Goal: Information Seeking & Learning: Compare options

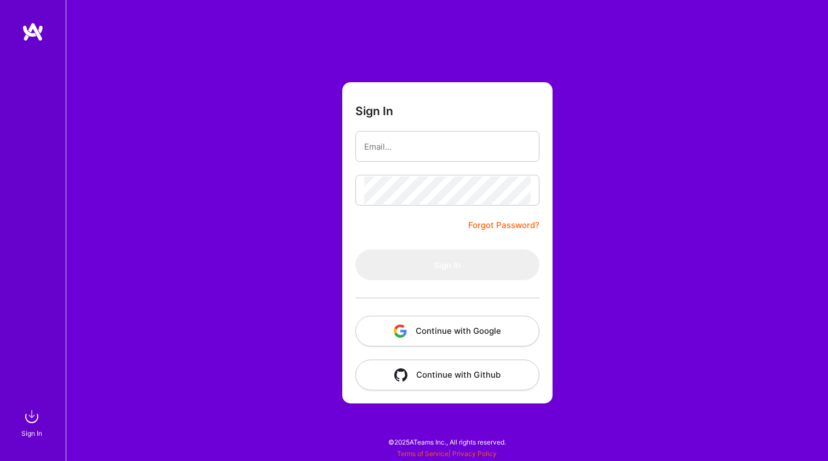
click at [428, 321] on button "Continue with Google" at bounding box center [447, 330] width 184 height 31
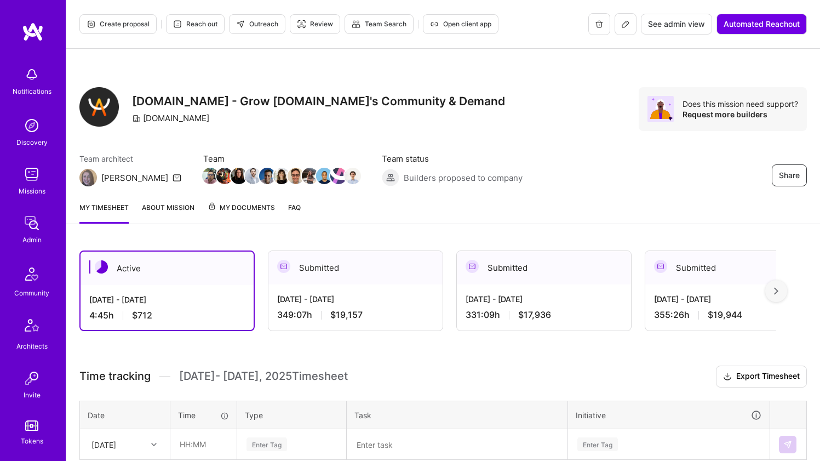
click at [256, 296] on div "Active Sep 1 - Sep 15, 2025 4:45 h $712 Submitted Aug 16 - Aug 31, 2025 349:07 …" at bounding box center [427, 290] width 697 height 81
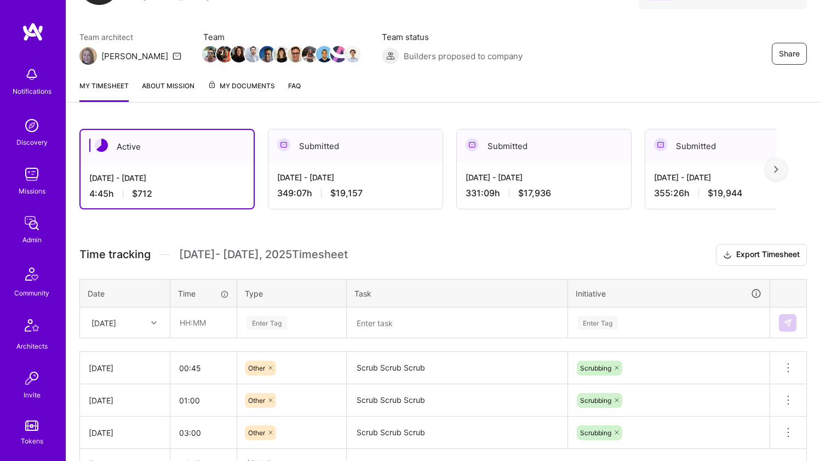
scroll to position [137, 0]
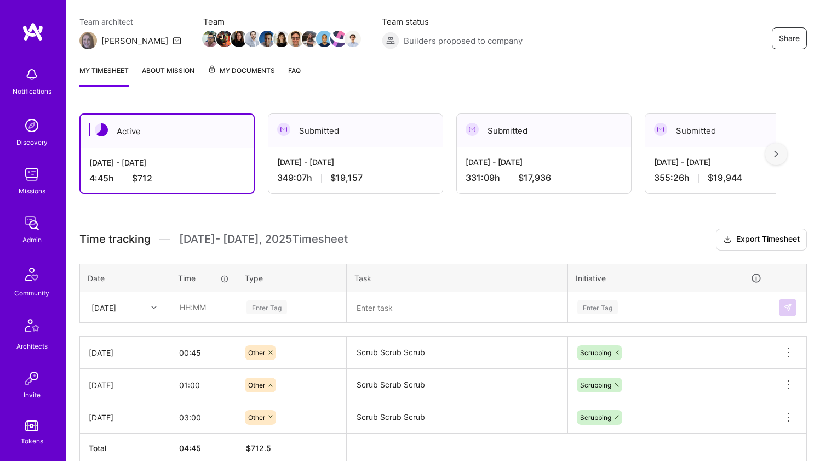
click at [143, 316] on div "Mon, Sep 1" at bounding box center [125, 306] width 89 height 29
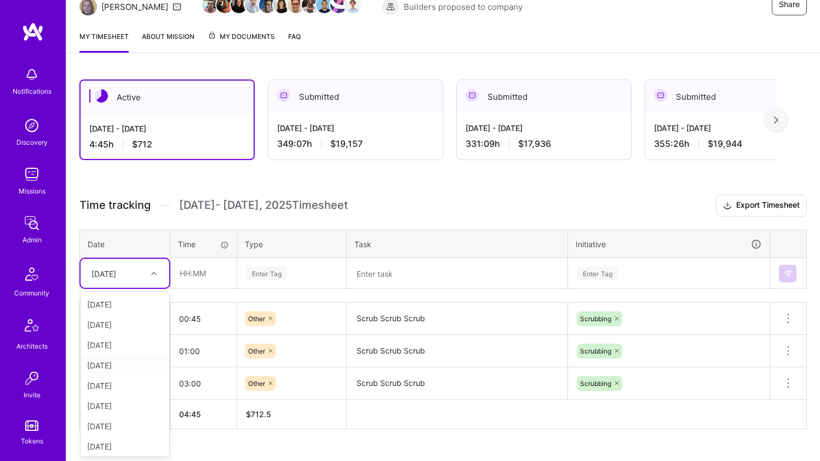
scroll to position [2, 0]
click at [135, 418] on div "Mon, Sep 8" at bounding box center [125, 424] width 89 height 20
click at [191, 278] on input "text" at bounding box center [203, 273] width 65 height 29
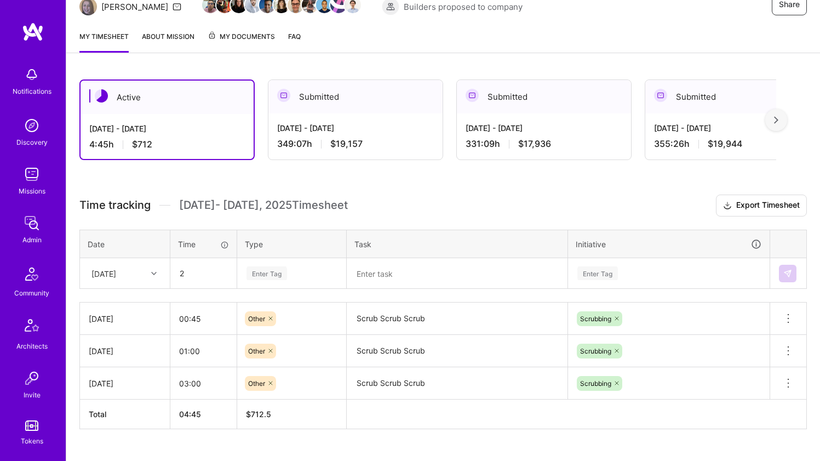
type input "02:00"
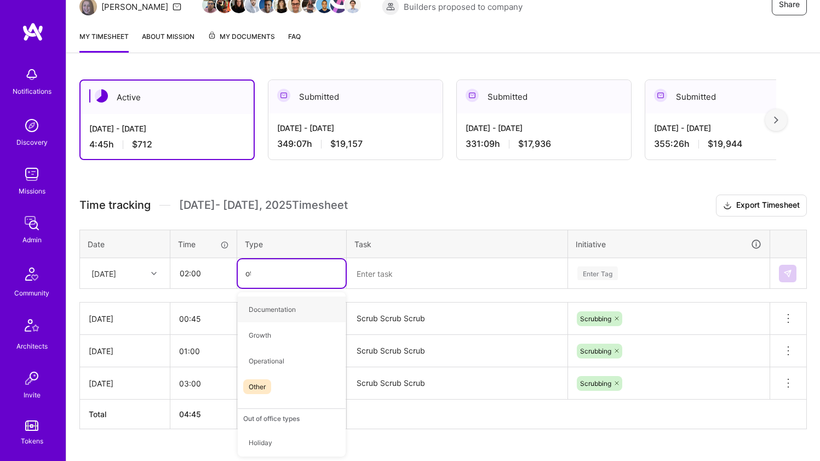
type input "oth"
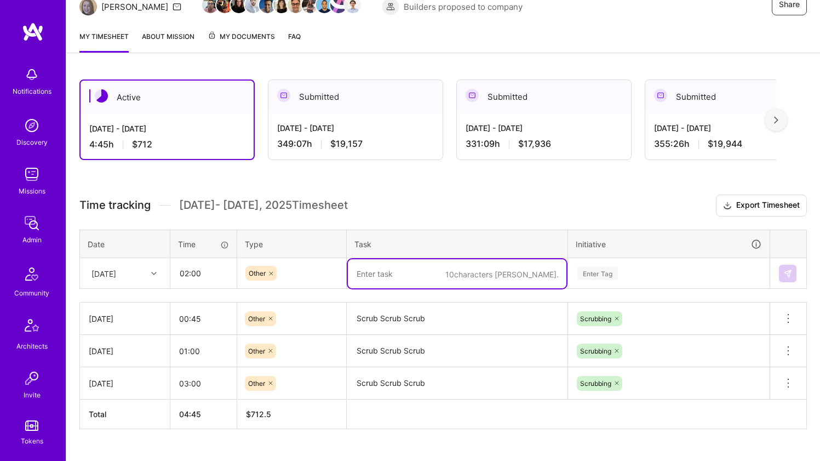
paste textarea "Scrub Scrub Scrub"
type textarea "Scrub Scrub Scrub"
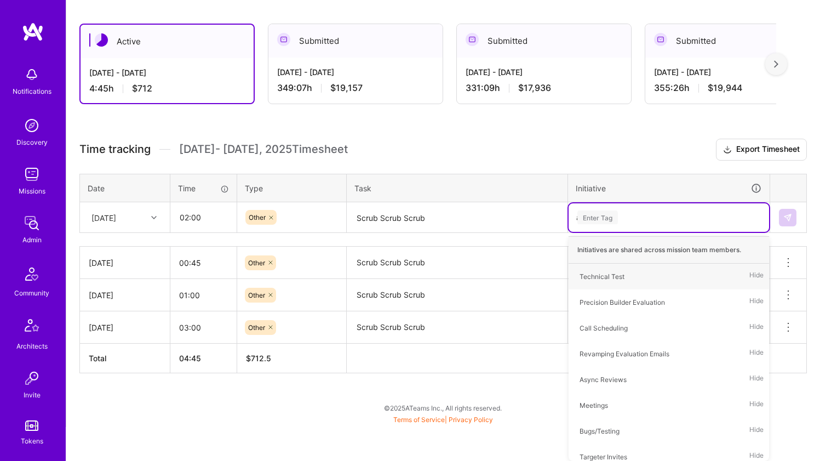
scroll to position [193, 0]
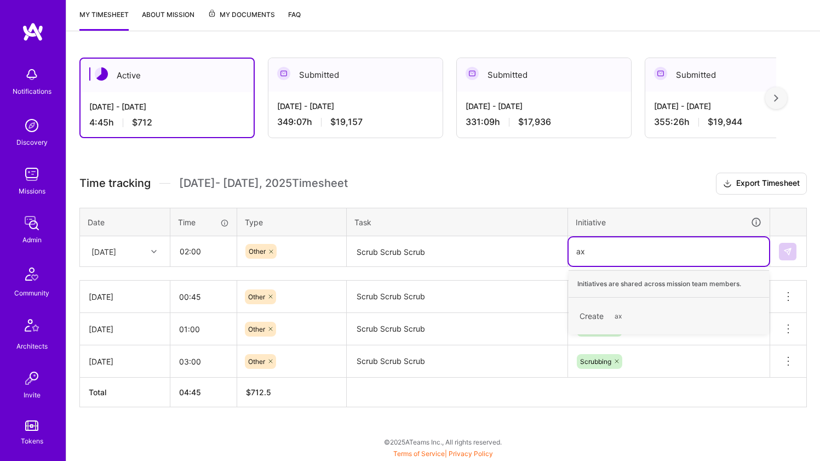
type input "a"
type input "scr"
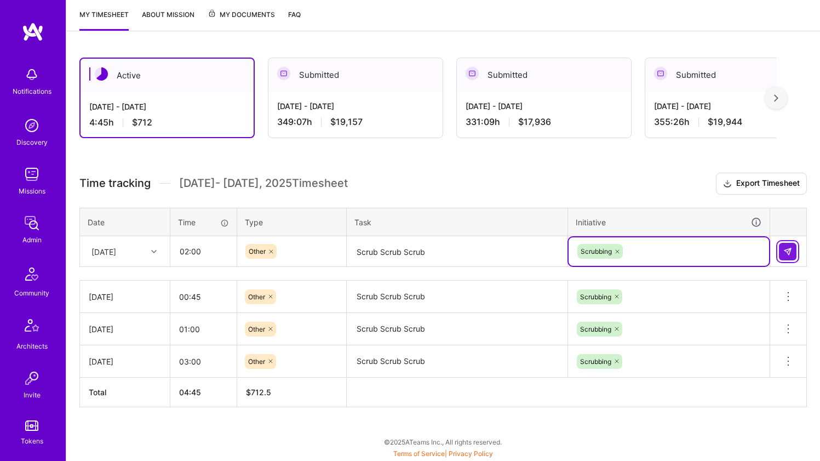
click at [791, 249] on img at bounding box center [787, 251] width 9 height 9
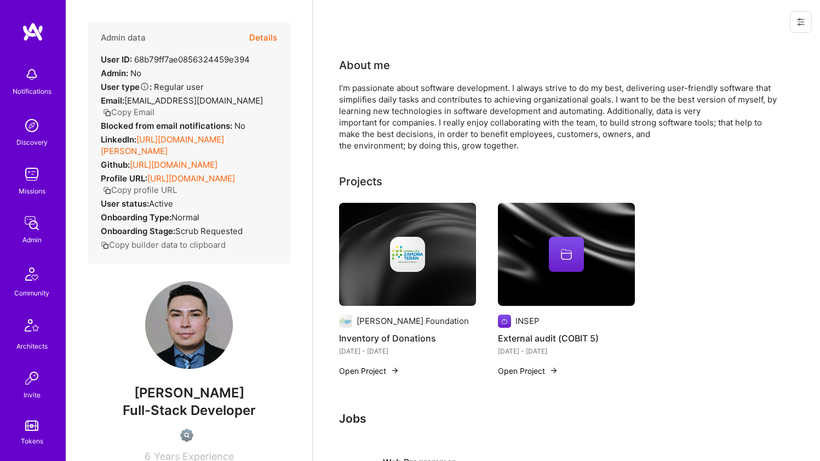
click at [191, 137] on link "https://linkedin.com/in/josué-fonseca-software" at bounding box center [162, 145] width 123 height 22
click at [170, 163] on link "https://github.com/jfonsecahn" at bounding box center [174, 164] width 88 height 10
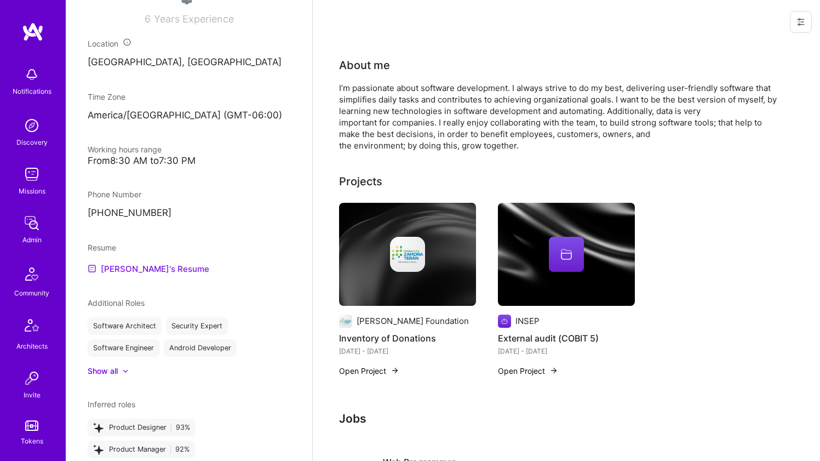
click at [125, 274] on link "Josué's Resume" at bounding box center [149, 268] width 122 height 13
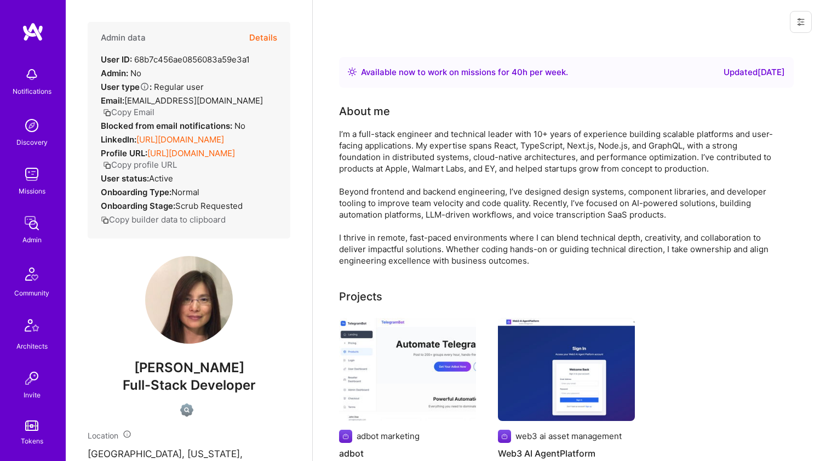
click at [224, 145] on div "LinkedIn: https://linkedin.com/in/josephineliang" at bounding box center [162, 140] width 123 height 12
click at [224, 145] on link "https://linkedin.com/in/josephineliang" at bounding box center [180, 139] width 88 height 10
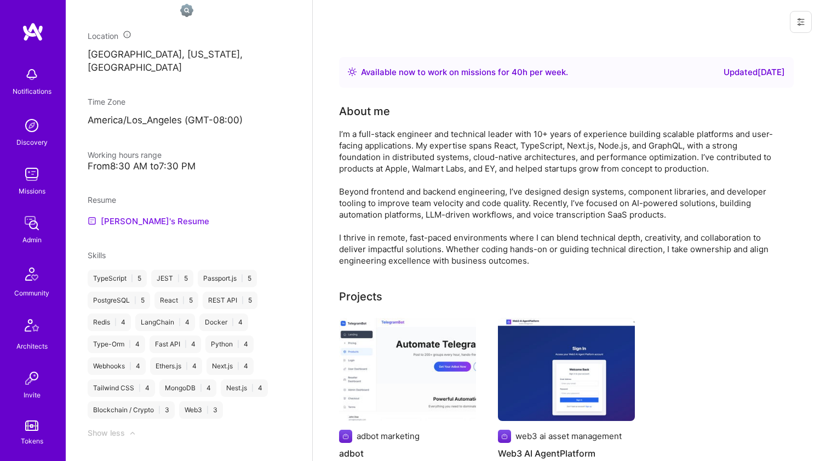
click at [177, 227] on link "Josephine's Resume" at bounding box center [149, 220] width 122 height 13
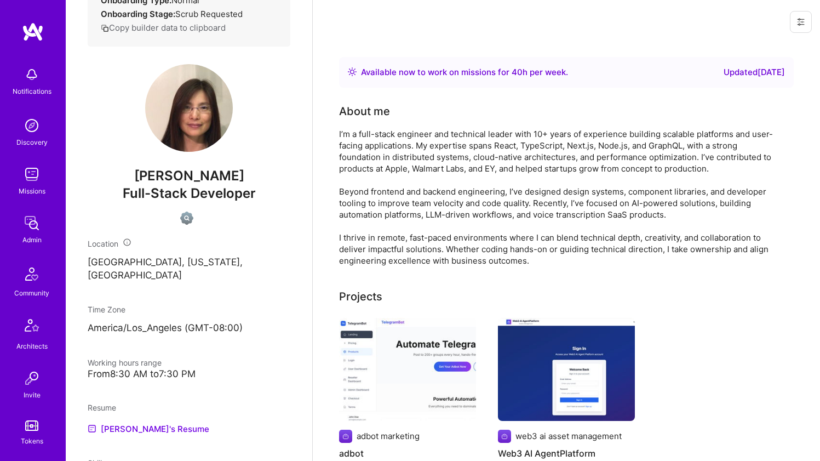
scroll to position [70, 0]
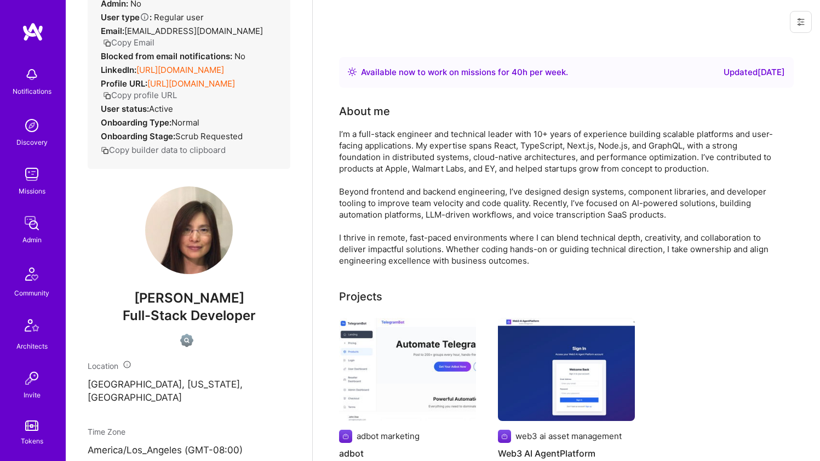
click at [394, 133] on div "I’m a full-stack engineer and technical leader with 10+ years of experience bui…" at bounding box center [558, 197] width 438 height 138
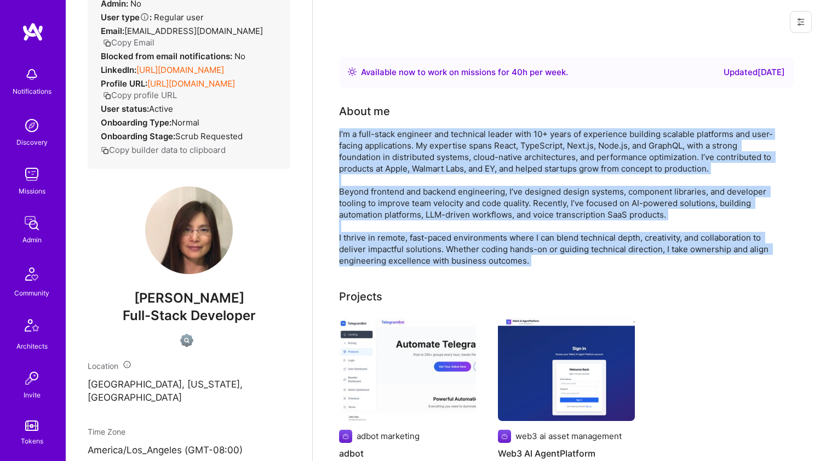
drag, startPoint x: 394, startPoint y: 133, endPoint x: 369, endPoint y: 252, distance: 122.1
click at [369, 252] on div "I’m a full-stack engineer and technical leader with 10+ years of experience bui…" at bounding box center [558, 197] width 438 height 138
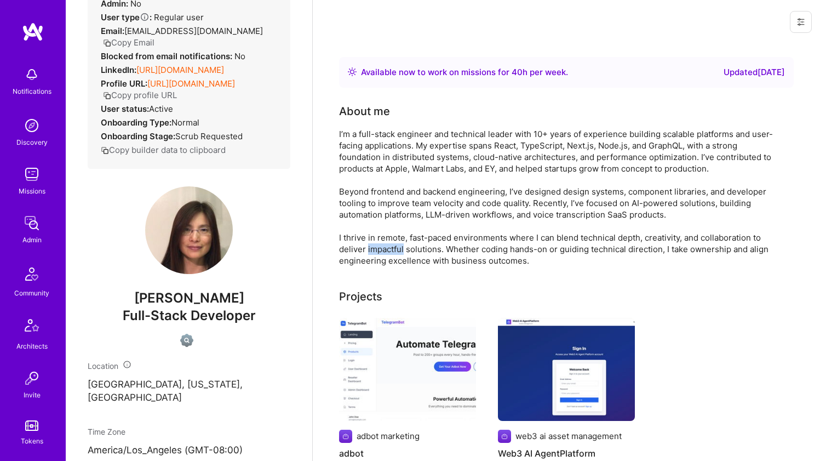
click at [369, 252] on div "I’m a full-stack engineer and technical leader with 10+ years of experience bui…" at bounding box center [558, 197] width 438 height 138
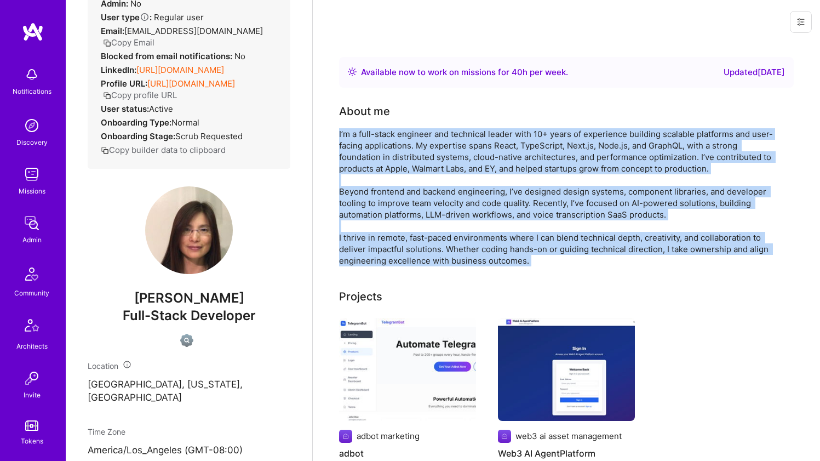
drag, startPoint x: 369, startPoint y: 251, endPoint x: 393, endPoint y: 152, distance: 102.1
click at [393, 152] on div "I’m a full-stack engineer and technical leader with 10+ years of experience bui…" at bounding box center [558, 197] width 438 height 138
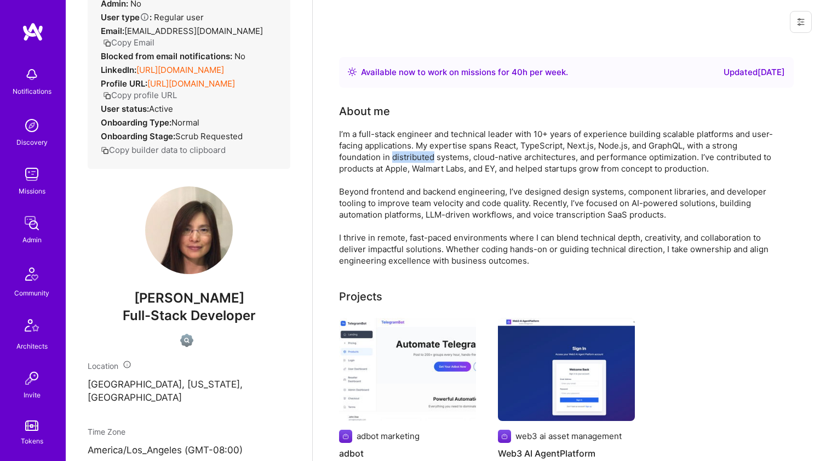
click at [393, 152] on div "I’m a full-stack engineer and technical leader with 10+ years of experience bui…" at bounding box center [558, 197] width 438 height 138
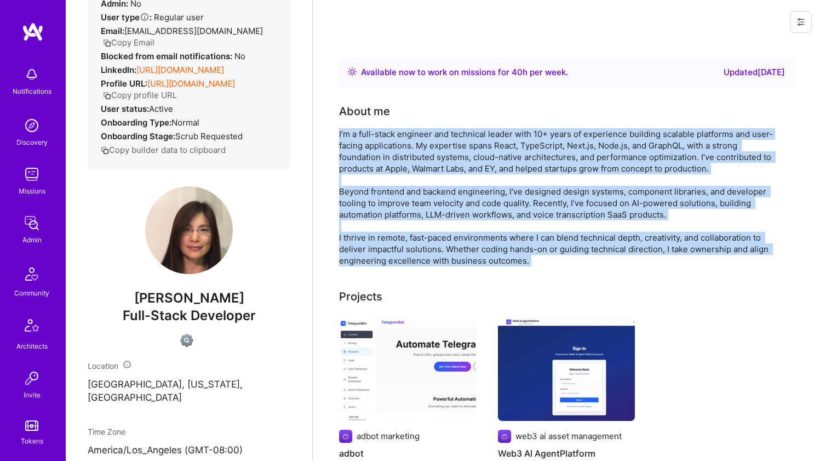
drag, startPoint x: 393, startPoint y: 152, endPoint x: 369, endPoint y: 231, distance: 82.5
click at [369, 231] on div "I’m a full-stack engineer and technical leader with 10+ years of experience bui…" at bounding box center [558, 197] width 438 height 138
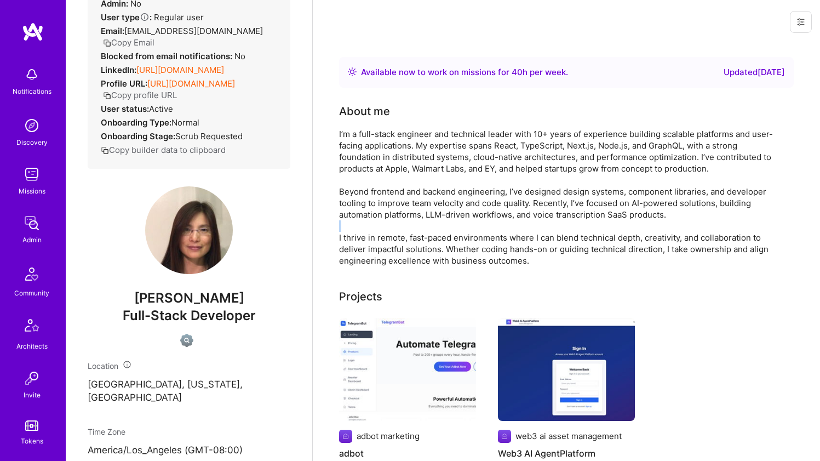
click at [369, 231] on div "I’m a full-stack engineer and technical leader with 10+ years of experience bui…" at bounding box center [558, 197] width 438 height 138
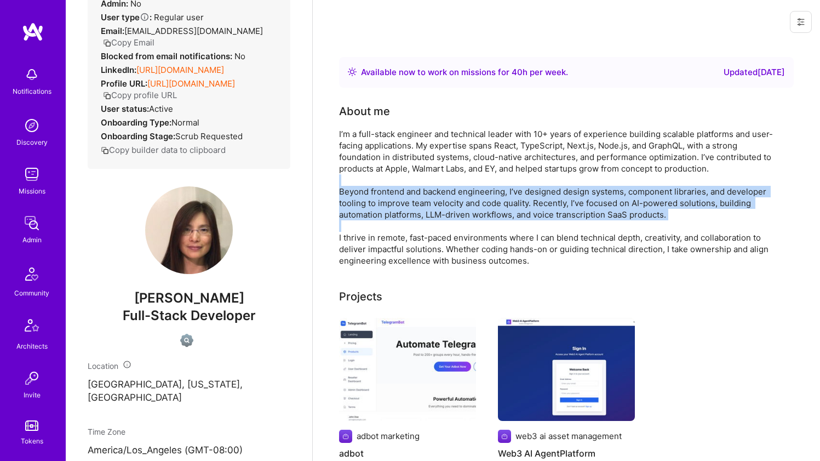
drag, startPoint x: 369, startPoint y: 231, endPoint x: 400, endPoint y: 141, distance: 95.1
click at [391, 170] on div "I’m a full-stack engineer and technical leader with 10+ years of experience bui…" at bounding box center [558, 197] width 438 height 138
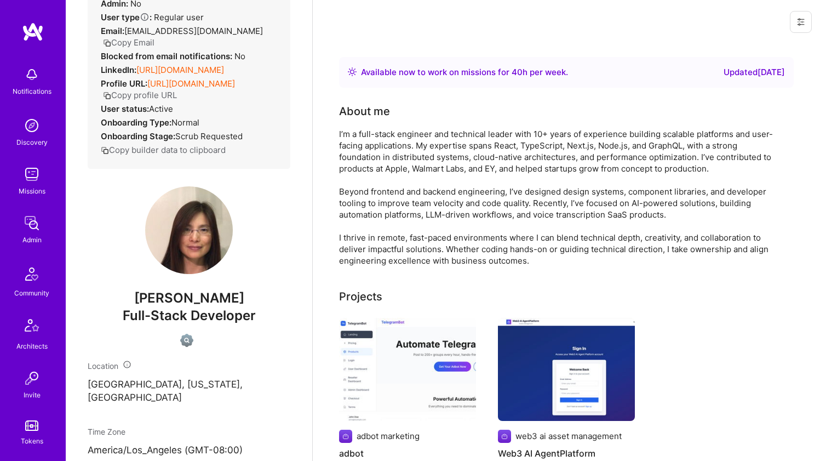
click at [401, 141] on div "I’m a full-stack engineer and technical leader with 10+ years of experience bui…" at bounding box center [558, 197] width 438 height 138
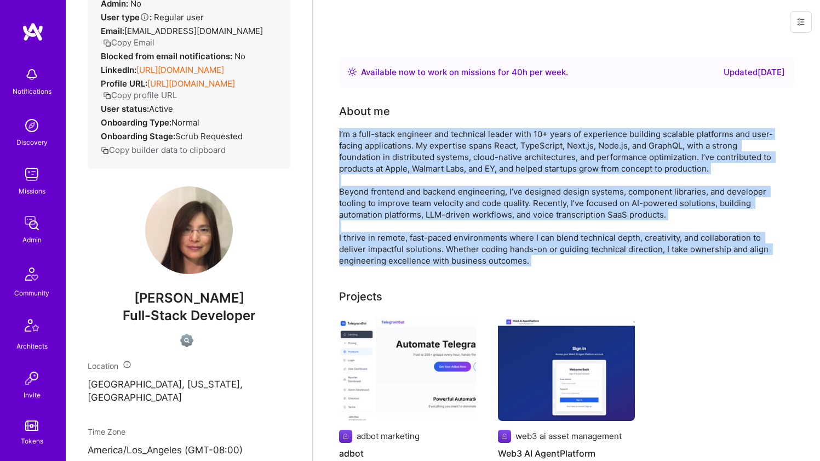
drag, startPoint x: 401, startPoint y: 141, endPoint x: 354, endPoint y: 242, distance: 111.0
click at [354, 242] on div "I’m a full-stack engineer and technical leader with 10+ years of experience bui…" at bounding box center [558, 197] width 438 height 138
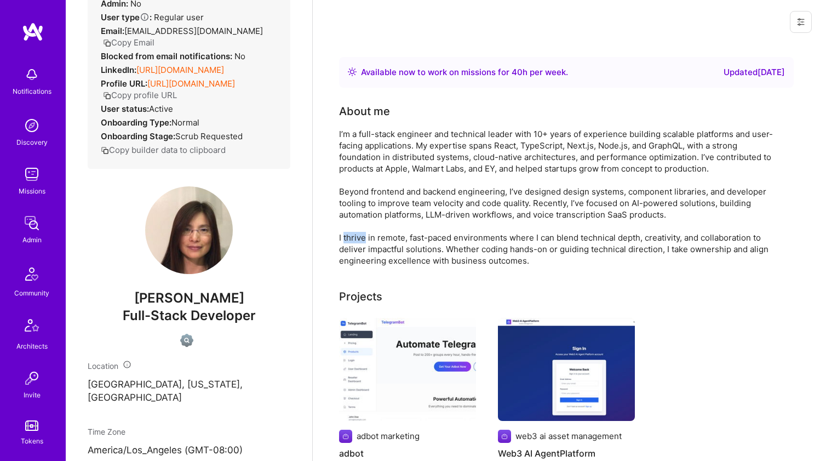
click at [354, 242] on div "I’m a full-stack engineer and technical leader with 10+ years of experience bui…" at bounding box center [558, 197] width 438 height 138
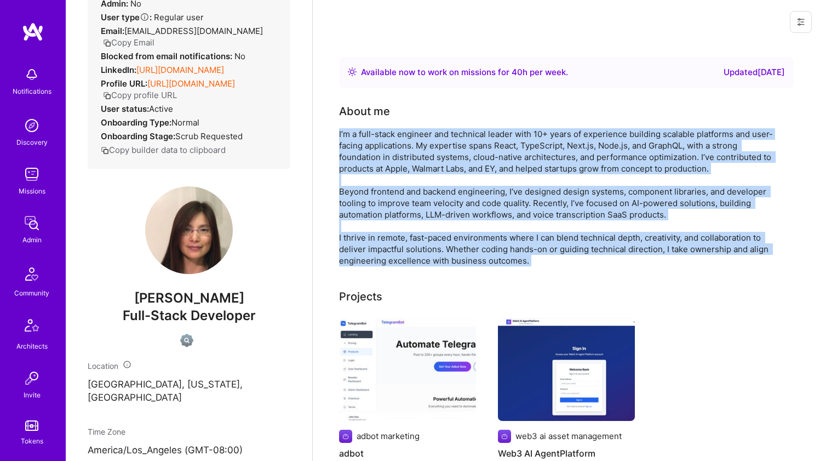
drag, startPoint x: 354, startPoint y: 242, endPoint x: 370, endPoint y: 173, distance: 70.7
click at [370, 173] on div "I’m a full-stack engineer and technical leader with 10+ years of experience bui…" at bounding box center [558, 197] width 438 height 138
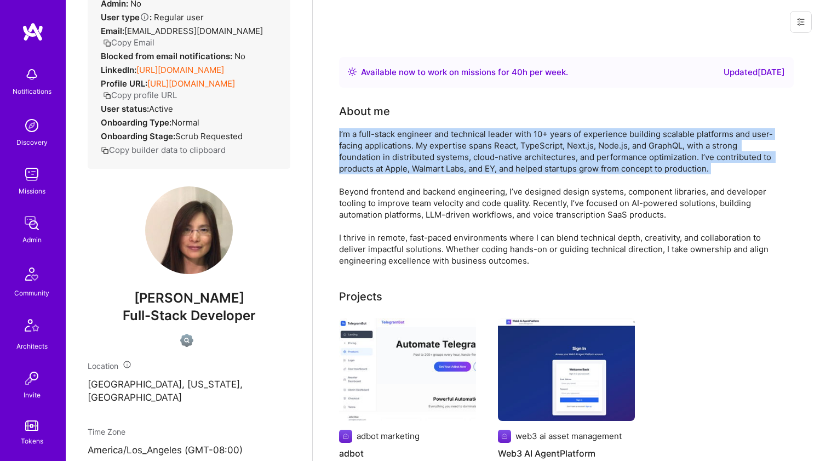
click at [370, 172] on div "I’m a full-stack engineer and technical leader with 10+ years of experience bui…" at bounding box center [558, 197] width 438 height 138
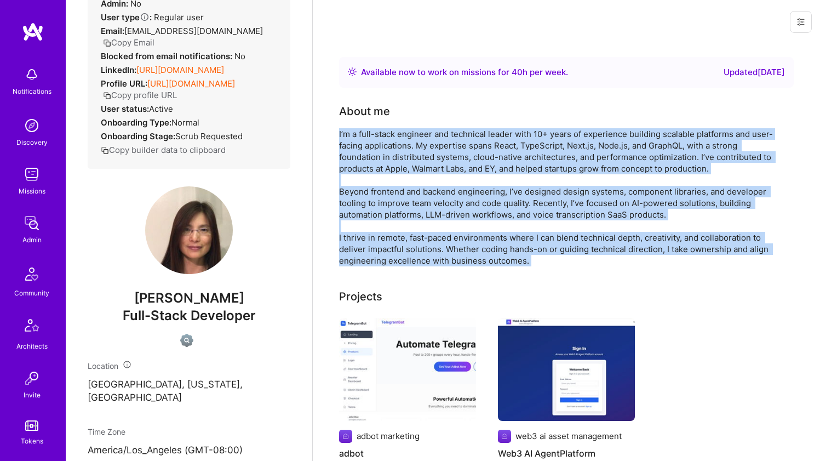
drag, startPoint x: 370, startPoint y: 172, endPoint x: 354, endPoint y: 232, distance: 61.9
click at [354, 232] on div "I’m a full-stack engineer and technical leader with 10+ years of experience bui…" at bounding box center [558, 197] width 438 height 138
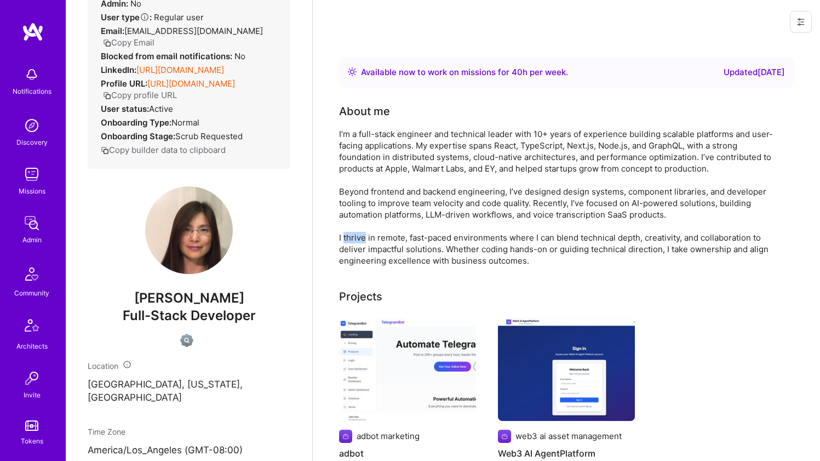
click at [354, 232] on div "I’m a full-stack engineer and technical leader with 10+ years of experience bui…" at bounding box center [558, 197] width 438 height 138
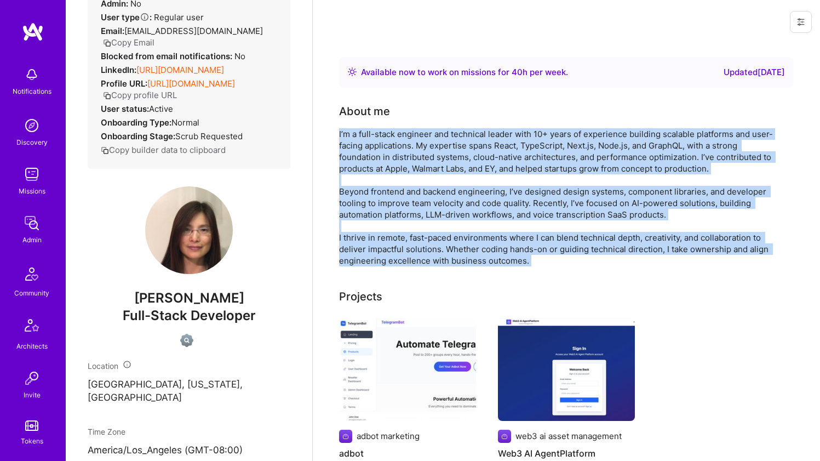
drag, startPoint x: 354, startPoint y: 232, endPoint x: 382, endPoint y: 162, distance: 75.5
click at [382, 162] on div "I’m a full-stack engineer and technical leader with 10+ years of experience bui…" at bounding box center [558, 197] width 438 height 138
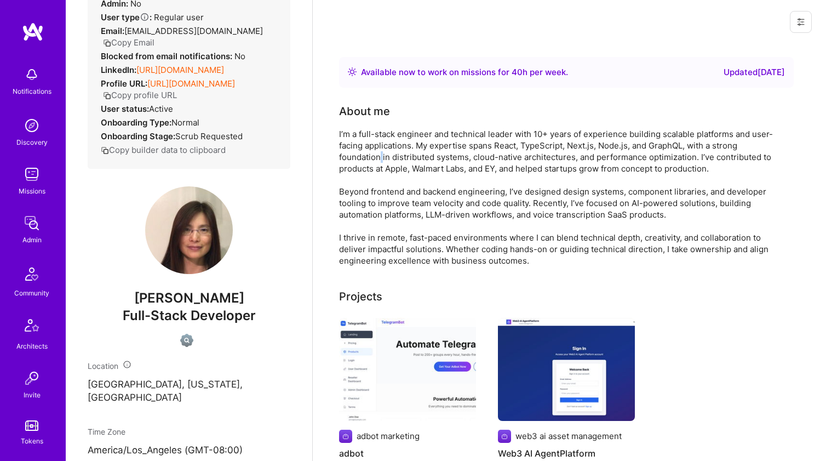
click at [382, 162] on div "I’m a full-stack engineer and technical leader with 10+ years of experience bui…" at bounding box center [558, 197] width 438 height 138
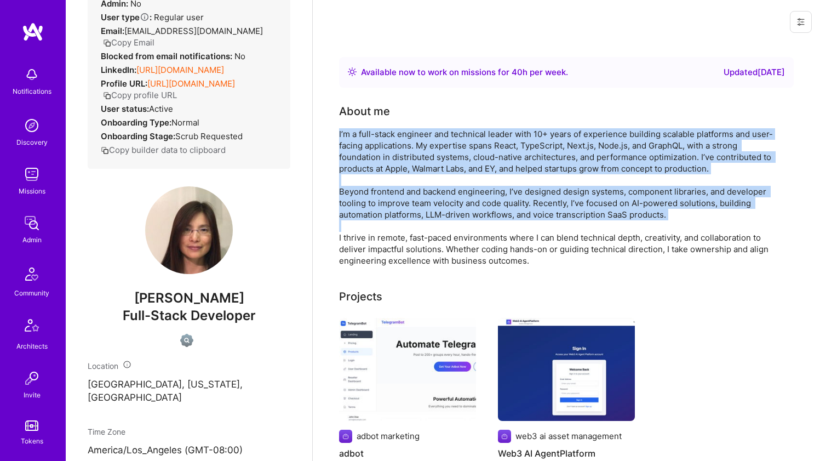
drag, startPoint x: 382, startPoint y: 162, endPoint x: 355, endPoint y: 230, distance: 73.3
click at [355, 230] on div "I’m a full-stack engineer and technical leader with 10+ years of experience bui…" at bounding box center [558, 197] width 438 height 138
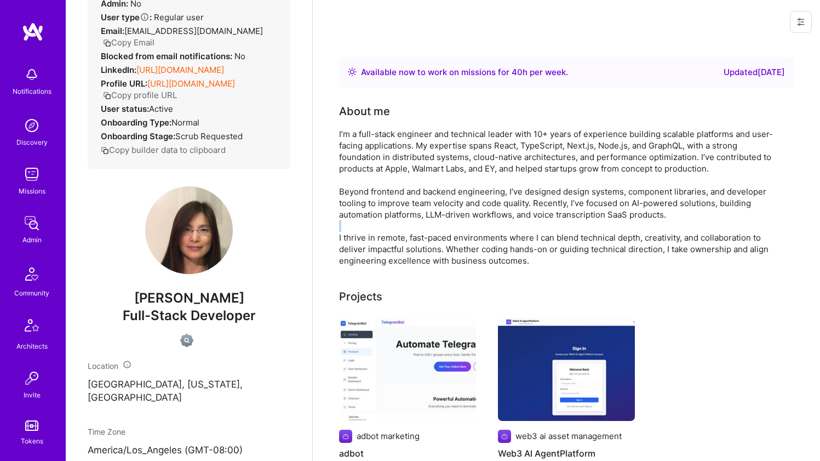
click at [355, 230] on div "I’m a full-stack engineer and technical leader with 10+ years of experience bui…" at bounding box center [558, 197] width 438 height 138
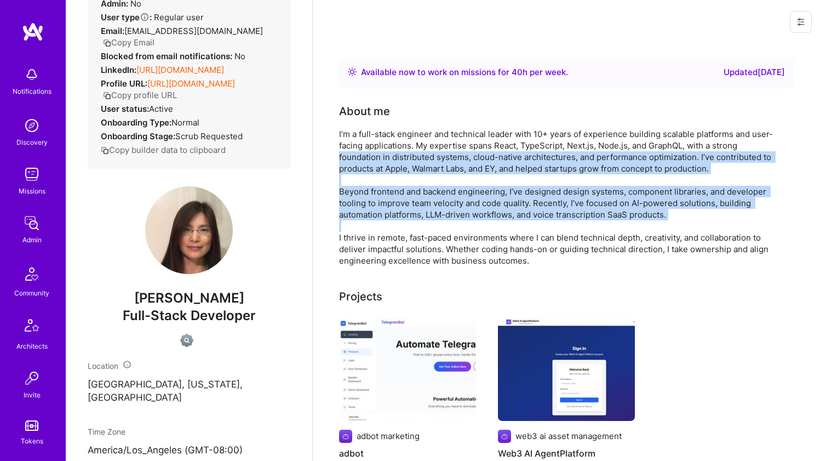
drag, startPoint x: 355, startPoint y: 230, endPoint x: 378, endPoint y: 156, distance: 77.3
click at [378, 156] on div "I’m a full-stack engineer and technical leader with 10+ years of experience bui…" at bounding box center [558, 197] width 438 height 138
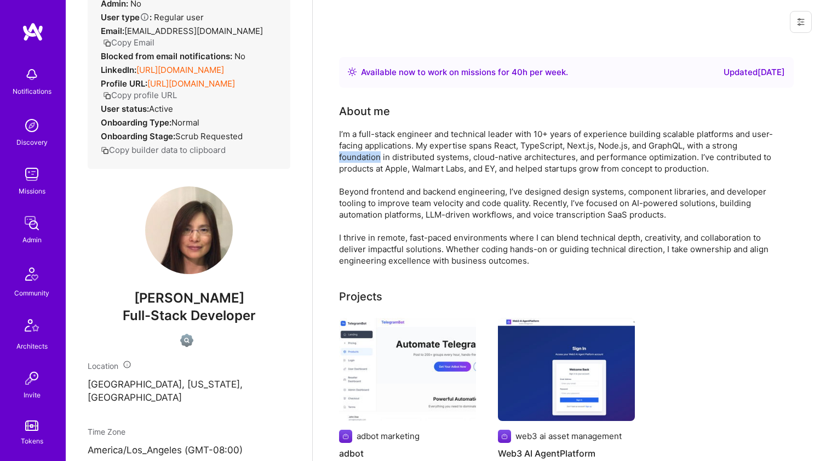
click at [378, 156] on div "I’m a full-stack engineer and technical leader with 10+ years of experience bui…" at bounding box center [558, 197] width 438 height 138
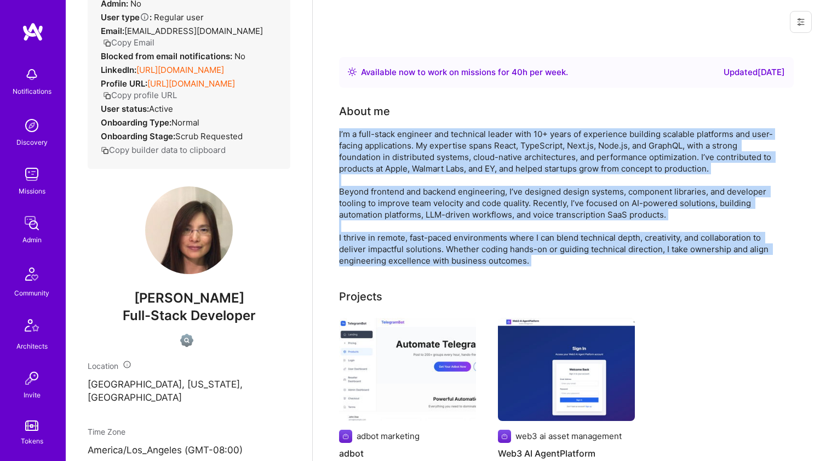
drag, startPoint x: 378, startPoint y: 156, endPoint x: 337, endPoint y: 261, distance: 112.4
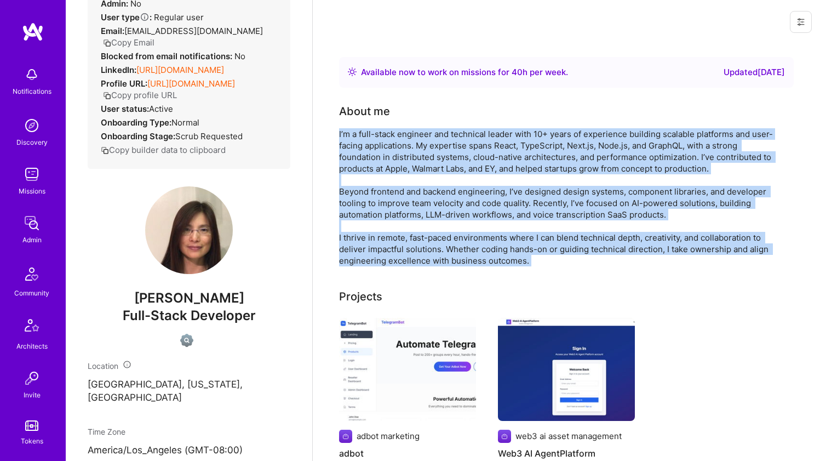
drag, startPoint x: 337, startPoint y: 261, endPoint x: 385, endPoint y: 158, distance: 113.7
click at [385, 158] on div "I’m a full-stack engineer and technical leader with 10+ years of experience bui…" at bounding box center [558, 197] width 438 height 138
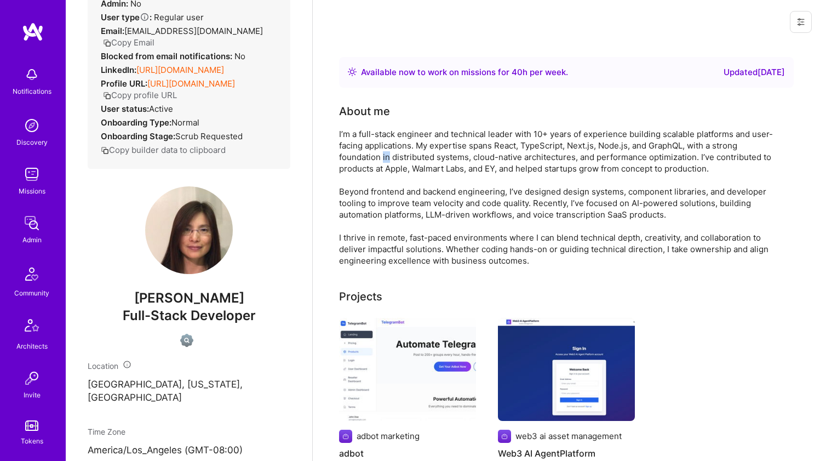
click at [385, 158] on div "I’m a full-stack engineer and technical leader with 10+ years of experience bui…" at bounding box center [558, 197] width 438 height 138
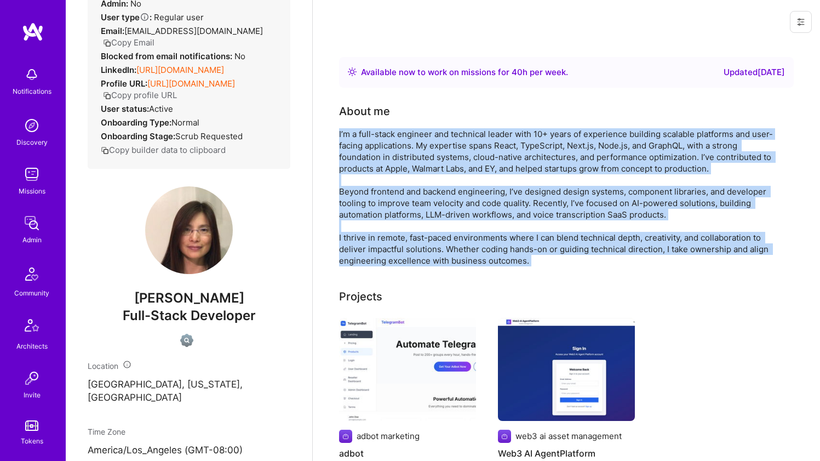
drag, startPoint x: 385, startPoint y: 158, endPoint x: 338, endPoint y: 242, distance: 96.1
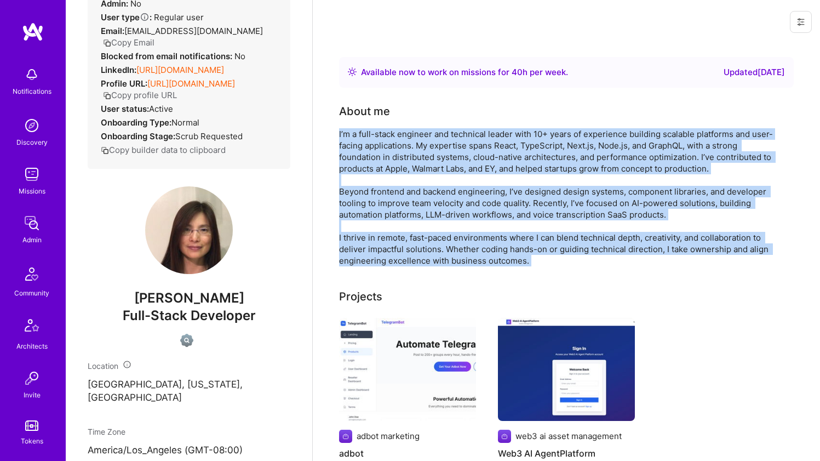
drag, startPoint x: 338, startPoint y: 242, endPoint x: 363, endPoint y: 159, distance: 86.5
click at [363, 159] on div "I’m a full-stack engineer and technical leader with 10+ years of experience bui…" at bounding box center [558, 197] width 438 height 138
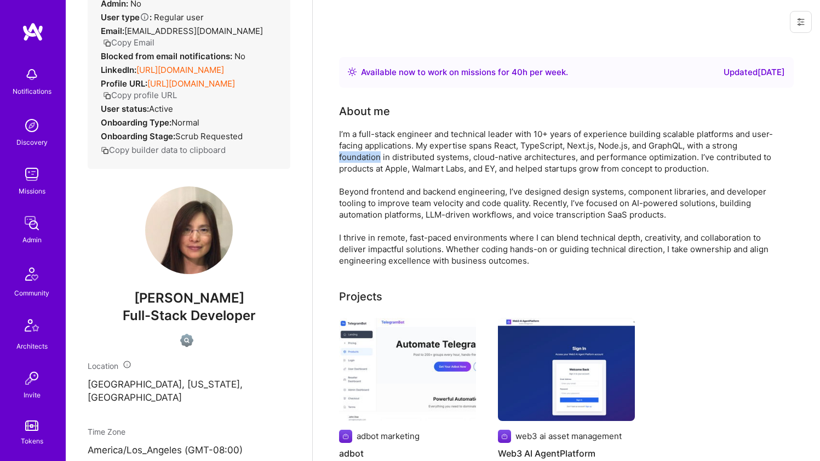
click at [363, 159] on div "I’m a full-stack engineer and technical leader with 10+ years of experience bui…" at bounding box center [558, 197] width 438 height 138
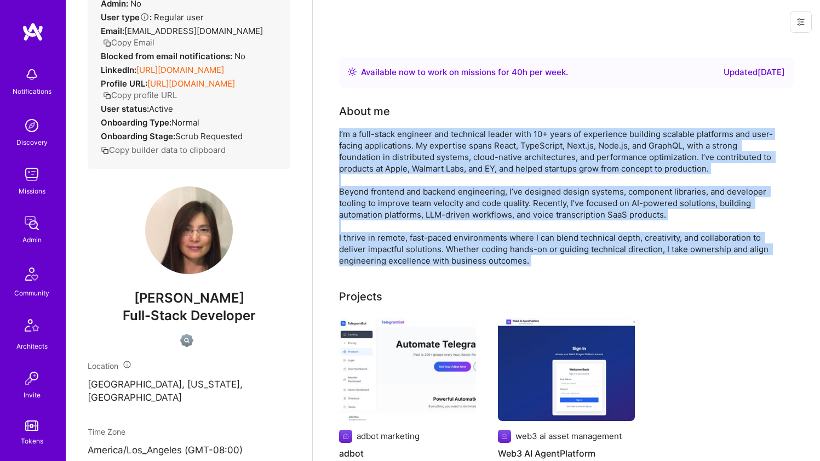
drag, startPoint x: 363, startPoint y: 158, endPoint x: 328, endPoint y: 238, distance: 87.5
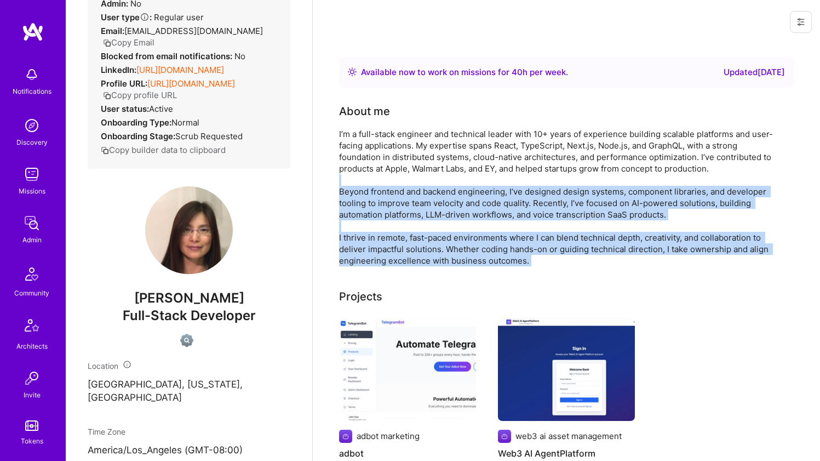
drag, startPoint x: 328, startPoint y: 238, endPoint x: 353, endPoint y: 175, distance: 68.5
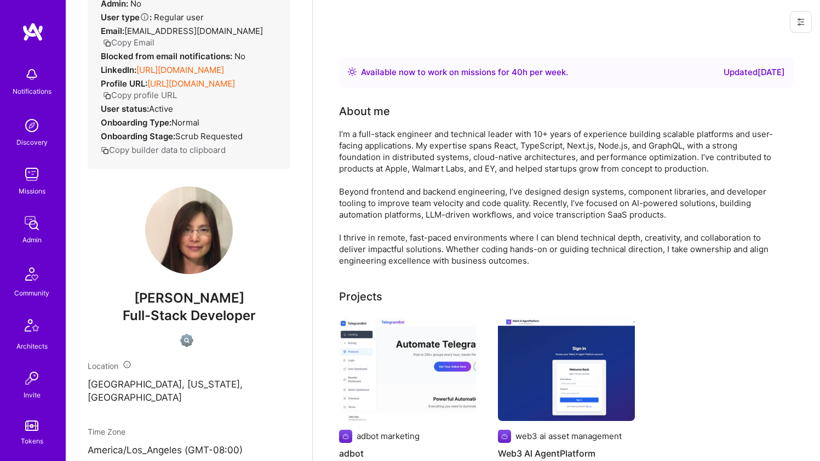
click at [370, 161] on div "I’m a full-stack engineer and technical leader with 10+ years of experience bui…" at bounding box center [558, 197] width 438 height 138
click at [370, 160] on div "I’m a full-stack engineer and technical leader with 10+ years of experience bui…" at bounding box center [558, 197] width 438 height 138
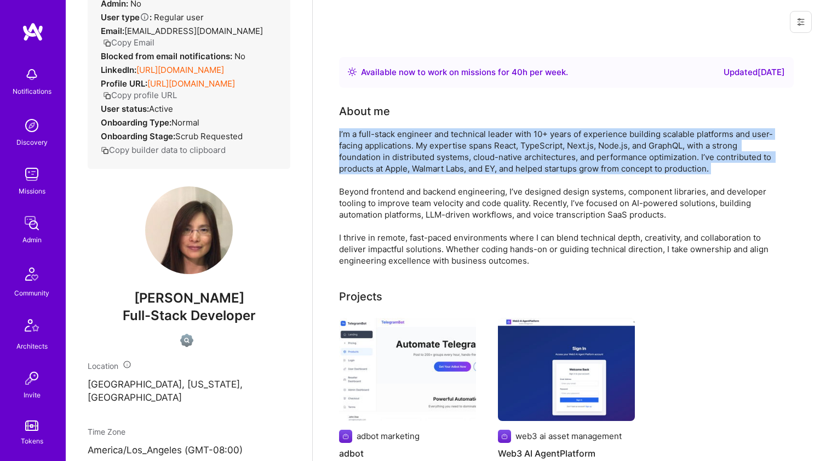
drag, startPoint x: 370, startPoint y: 160, endPoint x: 367, endPoint y: 166, distance: 6.1
click at [367, 166] on div "I’m a full-stack engineer and technical leader with 10+ years of experience bui…" at bounding box center [558, 197] width 438 height 138
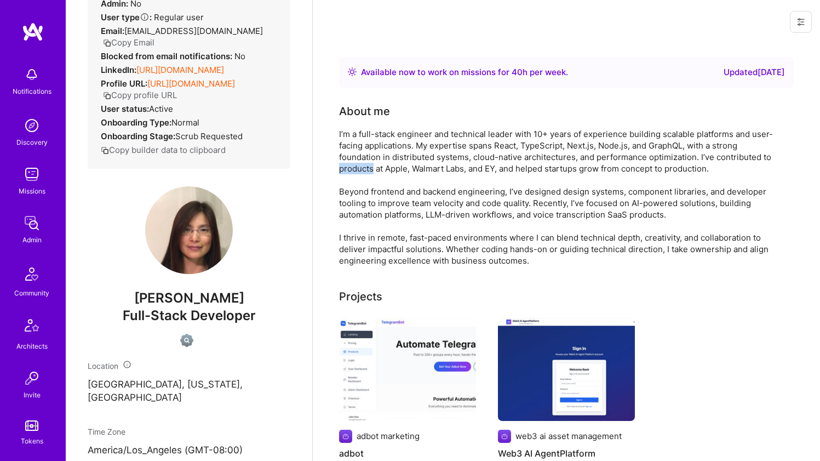
click at [367, 166] on div "I’m a full-stack engineer and technical leader with 10+ years of experience bui…" at bounding box center [558, 197] width 438 height 138
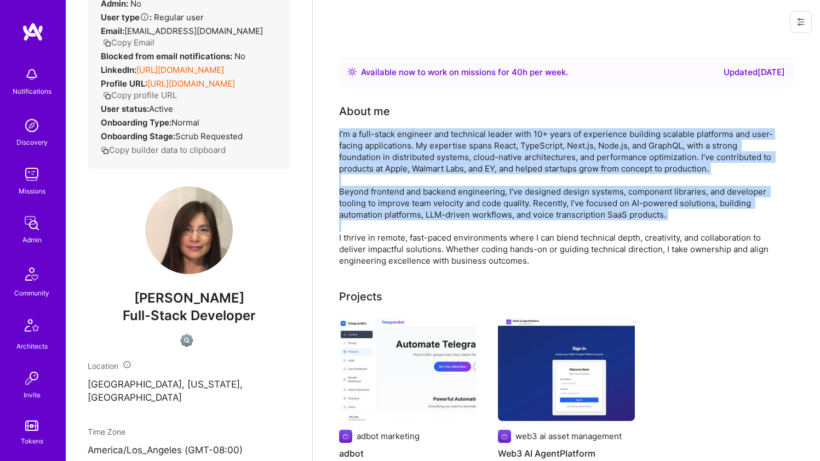
drag, startPoint x: 367, startPoint y: 166, endPoint x: 341, endPoint y: 226, distance: 66.0
click at [341, 226] on div "I’m a full-stack engineer and technical leader with 10+ years of experience bui…" at bounding box center [558, 197] width 438 height 138
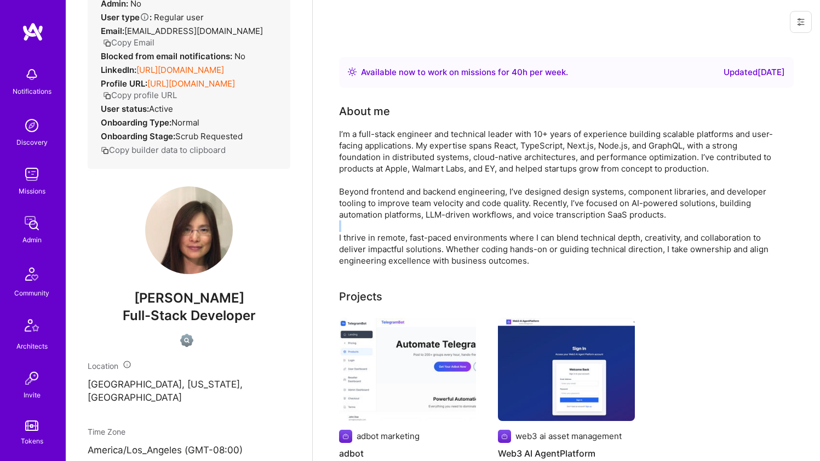
click at [341, 226] on div "I’m a full-stack engineer and technical leader with 10+ years of experience bui…" at bounding box center [558, 197] width 438 height 138
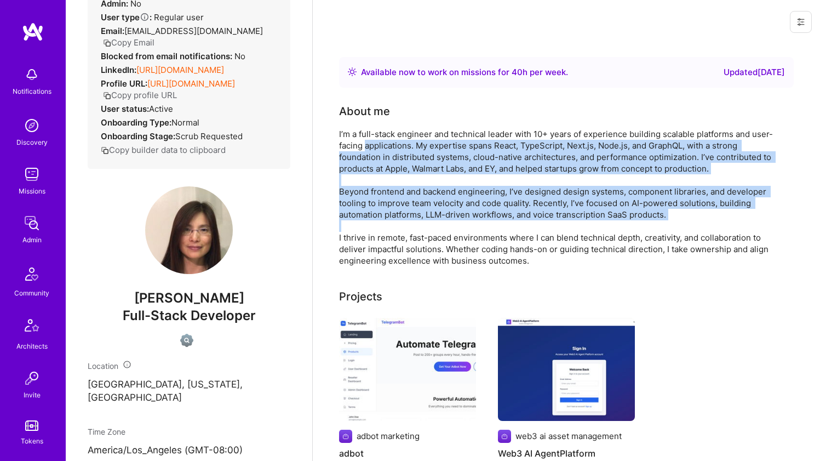
drag, startPoint x: 341, startPoint y: 226, endPoint x: 373, endPoint y: 143, distance: 88.8
click at [373, 143] on div "I’m a full-stack engineer and technical leader with 10+ years of experience bui…" at bounding box center [558, 197] width 438 height 138
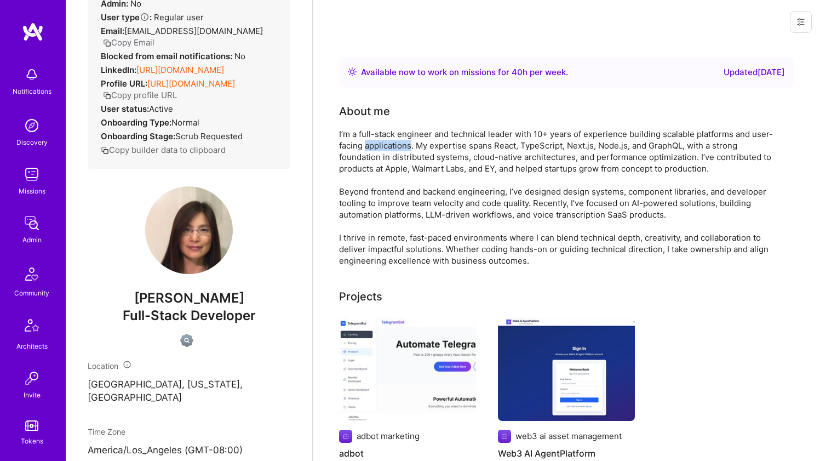
click at [373, 143] on div "I’m a full-stack engineer and technical leader with 10+ years of experience bui…" at bounding box center [558, 197] width 438 height 138
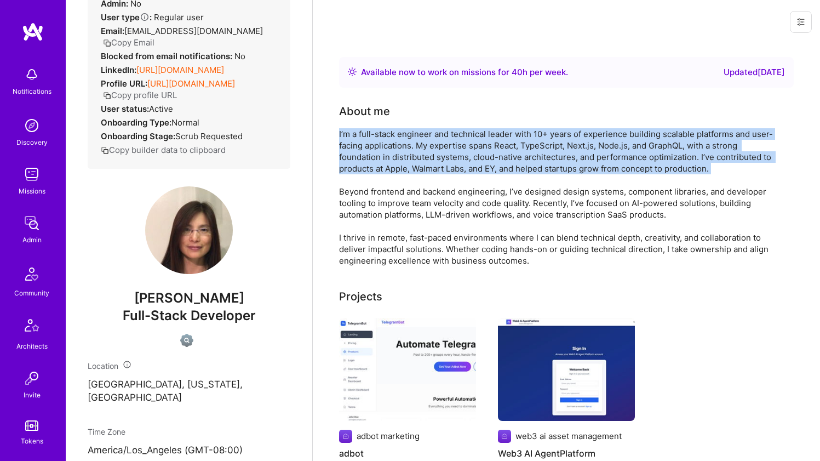
click at [373, 143] on div "I’m a full-stack engineer and technical leader with 10+ years of experience bui…" at bounding box center [558, 197] width 438 height 138
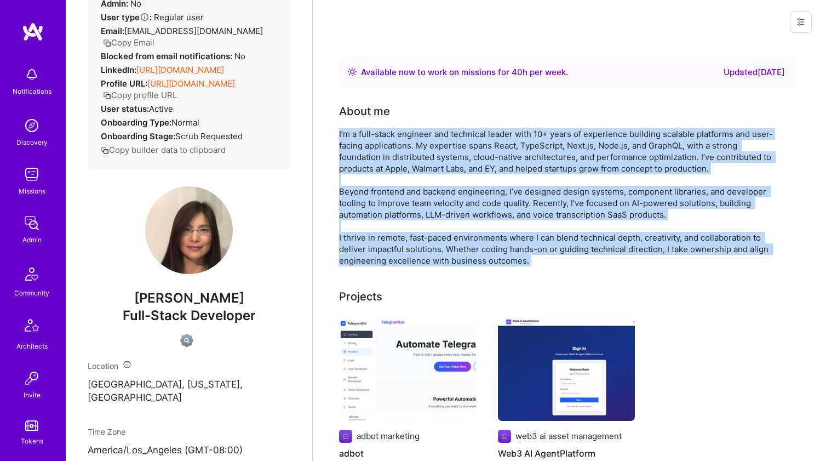
drag, startPoint x: 373, startPoint y: 143, endPoint x: 340, endPoint y: 240, distance: 102.0
click at [340, 240] on div "I’m a full-stack engineer and technical leader with 10+ years of experience bui…" at bounding box center [558, 197] width 438 height 138
click at [340, 239] on div "I’m a full-stack engineer and technical leader with 10+ years of experience bui…" at bounding box center [558, 197] width 438 height 138
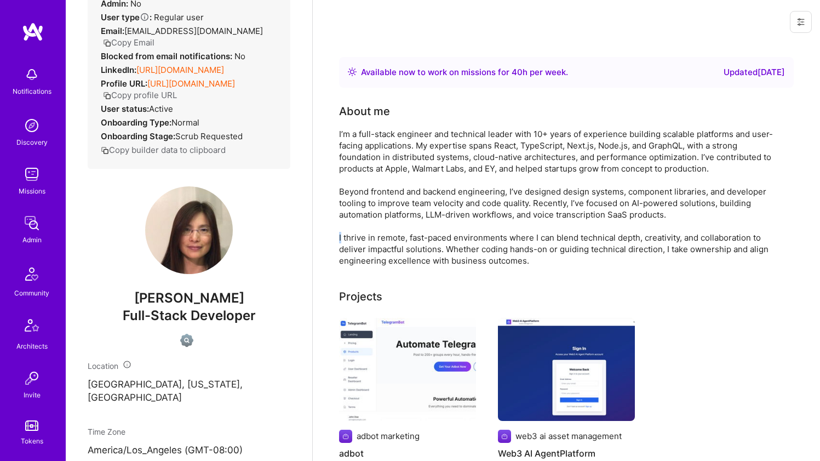
click at [340, 239] on div "I’m a full-stack engineer and technical leader with 10+ years of experience bui…" at bounding box center [558, 197] width 438 height 138
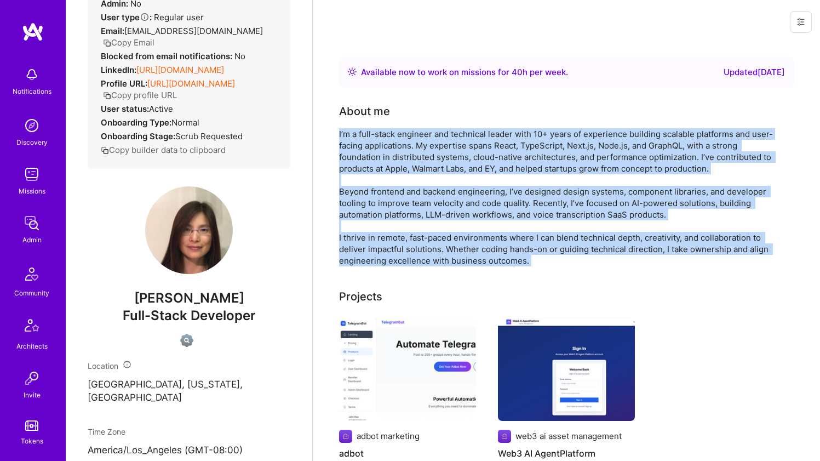
drag, startPoint x: 340, startPoint y: 239, endPoint x: 369, endPoint y: 156, distance: 88.3
click at [369, 156] on div "I’m a full-stack engineer and technical leader with 10+ years of experience bui…" at bounding box center [558, 197] width 438 height 138
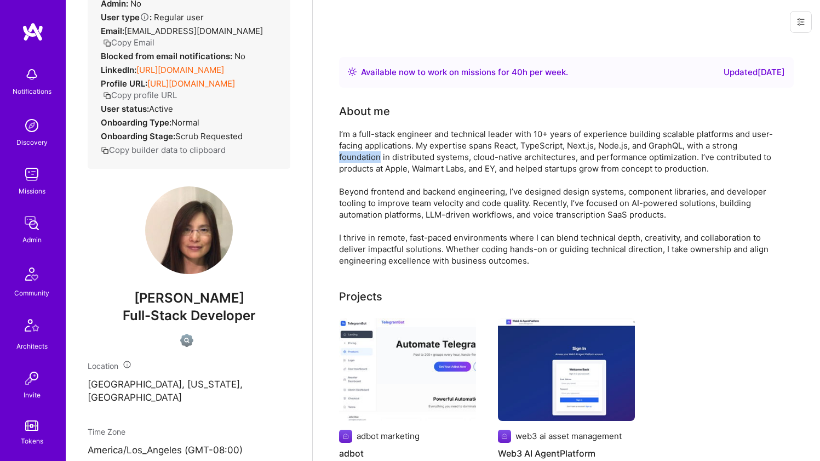
click at [369, 155] on div "I’m a full-stack engineer and technical leader with 10+ years of experience bui…" at bounding box center [558, 197] width 438 height 138
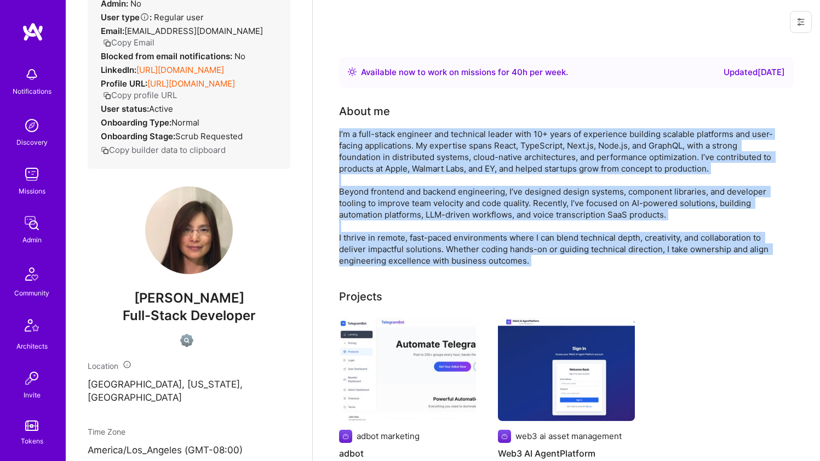
drag, startPoint x: 369, startPoint y: 155, endPoint x: 339, endPoint y: 244, distance: 94.2
click at [339, 244] on div "I’m a full-stack engineer and technical leader with 10+ years of experience bui…" at bounding box center [558, 197] width 438 height 138
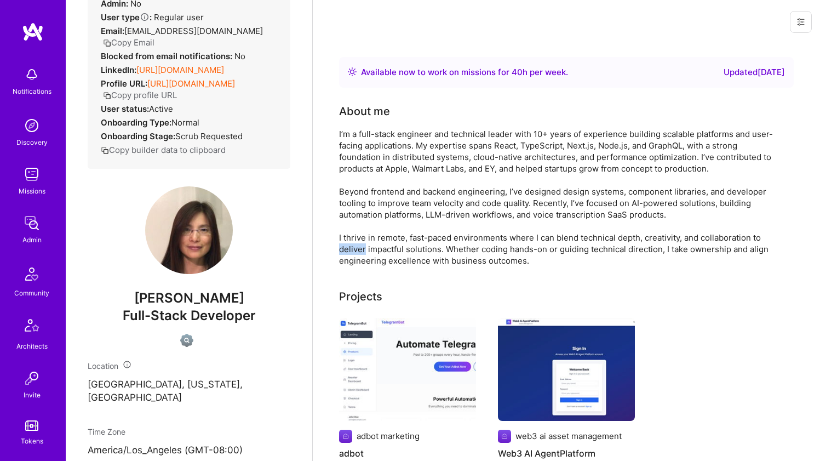
click at [339, 244] on div "I’m a full-stack engineer and technical leader with 10+ years of experience bui…" at bounding box center [558, 197] width 438 height 138
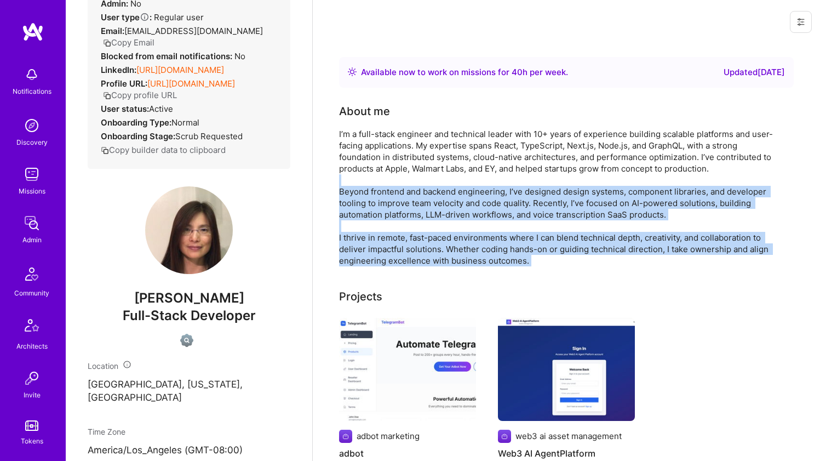
drag, startPoint x: 339, startPoint y: 244, endPoint x: 371, endPoint y: 174, distance: 77.0
click at [371, 174] on div "I’m a full-stack engineer and technical leader with 10+ years of experience bui…" at bounding box center [558, 197] width 438 height 138
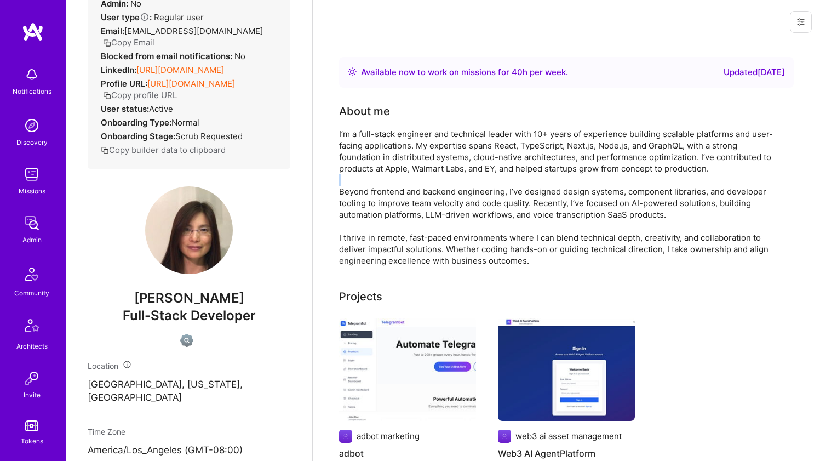
click at [371, 174] on div "I’m a full-stack engineer and technical leader with 10+ years of experience bui…" at bounding box center [558, 197] width 438 height 138
click at [376, 162] on div "I’m a full-stack engineer and technical leader with 10+ years of experience bui…" at bounding box center [558, 197] width 438 height 138
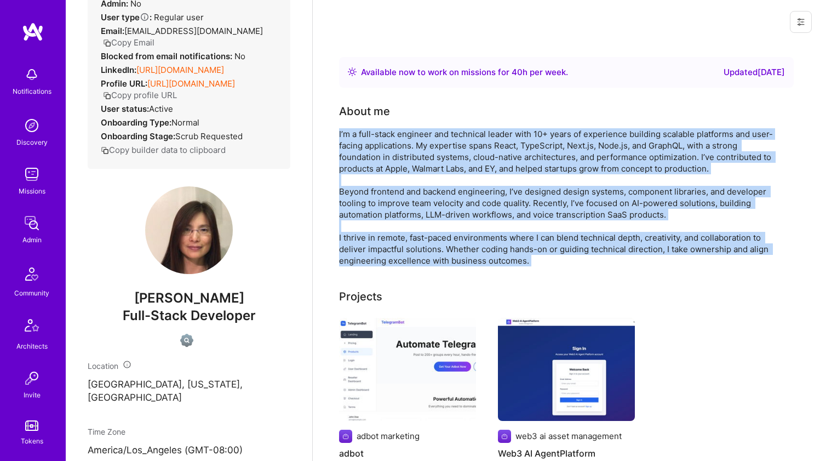
drag, startPoint x: 376, startPoint y: 162, endPoint x: 350, endPoint y: 240, distance: 81.9
click at [350, 240] on div "I’m a full-stack engineer and technical leader with 10+ years of experience bui…" at bounding box center [558, 197] width 438 height 138
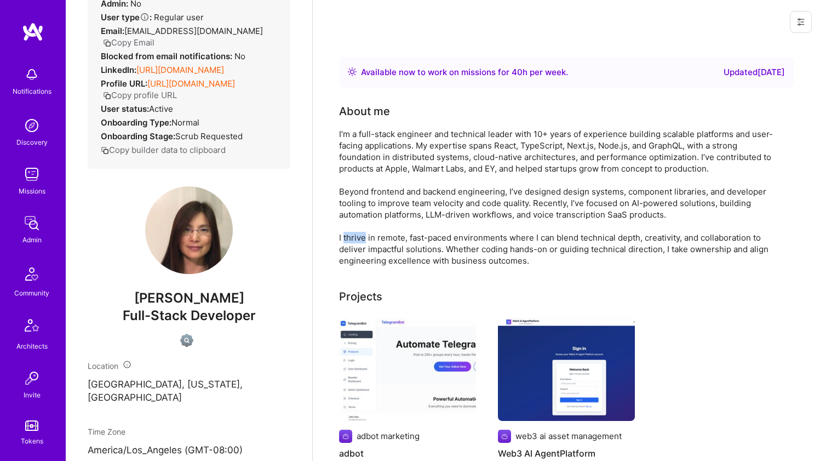
click at [350, 240] on div "I’m a full-stack engineer and technical leader with 10+ years of experience bui…" at bounding box center [558, 197] width 438 height 138
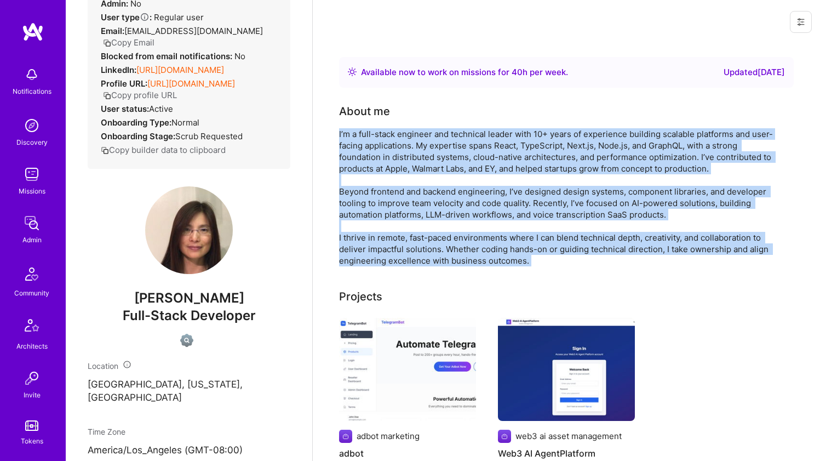
drag, startPoint x: 350, startPoint y: 240, endPoint x: 382, endPoint y: 171, distance: 76.2
click at [382, 171] on div "I’m a full-stack engineer and technical leader with 10+ years of experience bui…" at bounding box center [558, 197] width 438 height 138
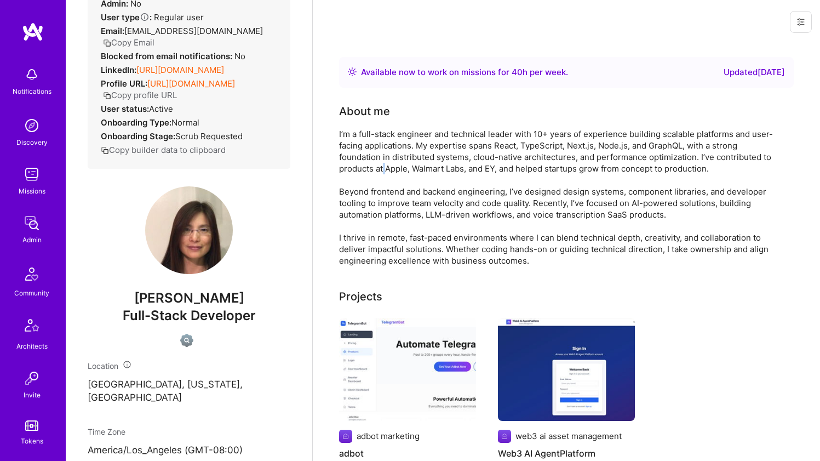
click at [382, 171] on div "I’m a full-stack engineer and technical leader with 10+ years of experience bui…" at bounding box center [558, 197] width 438 height 138
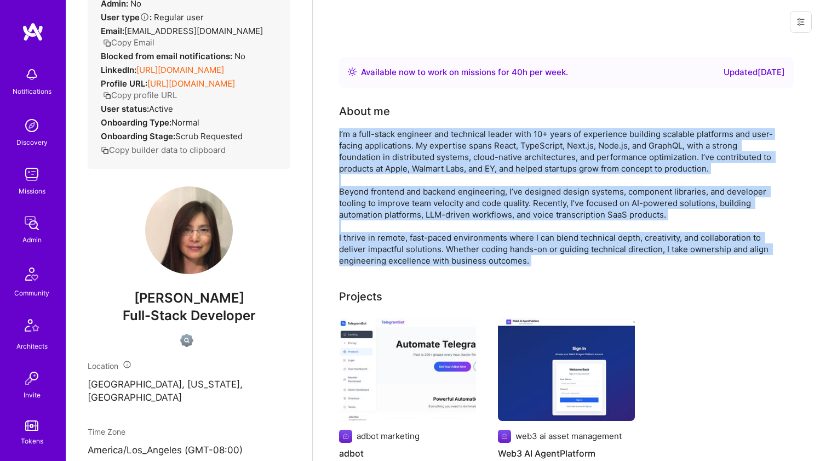
drag, startPoint x: 382, startPoint y: 171, endPoint x: 354, endPoint y: 240, distance: 75.0
click at [354, 240] on div "I’m a full-stack engineer and technical leader with 10+ years of experience bui…" at bounding box center [558, 197] width 438 height 138
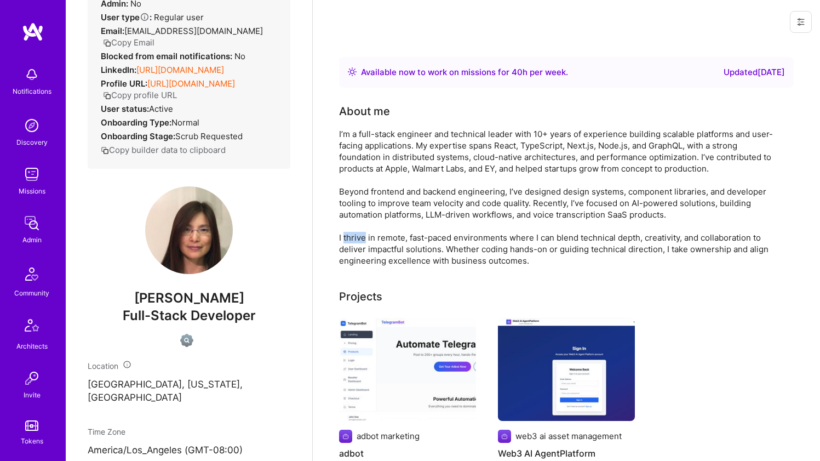
click at [354, 240] on div "I’m a full-stack engineer and technical leader with 10+ years of experience bui…" at bounding box center [558, 197] width 438 height 138
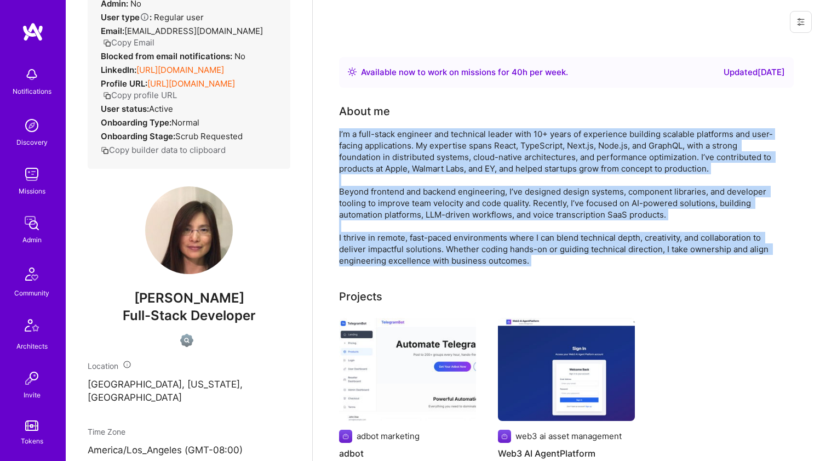
drag, startPoint x: 354, startPoint y: 240, endPoint x: 389, endPoint y: 155, distance: 92.3
click at [389, 155] on div "I’m a full-stack engineer and technical leader with 10+ years of experience bui…" at bounding box center [558, 197] width 438 height 138
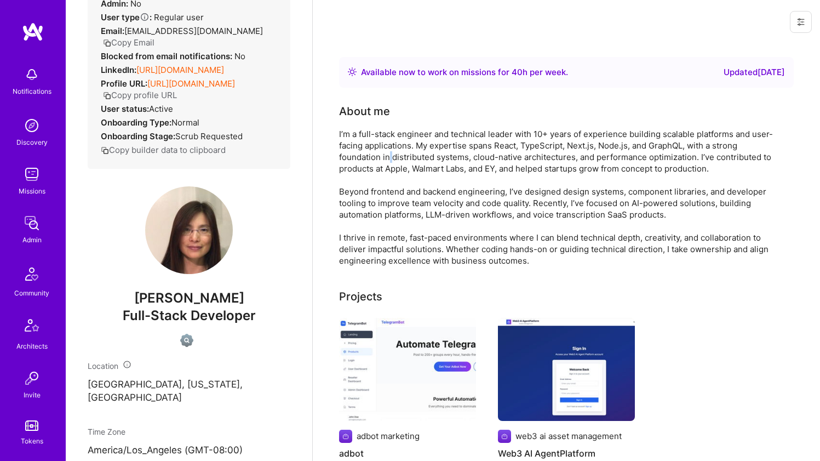
click at [389, 155] on div "I’m a full-stack engineer and technical leader with 10+ years of experience bui…" at bounding box center [558, 197] width 438 height 138
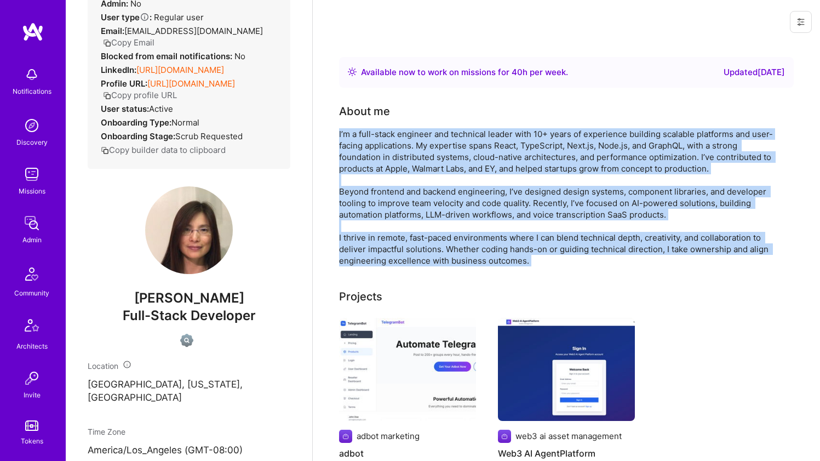
drag, startPoint x: 389, startPoint y: 155, endPoint x: 355, endPoint y: 238, distance: 89.6
click at [355, 238] on div "I’m a full-stack engineer and technical leader with 10+ years of experience bui…" at bounding box center [558, 197] width 438 height 138
click at [355, 237] on div "I’m a full-stack engineer and technical leader with 10+ years of experience bui…" at bounding box center [558, 197] width 438 height 138
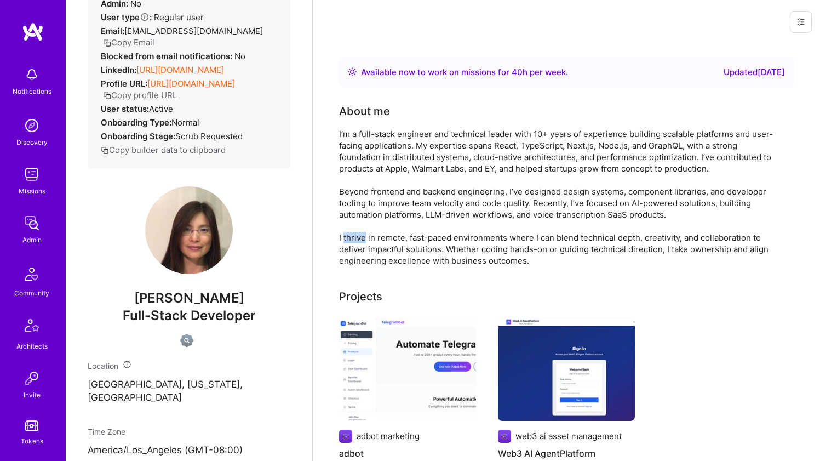
click at [355, 237] on div "I’m a full-stack engineer and technical leader with 10+ years of experience bui…" at bounding box center [558, 197] width 438 height 138
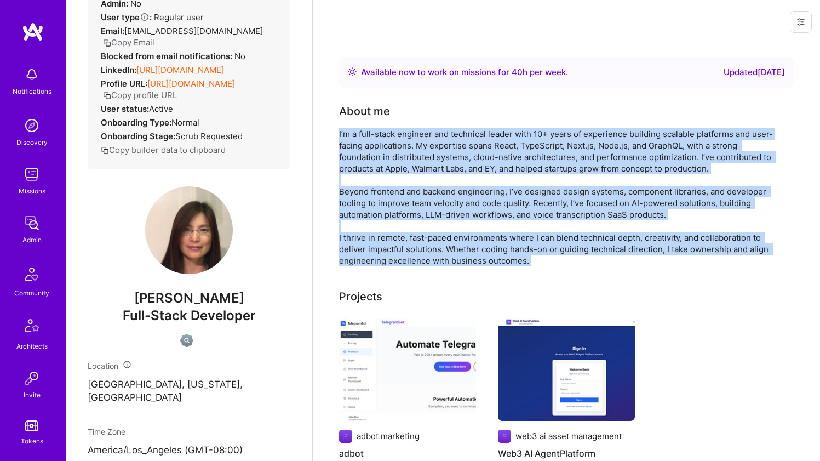
drag, startPoint x: 355, startPoint y: 237, endPoint x: 381, endPoint y: 162, distance: 79.8
click at [381, 162] on div "I’m a full-stack engineer and technical leader with 10+ years of experience bui…" at bounding box center [558, 197] width 438 height 138
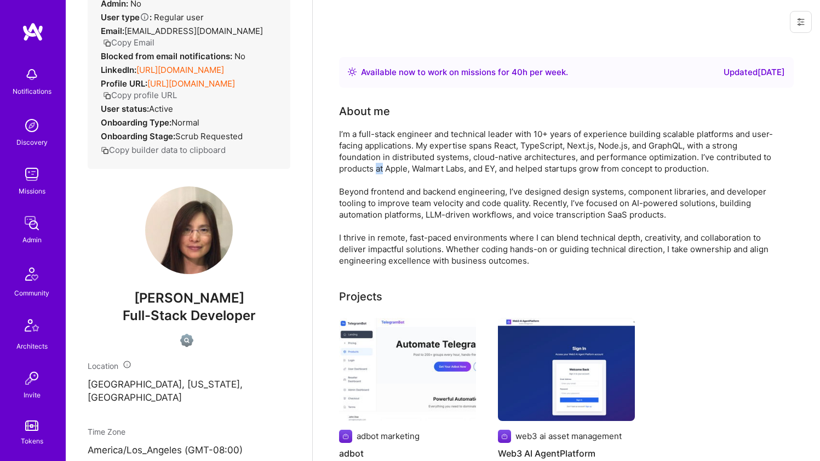
click at [381, 162] on div "I’m a full-stack engineer and technical leader with 10+ years of experience bui…" at bounding box center [558, 197] width 438 height 138
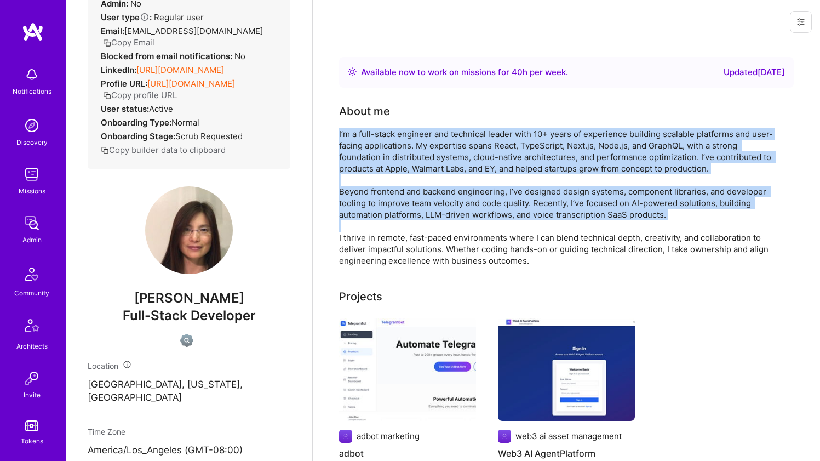
drag, startPoint x: 381, startPoint y: 162, endPoint x: 360, endPoint y: 220, distance: 61.7
click at [360, 220] on div "I’m a full-stack engineer and technical leader with 10+ years of experience bui…" at bounding box center [558, 197] width 438 height 138
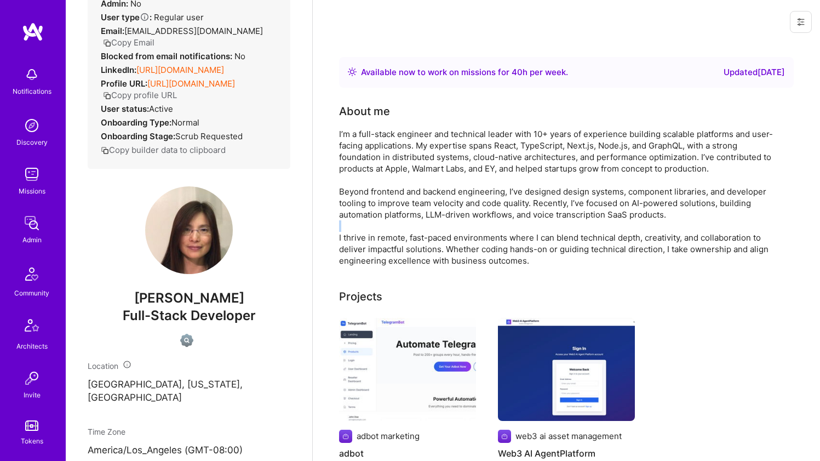
click at [360, 220] on div "I’m a full-stack engineer and technical leader with 10+ years of experience bui…" at bounding box center [558, 197] width 438 height 138
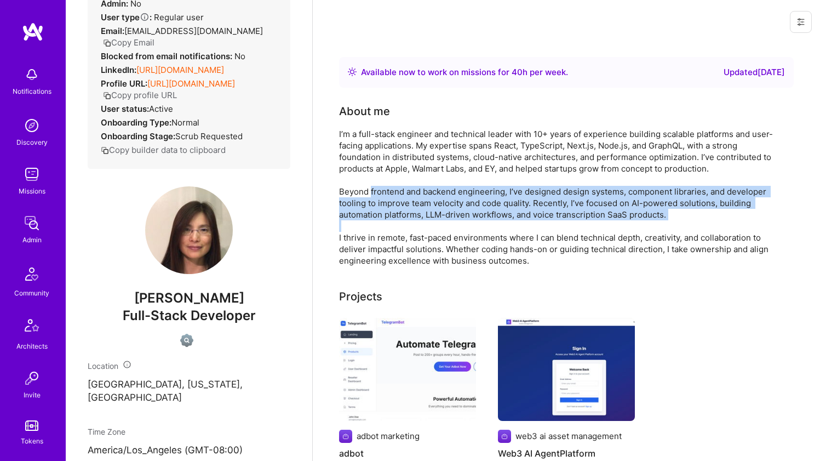
drag
click at [372, 188] on div "I’m a full-stack engineer and technical leader with 10+ years of experience bui…" at bounding box center [558, 197] width 438 height 138
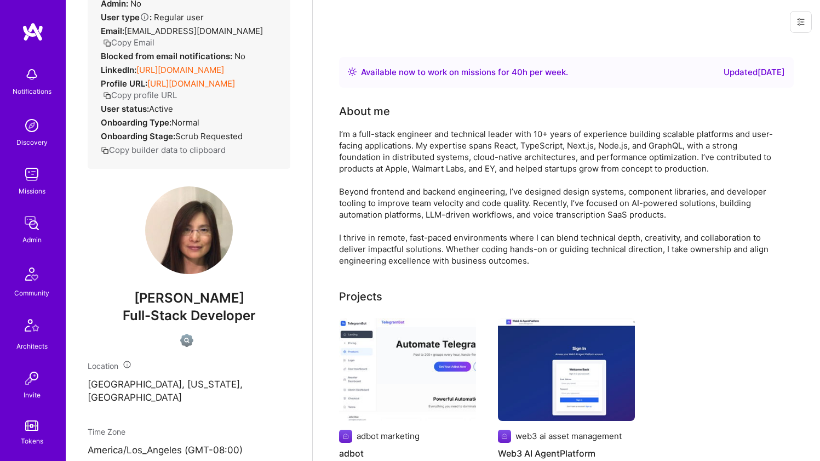
click at [386, 161] on div "I’m a full-stack engineer and technical leader with 10+ years of experience bui…" at bounding box center [558, 197] width 438 height 138
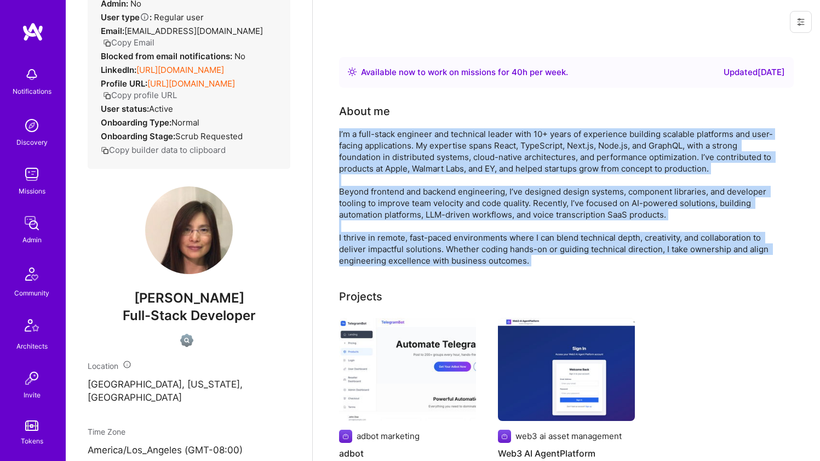
click at [348, 242] on div "I’m a full-stack engineer and technical leader with 10+ years of experience bui…" at bounding box center [558, 197] width 438 height 138
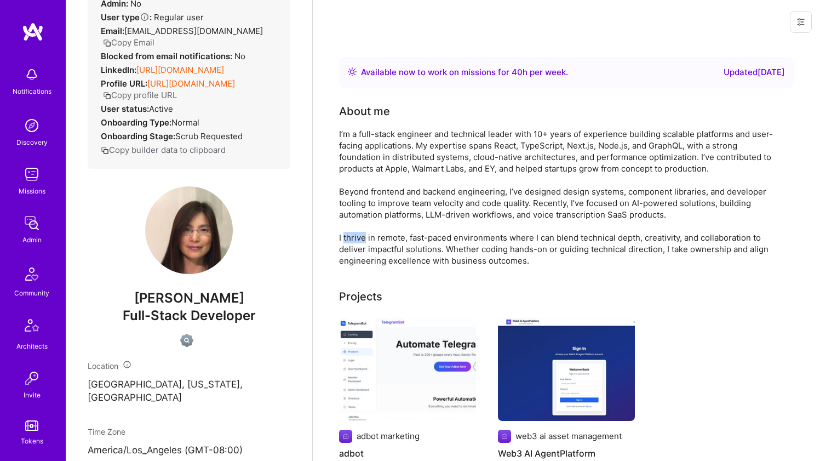
click at [348, 242] on div "I’m a full-stack engineer and technical leader with 10+ years of experience bui…" at bounding box center [558, 197] width 438 height 138
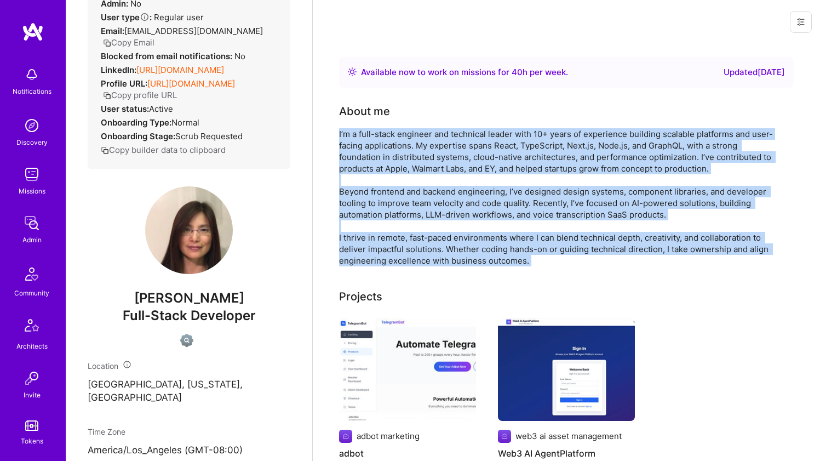
click at [391, 159] on div "I’m a full-stack engineer and technical leader with 10+ years of experience bui…" at bounding box center [558, 197] width 438 height 138
click at [392, 159] on div "I’m a full-stack engineer and technical leader with 10+ years of experience bui…" at bounding box center [558, 197] width 438 height 138
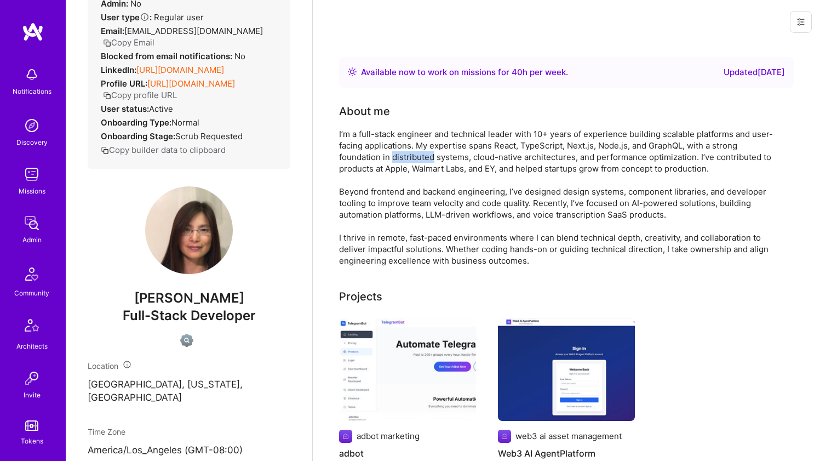
click at [392, 159] on div "I’m a full-stack engineer and technical leader with 10+ years of experience bui…" at bounding box center [558, 197] width 438 height 138
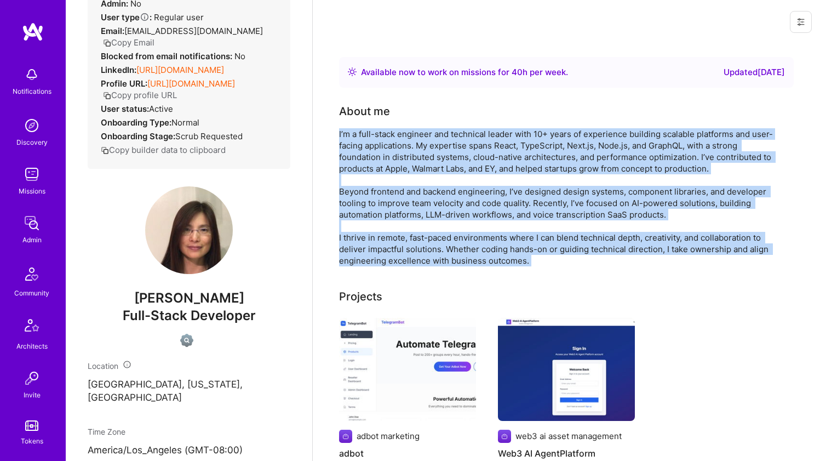
click at [354, 245] on div "I’m a full-stack engineer and technical leader with 10+ years of experience bui…" at bounding box center [558, 197] width 438 height 138
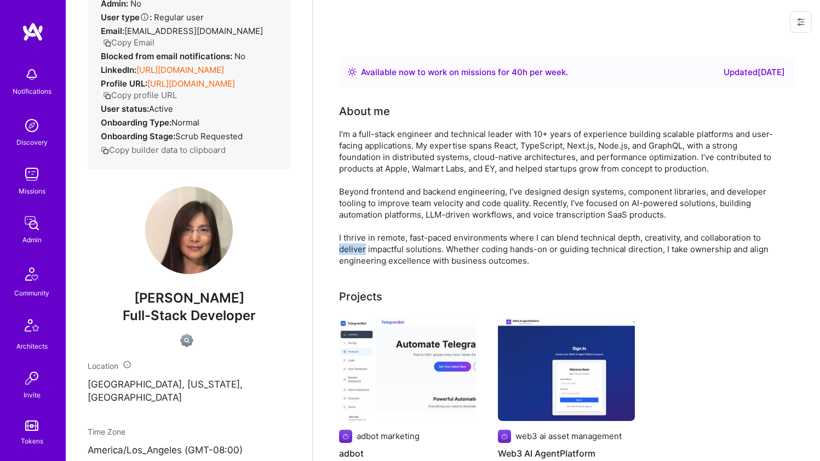
click at [354, 245] on div "I’m a full-stack engineer and technical leader with 10+ years of experience bui…" at bounding box center [558, 197] width 438 height 138
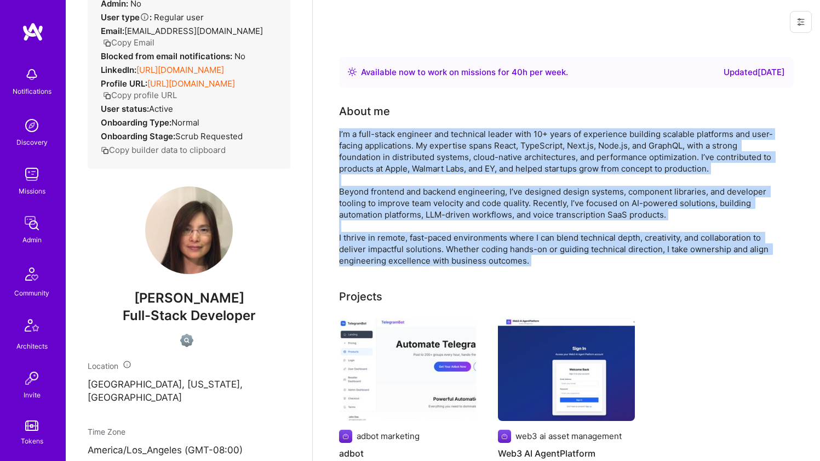
click at [391, 153] on div "I’m a full-stack engineer and technical leader with 10+ years of experience bui…" at bounding box center [558, 197] width 438 height 138
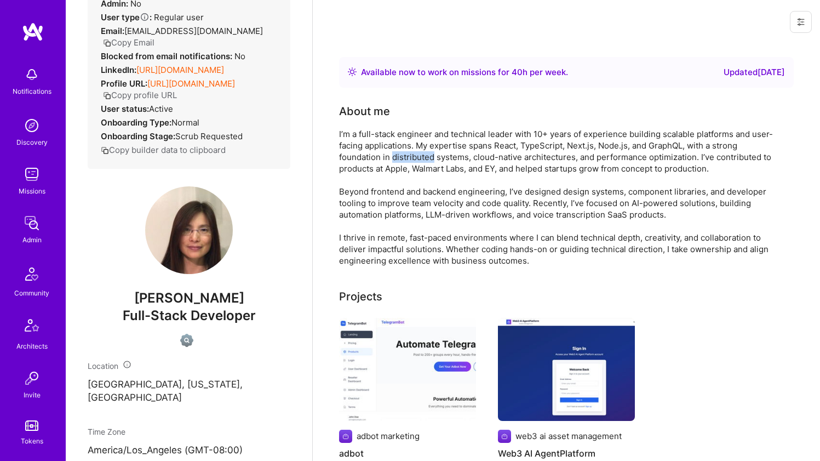
click at [391, 153] on div "I’m a full-stack engineer and technical leader with 10+ years of experience bui…" at bounding box center [558, 197] width 438 height 138
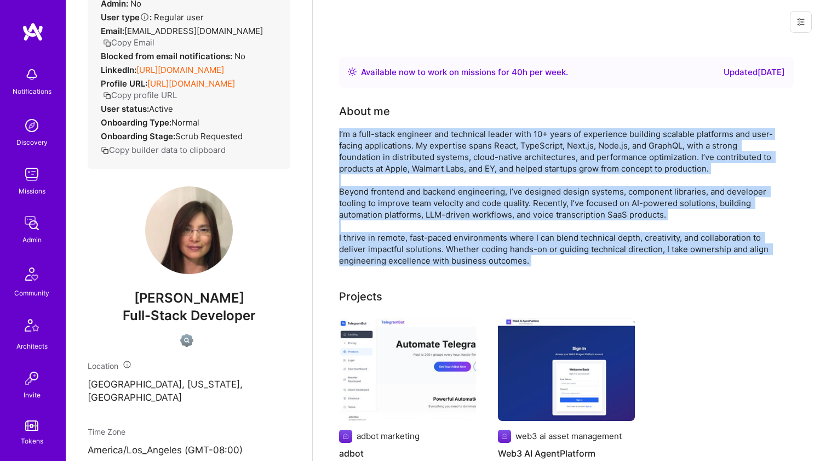
click at [359, 236] on div "I’m a full-stack engineer and technical leader with 10+ years of experience bui…" at bounding box center [558, 197] width 438 height 138
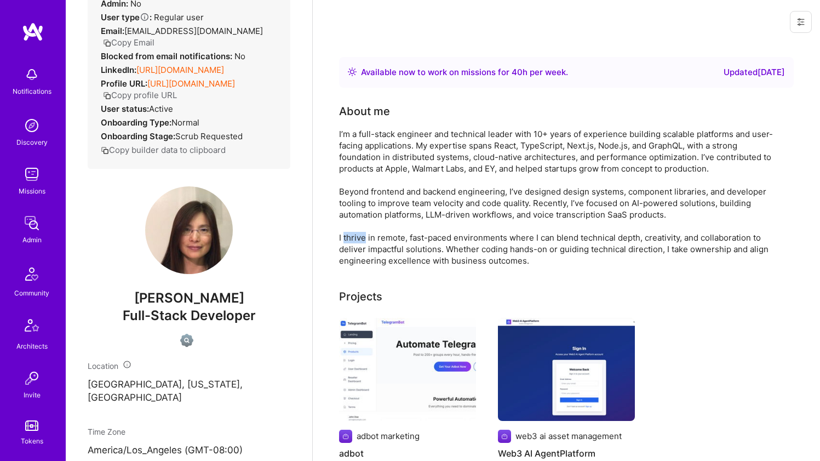
click at [359, 236] on div "I’m a full-stack engineer and technical leader with 10+ years of experience bui…" at bounding box center [558, 197] width 438 height 138
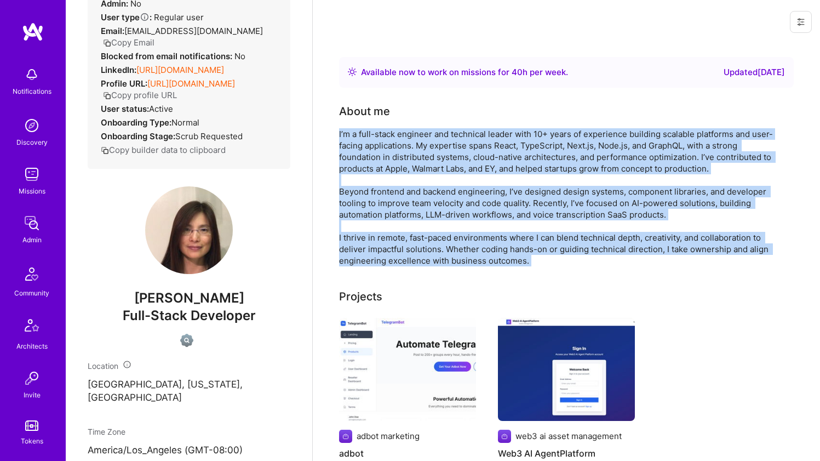
click at [393, 159] on div "I’m a full-stack engineer and technical leader with 10+ years of experience bui…" at bounding box center [558, 197] width 438 height 138
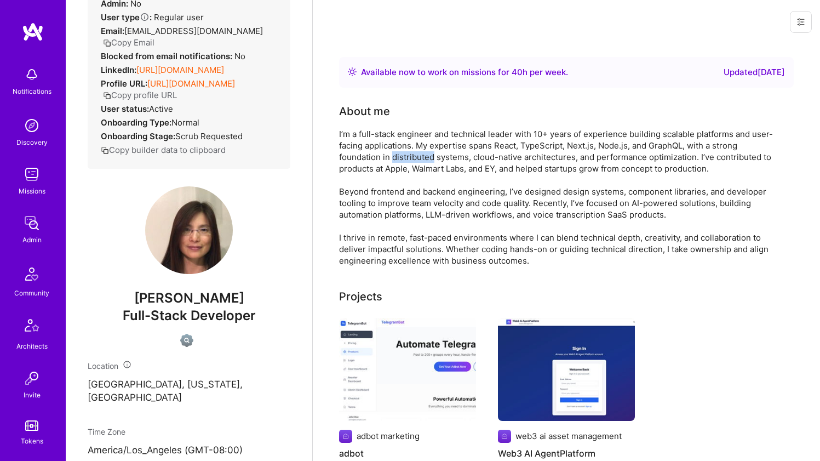
click at [393, 159] on div "I’m a full-stack engineer and technical leader with 10+ years of experience bui…" at bounding box center [558, 197] width 438 height 138
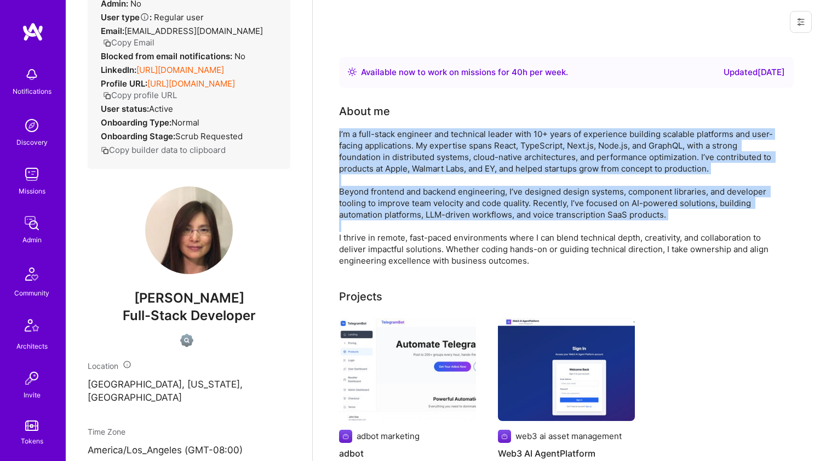
click at [360, 231] on div "I’m a full-stack engineer and technical leader with 10+ years of experience bui…" at bounding box center [558, 197] width 438 height 138
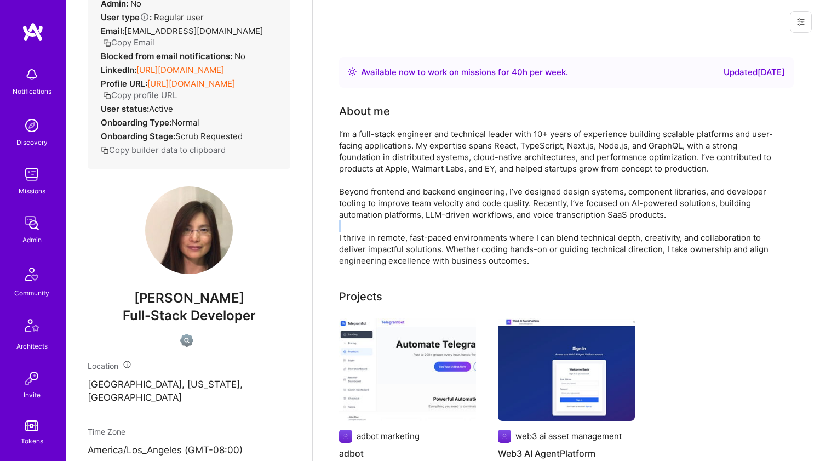
click at [360, 231] on div "I’m a full-stack engineer and technical leader with 10+ years of experience bui…" at bounding box center [558, 197] width 438 height 138
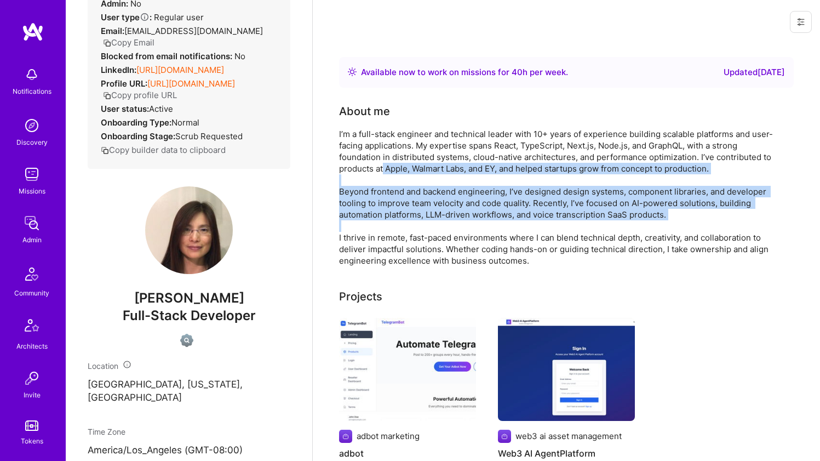
click at [385, 171] on div "I’m a full-stack engineer and technical leader with 10+ years of experience bui…" at bounding box center [558, 197] width 438 height 138
click at [387, 168] on div "I’m a full-stack engineer and technical leader with 10+ years of experience bui…" at bounding box center [558, 197] width 438 height 138
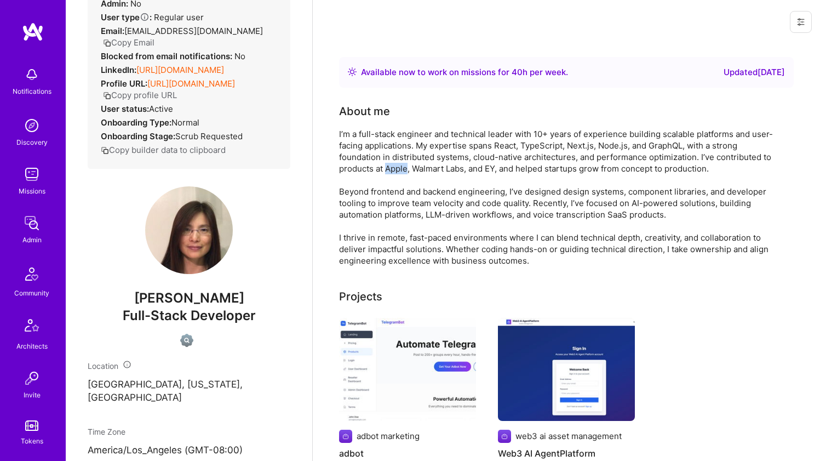
click at [387, 168] on div "I’m a full-stack engineer and technical leader with 10+ years of experience bui…" at bounding box center [558, 197] width 438 height 138
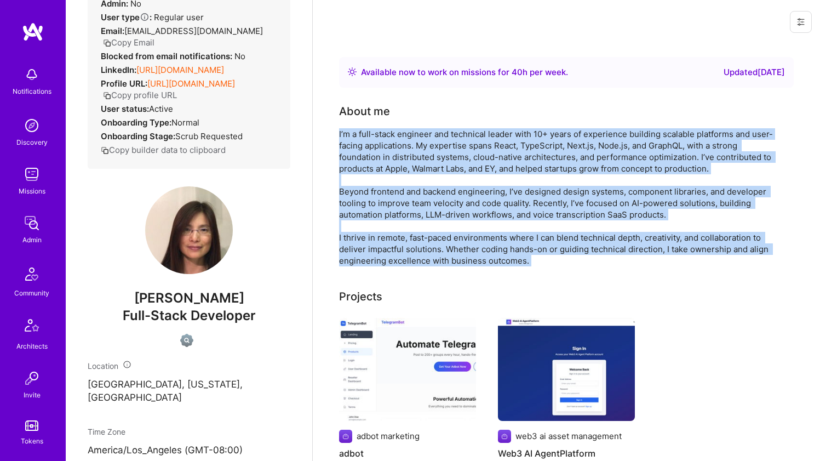
click at [351, 245] on div "I’m a full-stack engineer and technical leader with 10+ years of experience bui…" at bounding box center [558, 197] width 438 height 138
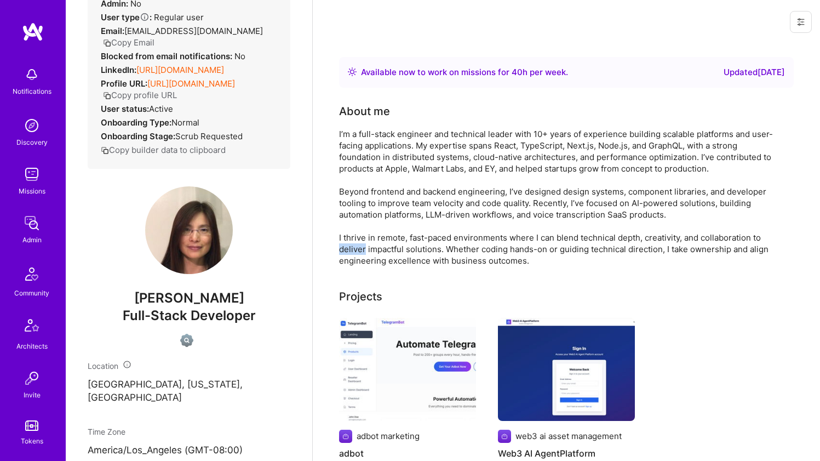
click at [351, 245] on div "I’m a full-stack engineer and technical leader with 10+ years of experience bui…" at bounding box center [558, 197] width 438 height 138
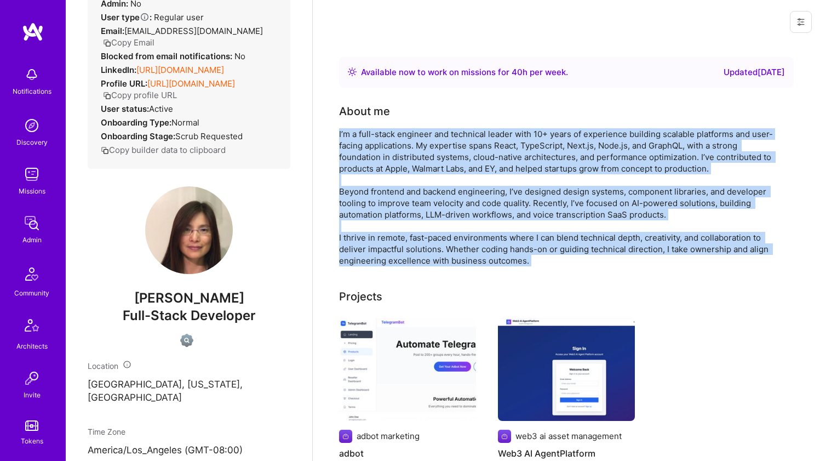
click at [393, 142] on div "I’m a full-stack engineer and technical leader with 10+ years of experience bui…" at bounding box center [558, 197] width 438 height 138
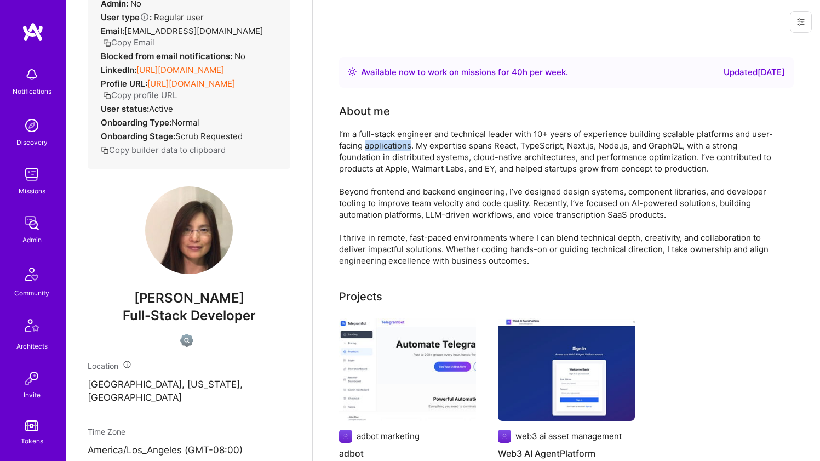
click at [393, 142] on div "I’m a full-stack engineer and technical leader with 10+ years of experience bui…" at bounding box center [558, 197] width 438 height 138
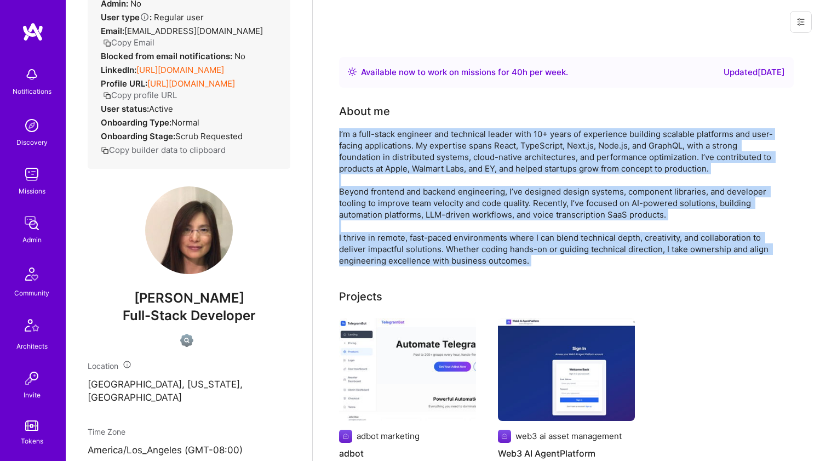
click at [351, 234] on div "I’m a full-stack engineer and technical leader with 10+ years of experience bui…" at bounding box center [558, 197] width 438 height 138
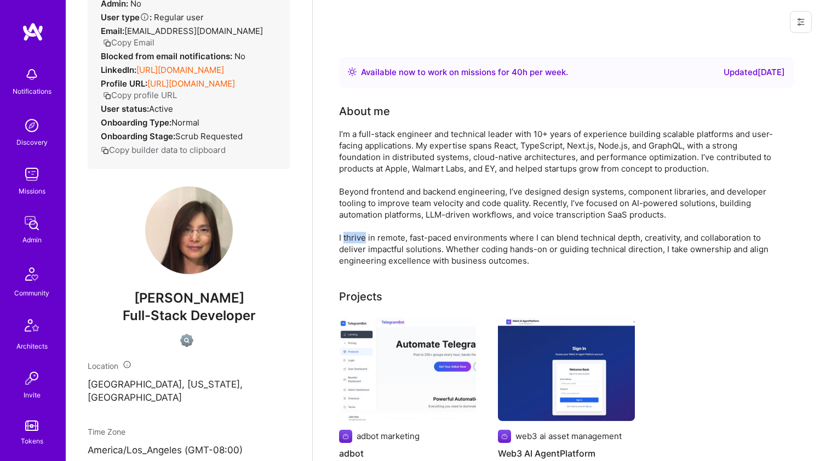
click at [351, 234] on div "I’m a full-stack engineer and technical leader with 10+ years of experience bui…" at bounding box center [558, 197] width 438 height 138
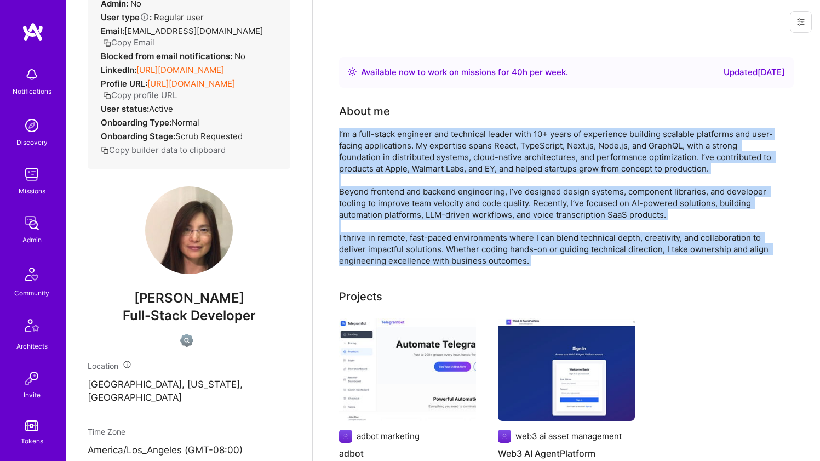
click at [373, 168] on div "I’m a full-stack engineer and technical leader with 10+ years of experience bui…" at bounding box center [558, 197] width 438 height 138
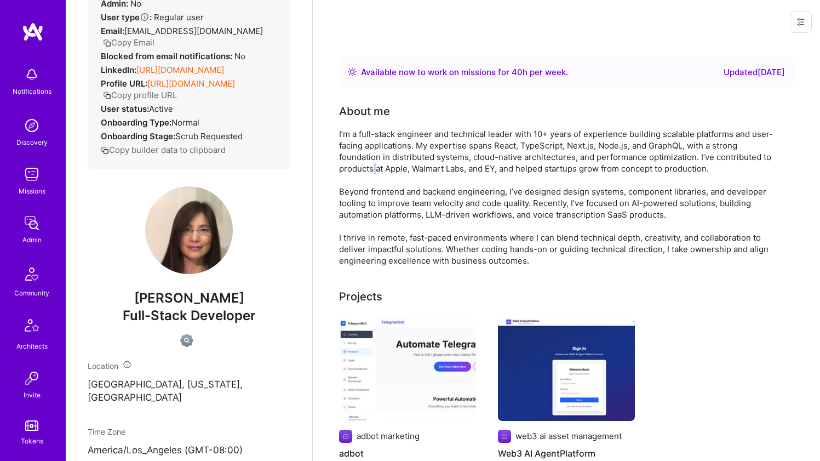
click at [373, 167] on div "I’m a full-stack engineer and technical leader with 10+ years of experience bui…" at bounding box center [558, 197] width 438 height 138
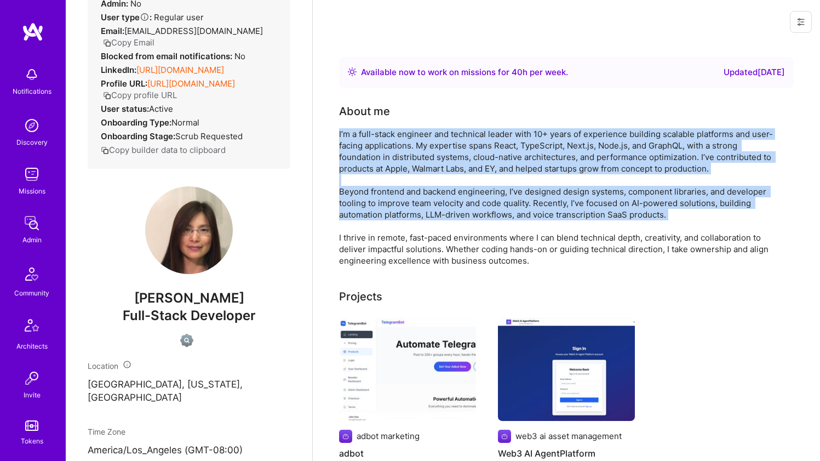
click at [343, 219] on div "I’m a full-stack engineer and technical leader with 10+ years of experience bui…" at bounding box center [558, 197] width 438 height 138
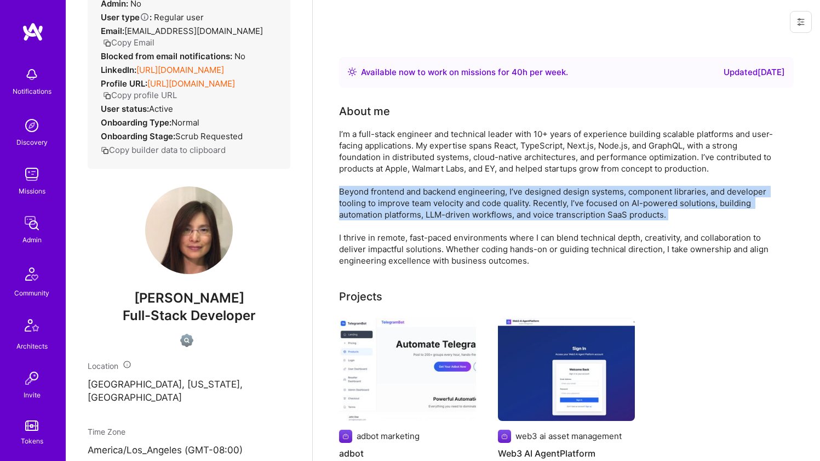
click at [343, 219] on div "I’m a full-stack engineer and technical leader with 10+ years of experience bui…" at bounding box center [558, 197] width 438 height 138
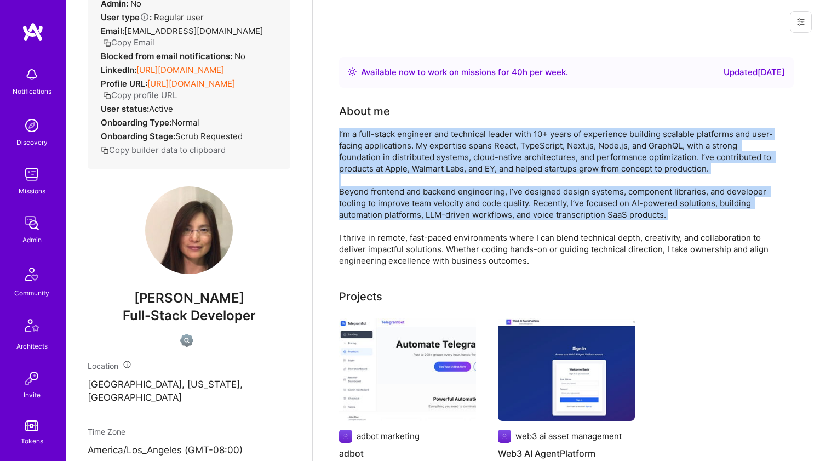
click at [375, 159] on div "I’m a full-stack engineer and technical leader with 10+ years of experience bui…" at bounding box center [558, 197] width 438 height 138
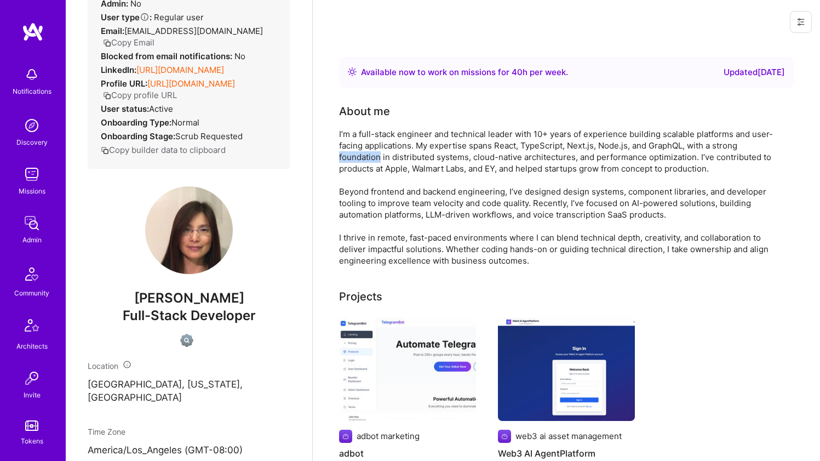
click at [375, 159] on div "I’m a full-stack engineer and technical leader with 10+ years of experience bui…" at bounding box center [558, 197] width 438 height 138
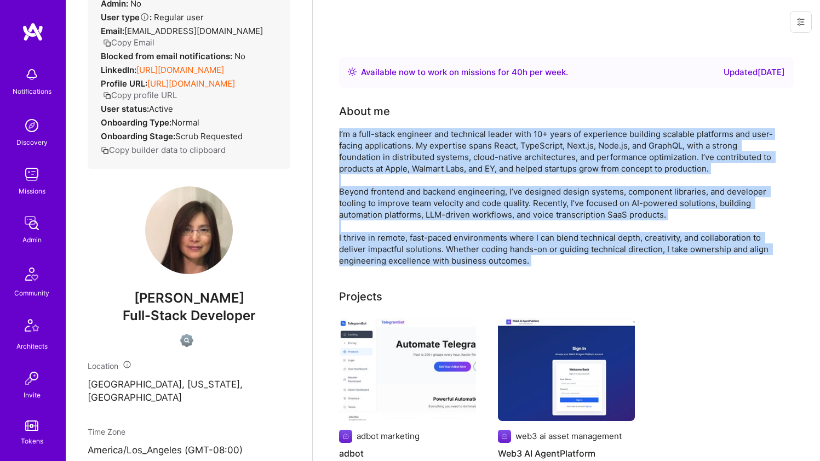
click at [345, 242] on div "I’m a full-stack engineer and technical leader with 10+ years of experience bui…" at bounding box center [558, 197] width 438 height 138
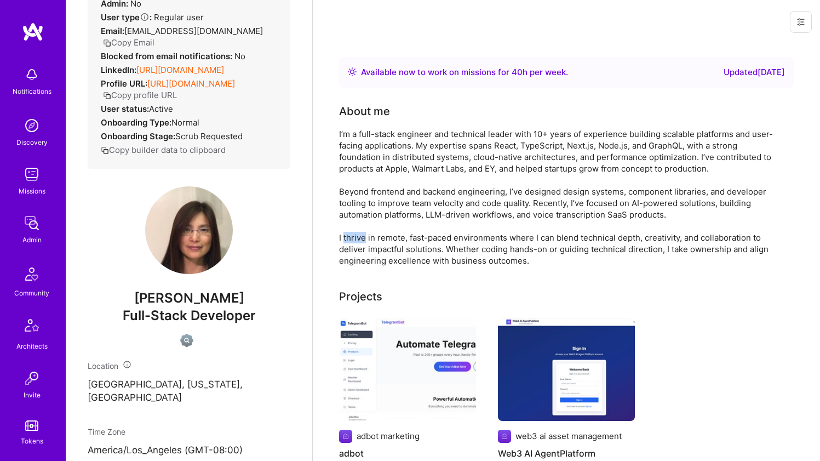
click at [345, 242] on div "I’m a full-stack engineer and technical leader with 10+ years of experience bui…" at bounding box center [558, 197] width 438 height 138
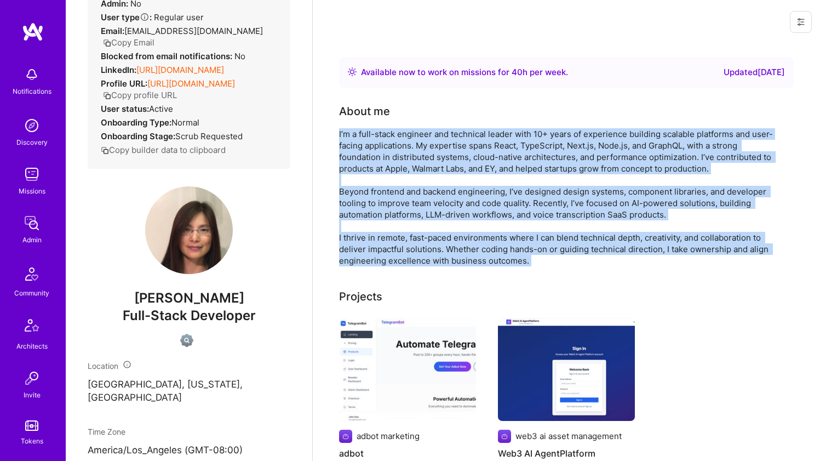
click at [376, 170] on div "I’m a full-stack engineer and technical leader with 10+ years of experience bui…" at bounding box center [558, 197] width 438 height 138
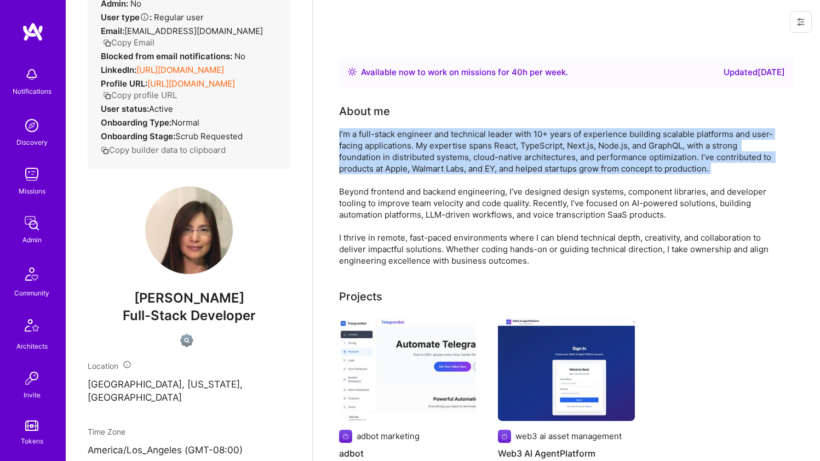
click at [376, 169] on div "I’m a full-stack engineer and technical leader with 10+ years of experience bui…" at bounding box center [558, 197] width 438 height 138
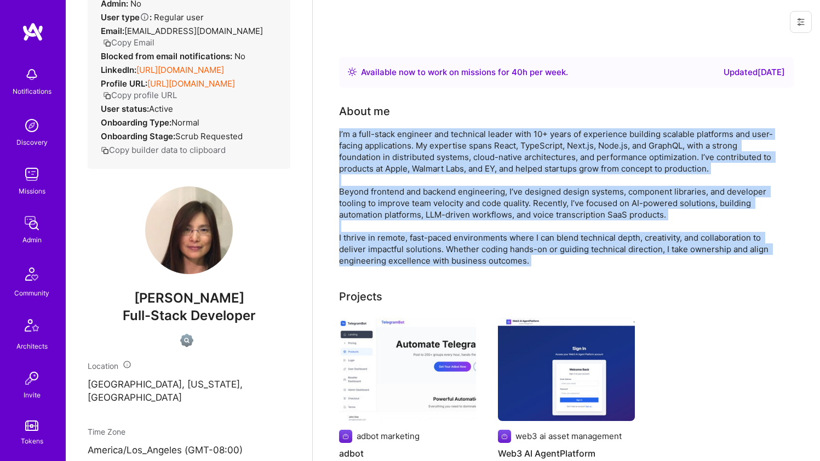
click at [346, 238] on div "I’m a full-stack engineer and technical leader with 10+ years of experience bui…" at bounding box center [558, 197] width 438 height 138
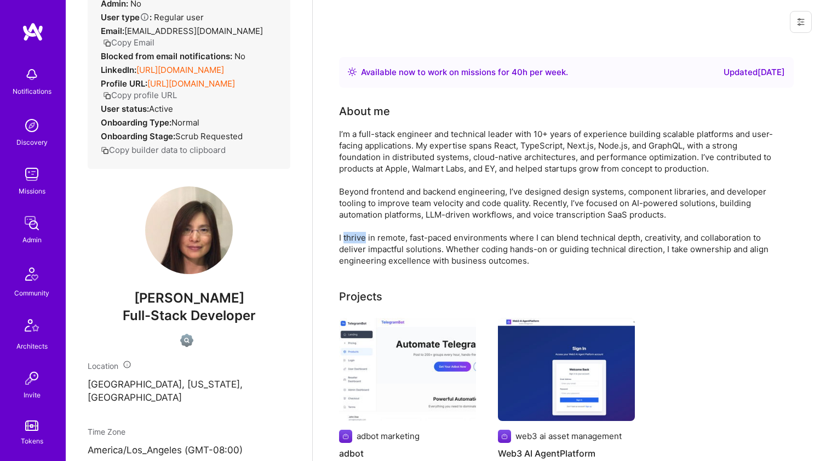
click at [346, 238] on div "I’m a full-stack engineer and technical leader with 10+ years of experience bui…" at bounding box center [558, 197] width 438 height 138
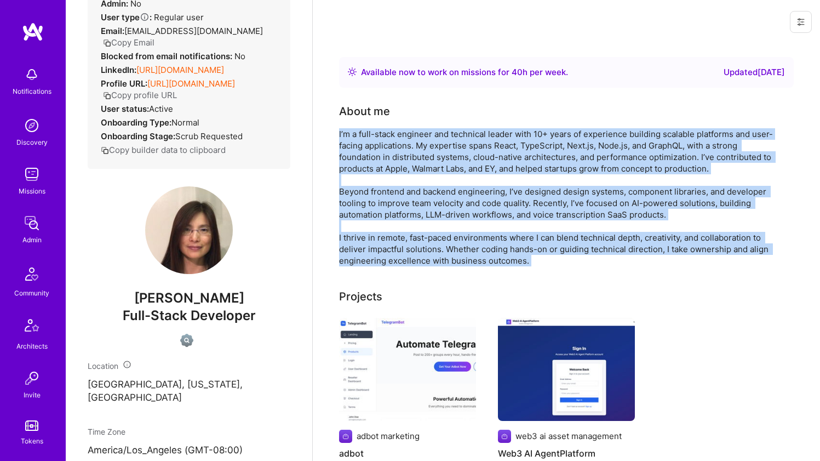
click at [381, 148] on div "I’m a full-stack engineer and technical leader with 10+ years of experience bui…" at bounding box center [558, 197] width 438 height 138
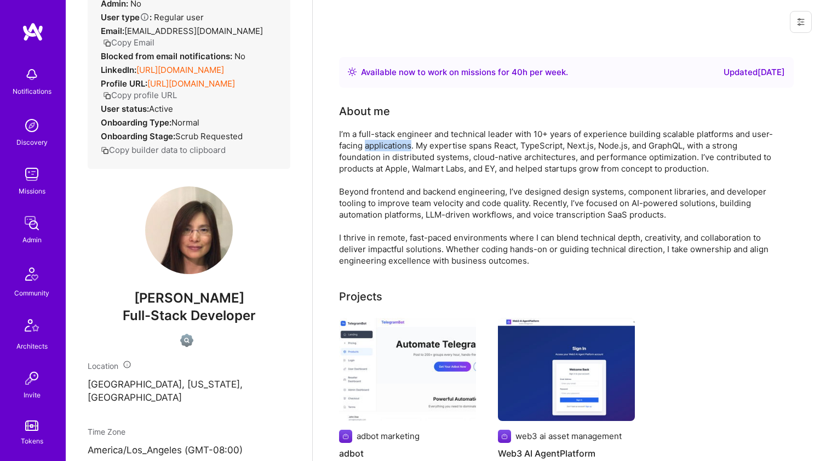
click at [381, 148] on div "I’m a full-stack engineer and technical leader with 10+ years of experience bui…" at bounding box center [558, 197] width 438 height 138
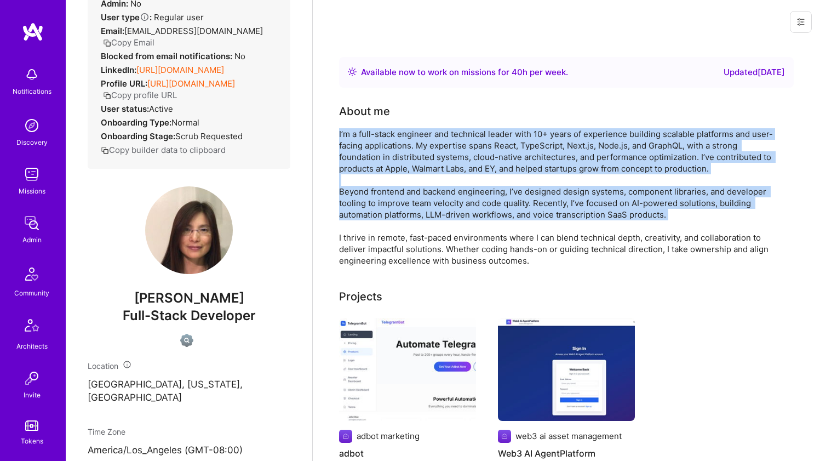
click at [353, 204] on div "I’m a full-stack engineer and technical leader with 10+ years of experience bui…" at bounding box center [558, 197] width 438 height 138
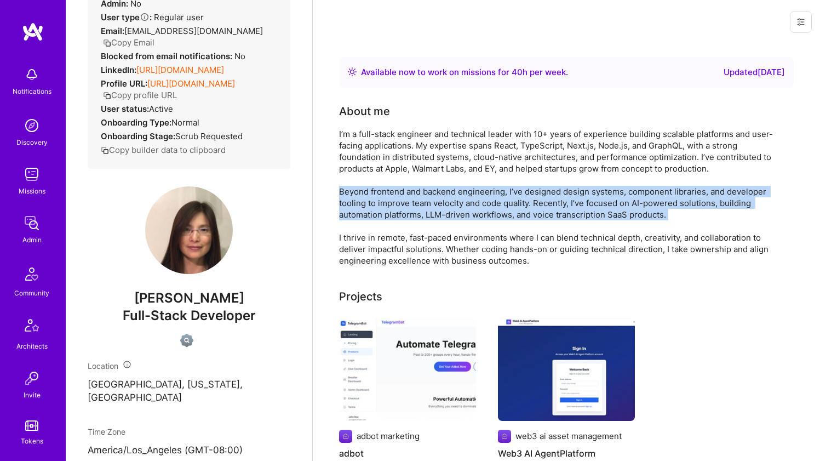
click at [353, 204] on div "I’m a full-stack engineer and technical leader with 10+ years of experience bui…" at bounding box center [558, 197] width 438 height 138
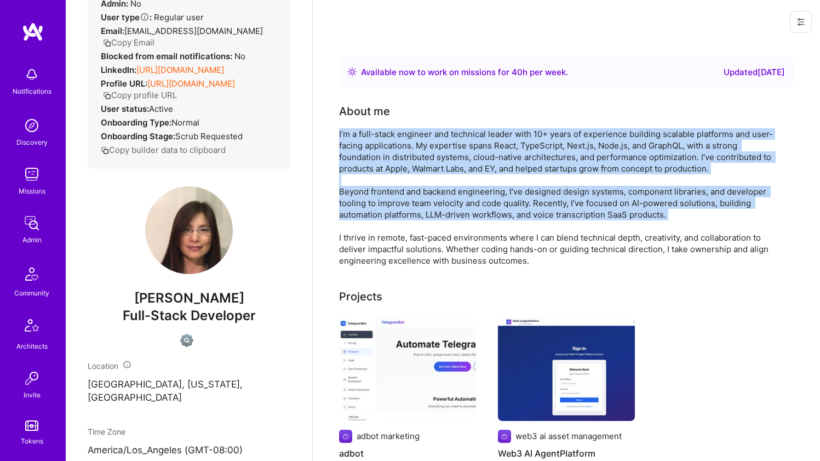
click at [378, 151] on div "I’m a full-stack engineer and technical leader with 10+ years of experience bui…" at bounding box center [558, 197] width 438 height 138
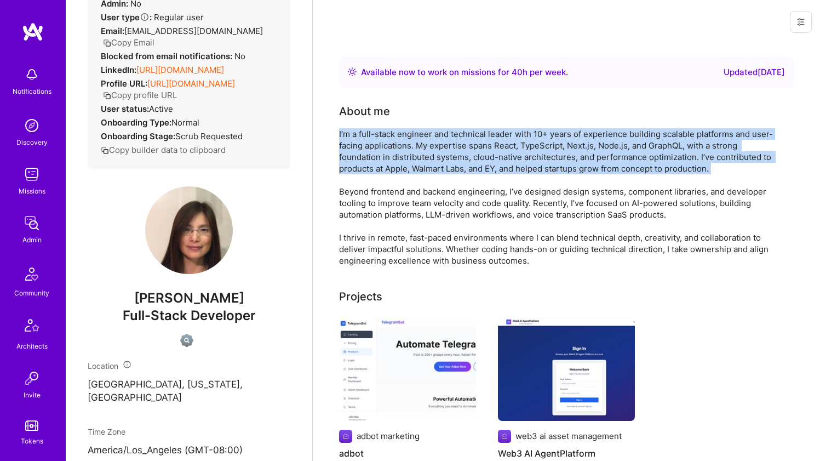
click at [378, 152] on div "I’m a full-stack engineer and technical leader with 10+ years of experience bui…" at bounding box center [558, 197] width 438 height 138
click at [378, 151] on div "I’m a full-stack engineer and technical leader with 10+ years of experience bui…" at bounding box center [558, 197] width 438 height 138
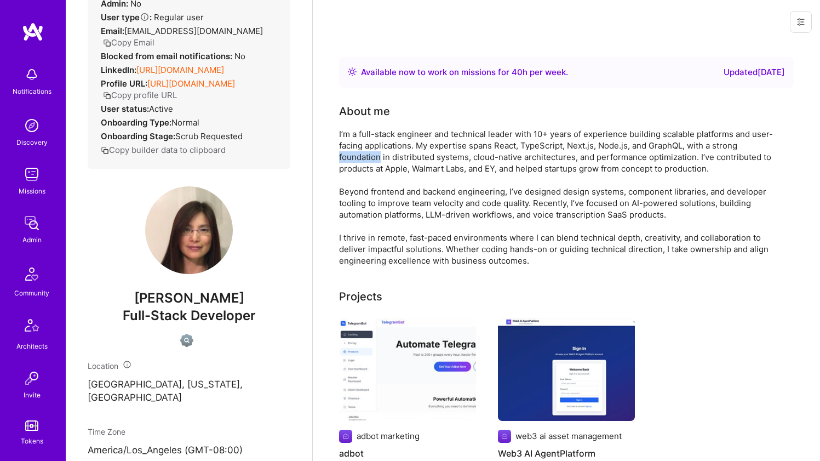
click at [378, 151] on div "I’m a full-stack engineer and technical leader with 10+ years of experience bui…" at bounding box center [558, 197] width 438 height 138
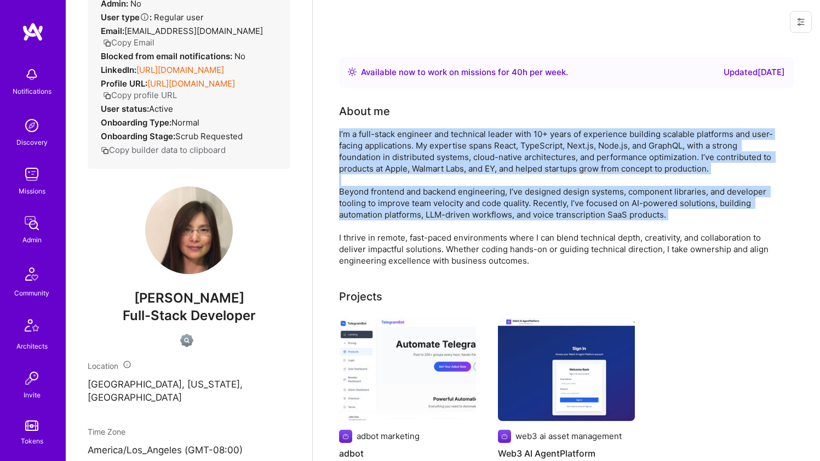
click at [355, 206] on div "I’m a full-stack engineer and technical leader with 10+ years of experience bui…" at bounding box center [558, 197] width 438 height 138
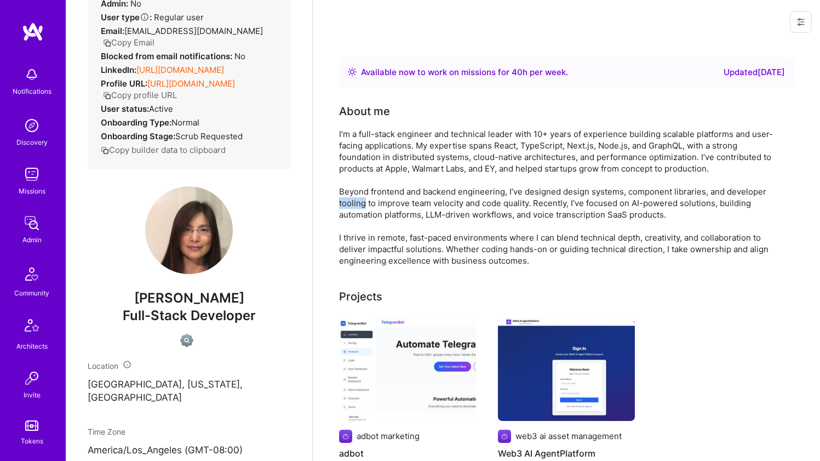
click at [355, 205] on div "I’m a full-stack engineer and technical leader with 10+ years of experience bui…" at bounding box center [558, 197] width 438 height 138
click at [371, 178] on div "I’m a full-stack engineer and technical leader with 10+ years of experience bui…" at bounding box center [558, 197] width 438 height 138
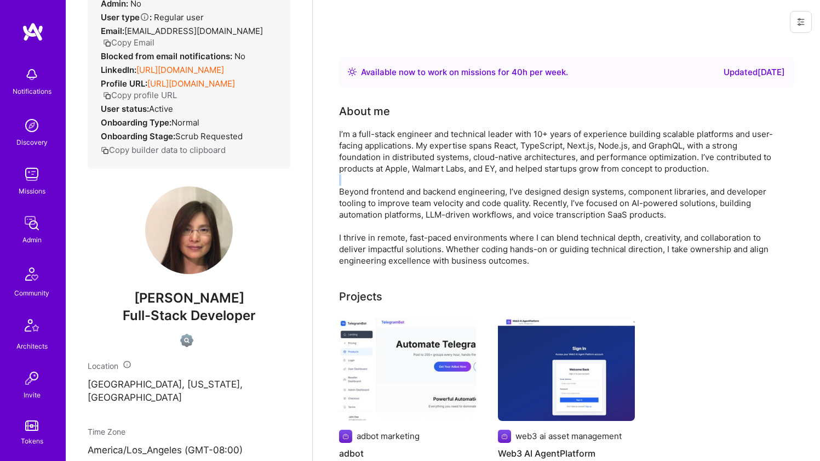
click at [378, 174] on div "I’m a full-stack engineer and technical leader with 10+ years of experience bui…" at bounding box center [558, 197] width 438 height 138
click at [377, 175] on div "I’m a full-stack engineer and technical leader with 10+ years of experience bui…" at bounding box center [558, 197] width 438 height 138
click at [382, 169] on div "I’m a full-stack engineer and technical leader with 10+ years of experience bui…" at bounding box center [558, 197] width 438 height 138
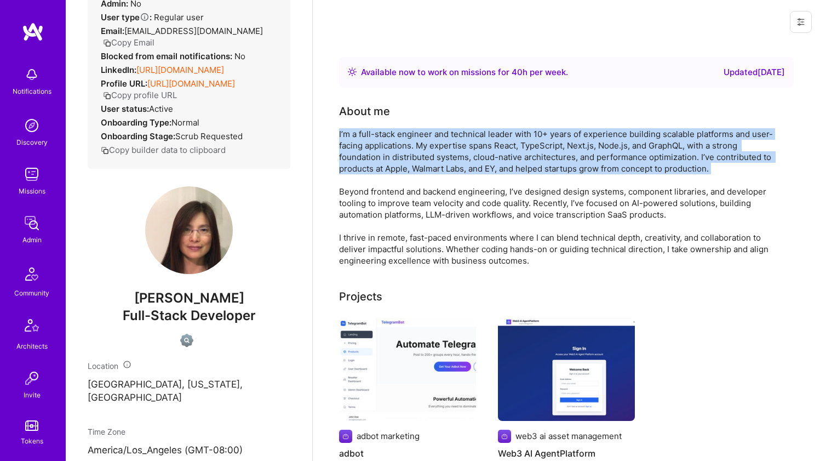
drag, startPoint x: 382, startPoint y: 169, endPoint x: 399, endPoint y: 145, distance: 29.9
click at [399, 145] on div "I’m a full-stack engineer and technical leader with 10+ years of experience bui…" at bounding box center [558, 197] width 438 height 138
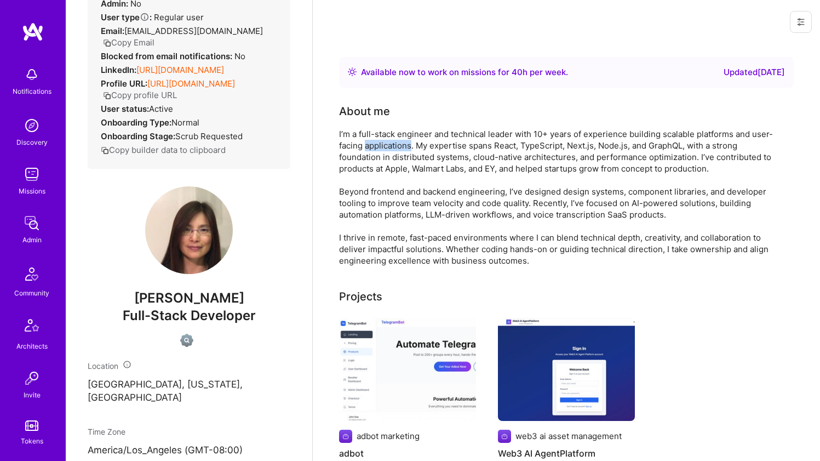
click at [399, 145] on div "I’m a full-stack engineer and technical leader with 10+ years of experience bui…" at bounding box center [558, 197] width 438 height 138
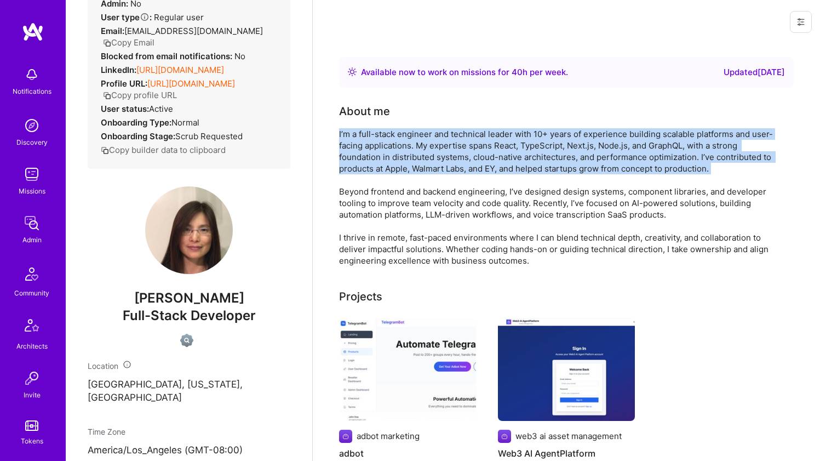
drag, startPoint x: 399, startPoint y: 144, endPoint x: 391, endPoint y: 173, distance: 30.2
click at [391, 173] on div "I’m a full-stack engineer and technical leader with 10+ years of experience bui…" at bounding box center [558, 197] width 438 height 138
click at [391, 174] on div "I’m a full-stack engineer and technical leader with 10+ years of experience bui…" at bounding box center [558, 197] width 438 height 138
click at [394, 166] on div "I’m a full-stack engineer and technical leader with 10+ years of experience bui…" at bounding box center [558, 197] width 438 height 138
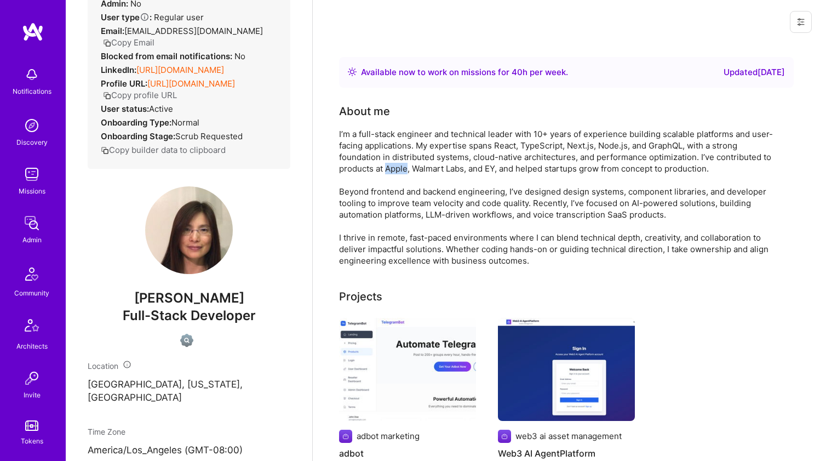
click at [394, 166] on div "I’m a full-stack engineer and technical leader with 10+ years of experience bui…" at bounding box center [558, 197] width 438 height 138
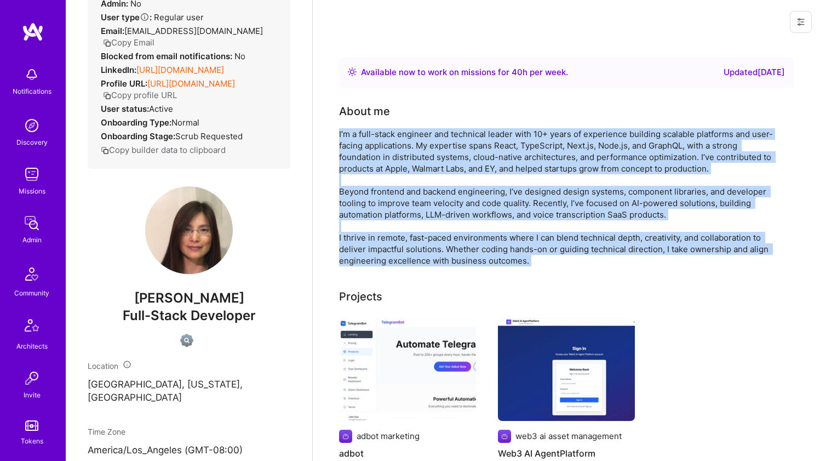
drag, startPoint x: 394, startPoint y: 166, endPoint x: 369, endPoint y: 231, distance: 69.4
click at [369, 231] on div "I’m a full-stack engineer and technical leader with 10+ years of experience bui…" at bounding box center [558, 197] width 438 height 138
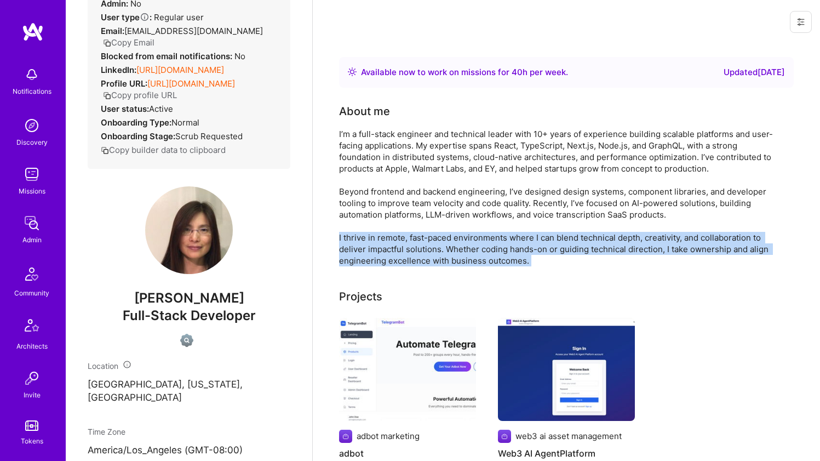
click at [369, 231] on div "I’m a full-stack engineer and technical leader with 10+ years of experience bui…" at bounding box center [558, 197] width 438 height 138
click at [369, 236] on div "I’m a full-stack engineer and technical leader with 10+ years of experience bui…" at bounding box center [558, 197] width 438 height 138
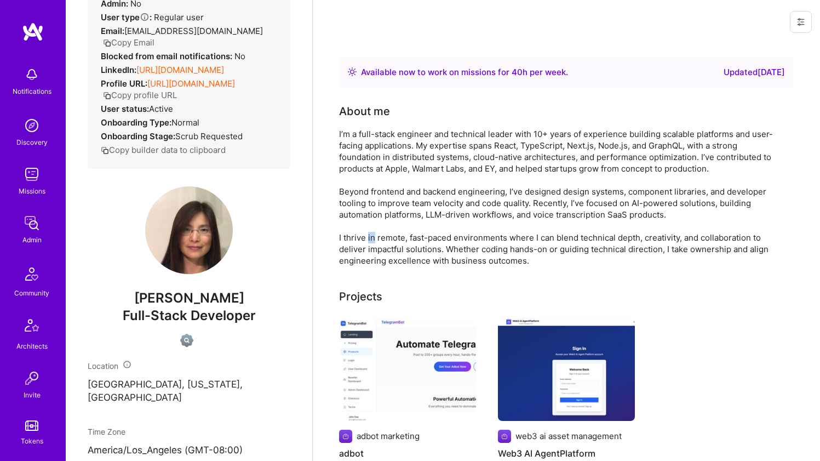
click at [369, 236] on div "I’m a full-stack engineer and technical leader with 10+ years of experience bui…" at bounding box center [558, 197] width 438 height 138
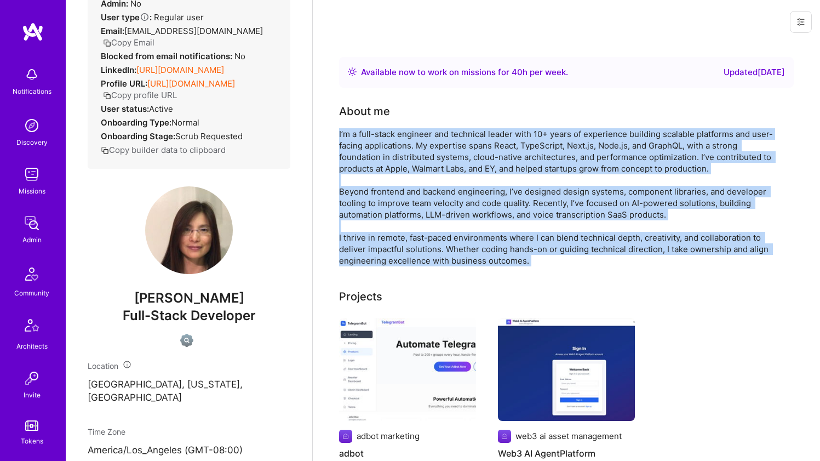
drag, startPoint x: 369, startPoint y: 236, endPoint x: 408, endPoint y: 142, distance: 101.4
click at [408, 142] on div "I’m a full-stack engineer and technical leader with 10+ years of experience bui…" at bounding box center [558, 197] width 438 height 138
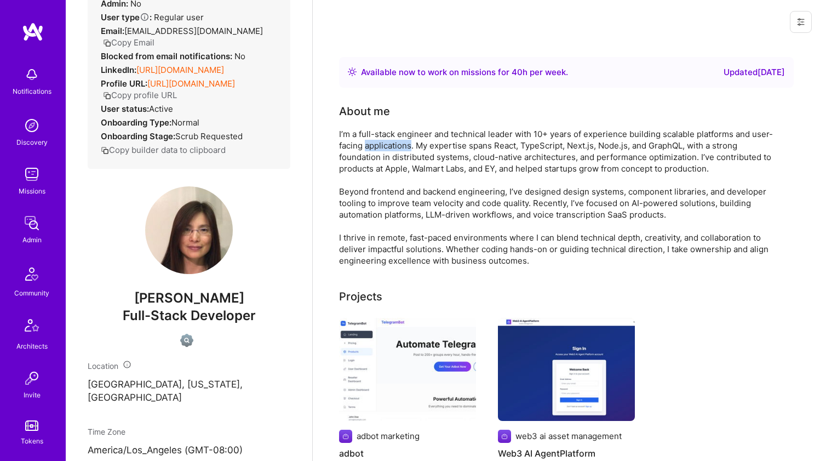
click at [408, 143] on div "I’m a full-stack engineer and technical leader with 10+ years of experience bui…" at bounding box center [558, 197] width 438 height 138
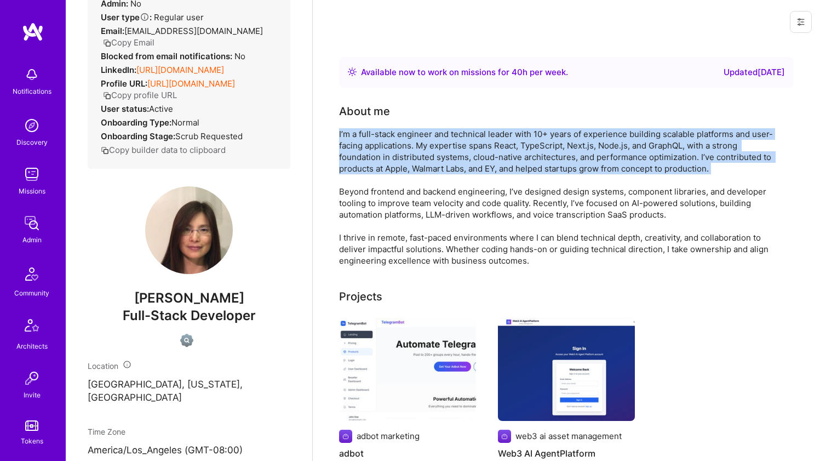
click at [408, 143] on div "I’m a full-stack engineer and technical leader with 10+ years of experience bui…" at bounding box center [558, 197] width 438 height 138
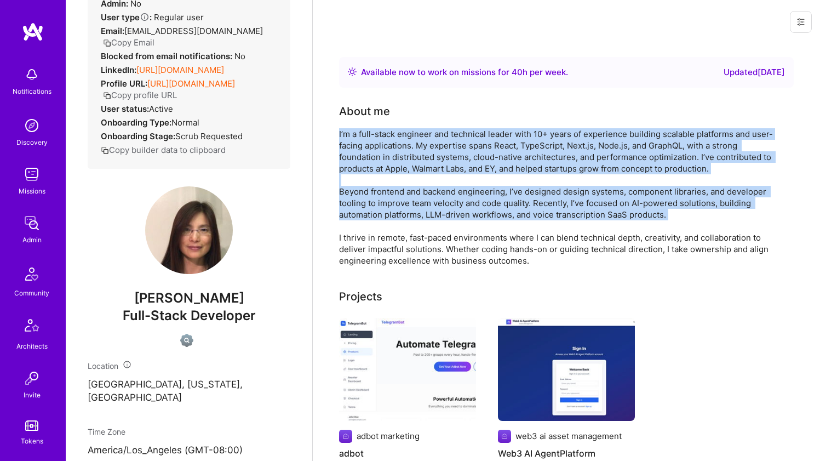
drag, startPoint x: 408, startPoint y: 142, endPoint x: 388, endPoint y: 198, distance: 58.9
click at [388, 198] on div "I’m a full-stack engineer and technical leader with 10+ years of experience bui…" at bounding box center [558, 197] width 438 height 138
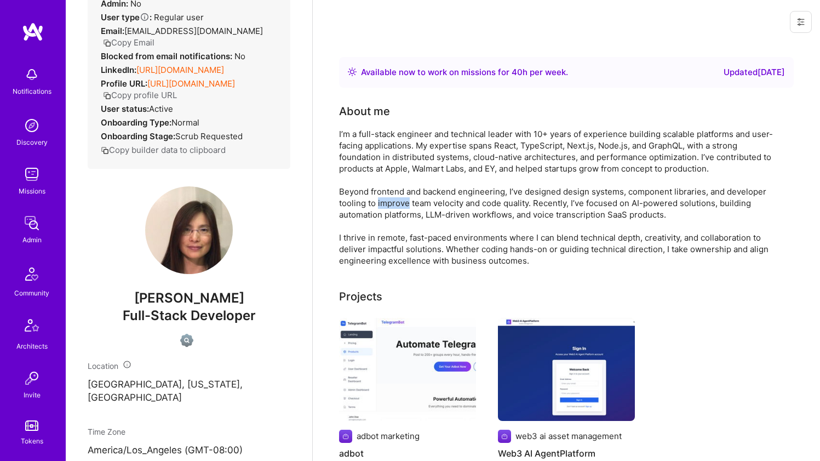
click at [388, 197] on div "I’m a full-stack engineer and technical leader with 10+ years of experience bui…" at bounding box center [558, 197] width 438 height 138
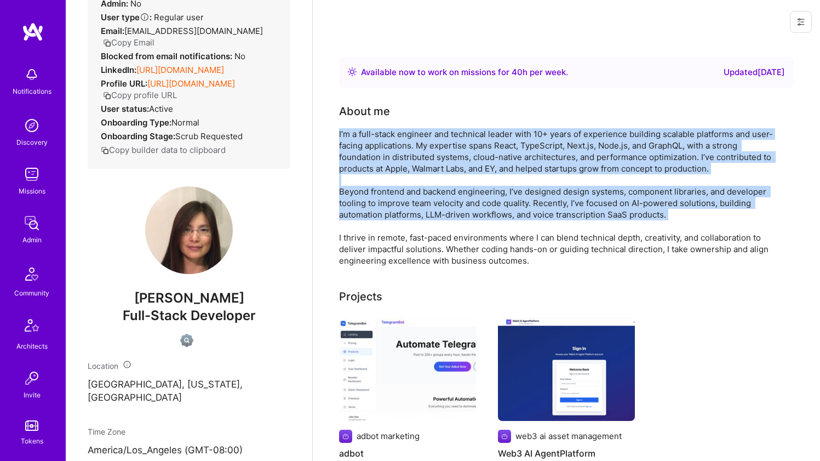
drag, startPoint x: 388, startPoint y: 197, endPoint x: 402, endPoint y: 158, distance: 41.9
click at [402, 158] on div "I’m a full-stack engineer and technical leader with 10+ years of experience bui…" at bounding box center [558, 197] width 438 height 138
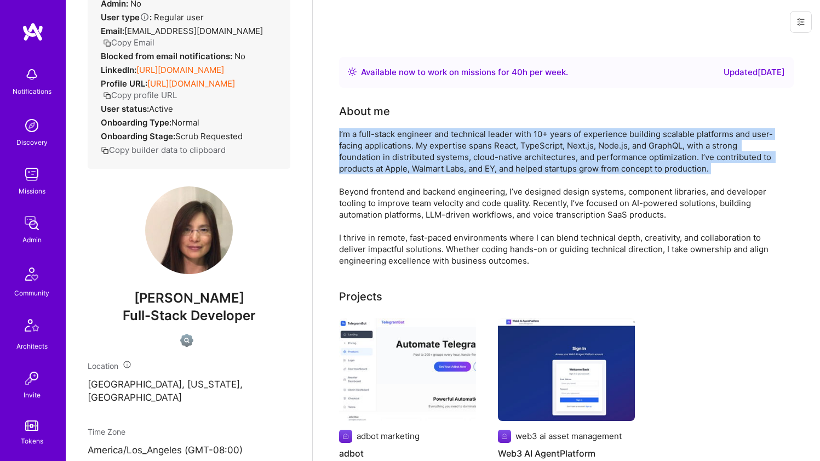
click at [402, 158] on div "I’m a full-stack engineer and technical leader with 10+ years of experience bui…" at bounding box center [558, 197] width 438 height 138
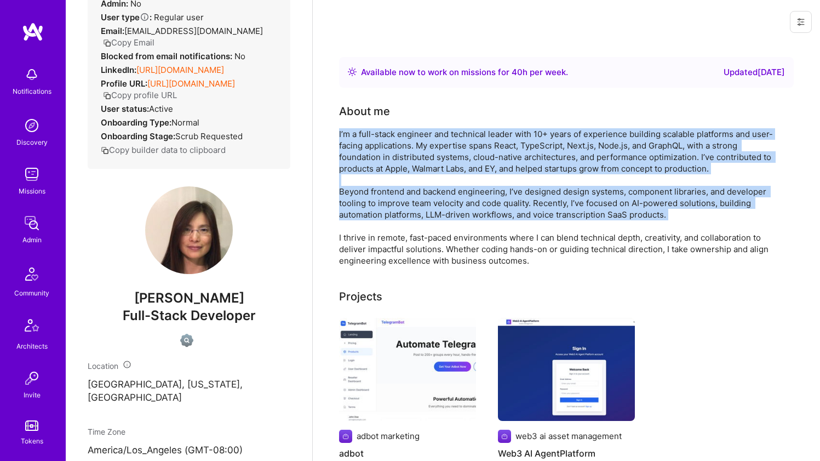
drag, startPoint x: 402, startPoint y: 158, endPoint x: 398, endPoint y: 198, distance: 40.2
click at [398, 198] on div "I’m a full-stack engineer and technical leader with 10+ years of experience bui…" at bounding box center [558, 197] width 438 height 138
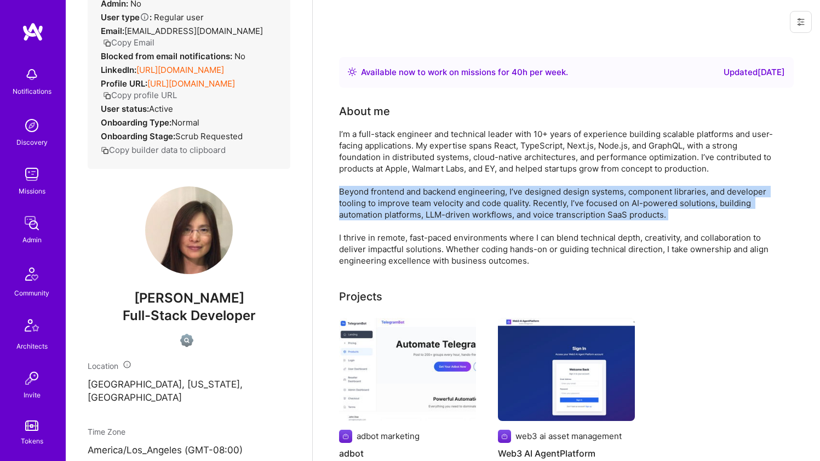
click at [398, 198] on div "I’m a full-stack engineer and technical leader with 10+ years of experience bui…" at bounding box center [558, 197] width 438 height 138
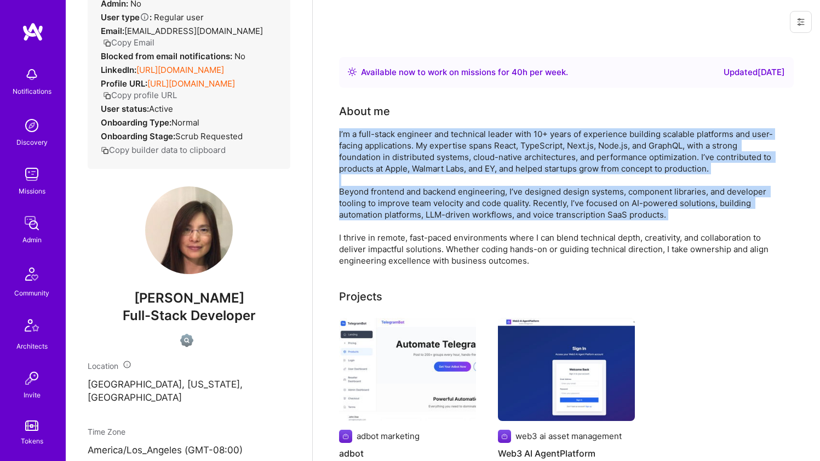
drag, startPoint x: 398, startPoint y: 198, endPoint x: 404, endPoint y: 156, distance: 43.2
click at [404, 156] on div "I’m a full-stack engineer and technical leader with 10+ years of experience bui…" at bounding box center [558, 197] width 438 height 138
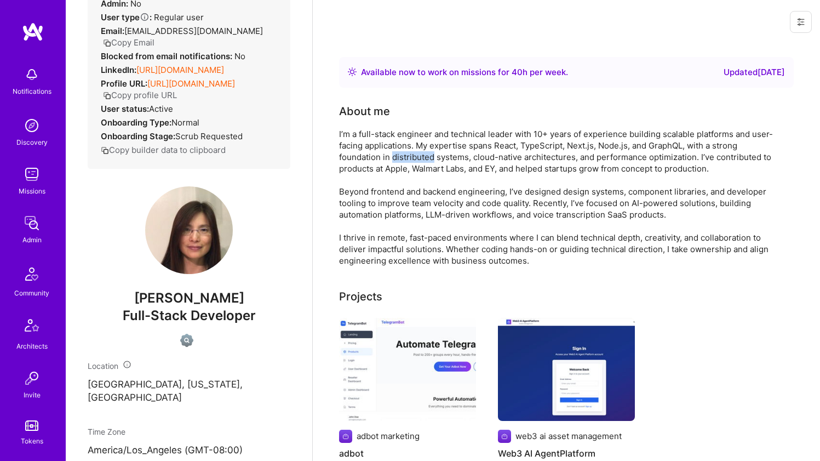
click at [404, 156] on div "I’m a full-stack engineer and technical leader with 10+ years of experience bui…" at bounding box center [558, 197] width 438 height 138
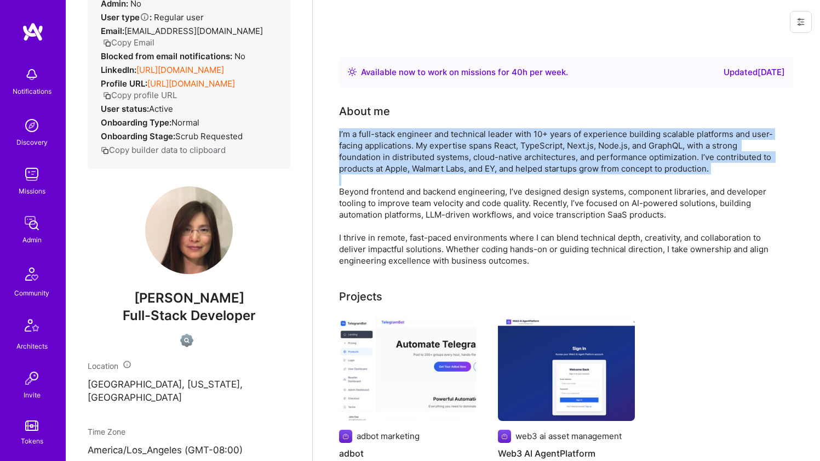
drag, startPoint x: 404, startPoint y: 156, endPoint x: 397, endPoint y: 177, distance: 23.2
click at [397, 177] on div "I’m a full-stack engineer and technical leader with 10+ years of experience bui…" at bounding box center [558, 197] width 438 height 138
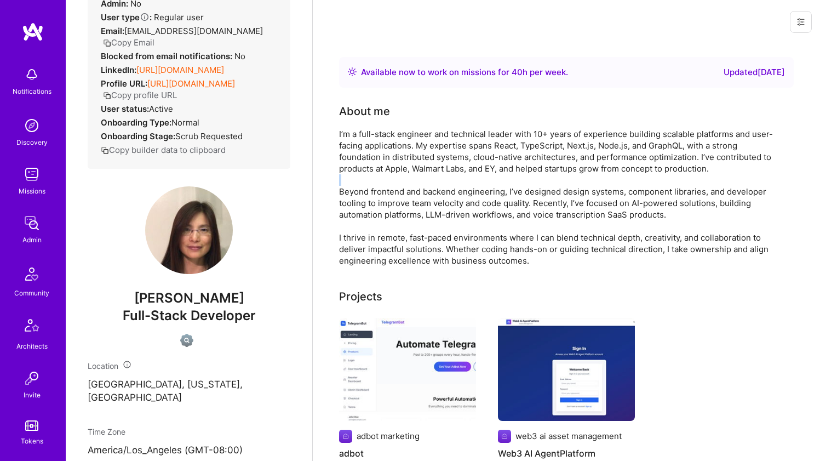
click at [397, 177] on div "I’m a full-stack engineer and technical leader with 10+ years of experience bui…" at bounding box center [558, 197] width 438 height 138
click at [397, 174] on div "I’m a full-stack engineer and technical leader with 10+ years of experience bui…" at bounding box center [558, 197] width 438 height 138
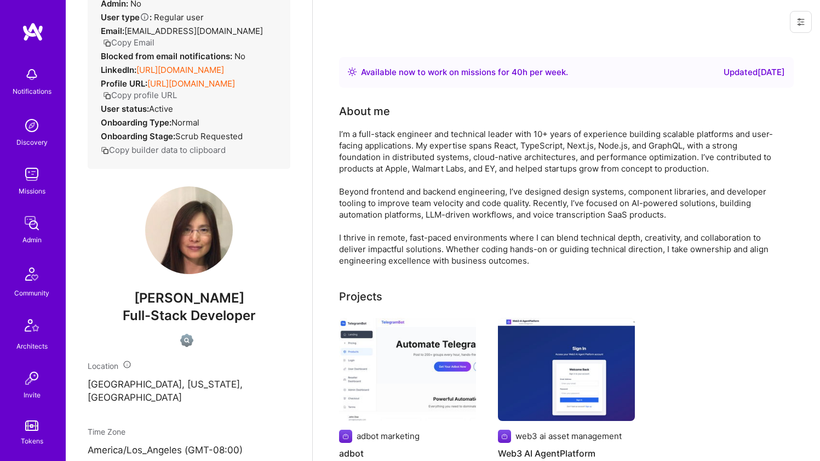
click at [401, 166] on div "I’m a full-stack engineer and technical leader with 10+ years of experience bui…" at bounding box center [558, 197] width 438 height 138
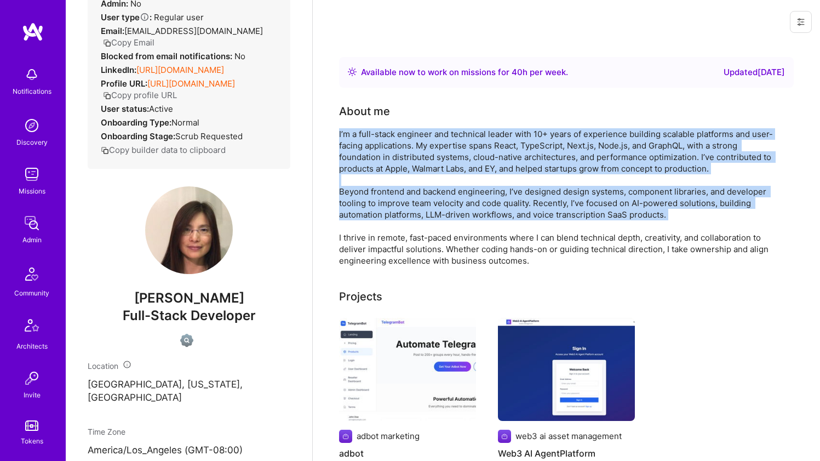
drag, startPoint x: 401, startPoint y: 166, endPoint x: 401, endPoint y: 188, distance: 21.9
click at [401, 188] on div "I’m a full-stack engineer and technical leader with 10+ years of experience bui…" at bounding box center [558, 197] width 438 height 138
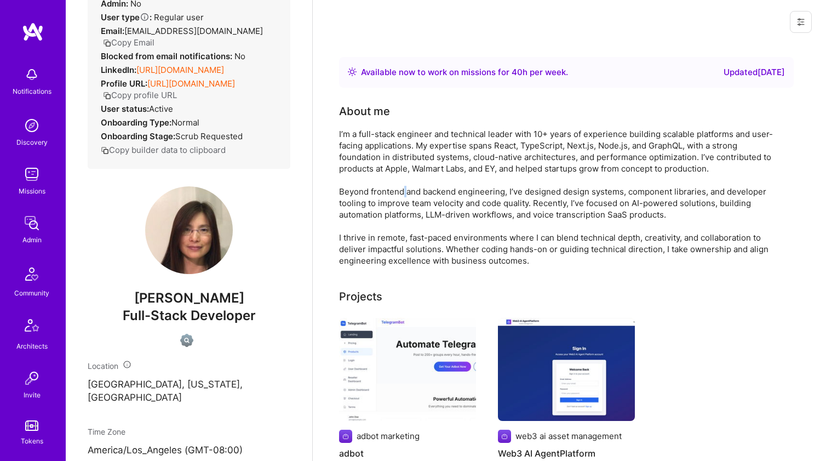
click at [401, 188] on div "I’m a full-stack engineer and technical leader with 10+ years of experience bui…" at bounding box center [558, 197] width 438 height 138
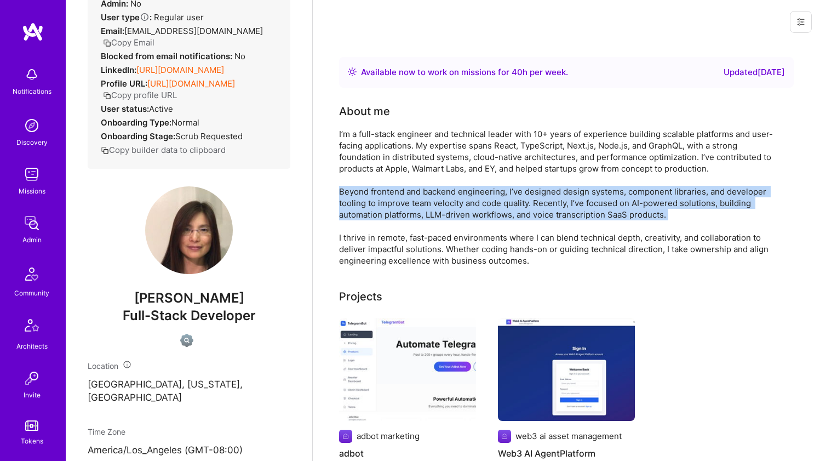
click at [401, 188] on div "I’m a full-stack engineer and technical leader with 10+ years of experience bui…" at bounding box center [558, 197] width 438 height 138
click at [401, 192] on div "I’m a full-stack engineer and technical leader with 10+ years of experience bui…" at bounding box center [558, 197] width 438 height 138
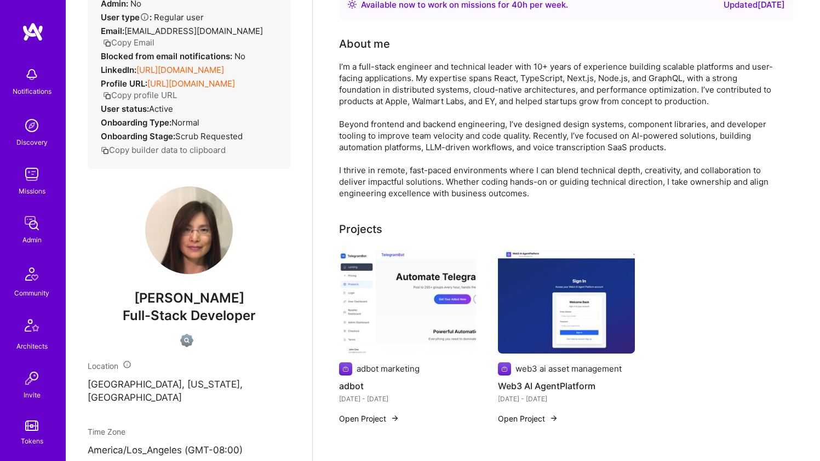
scroll to position [72, 0]
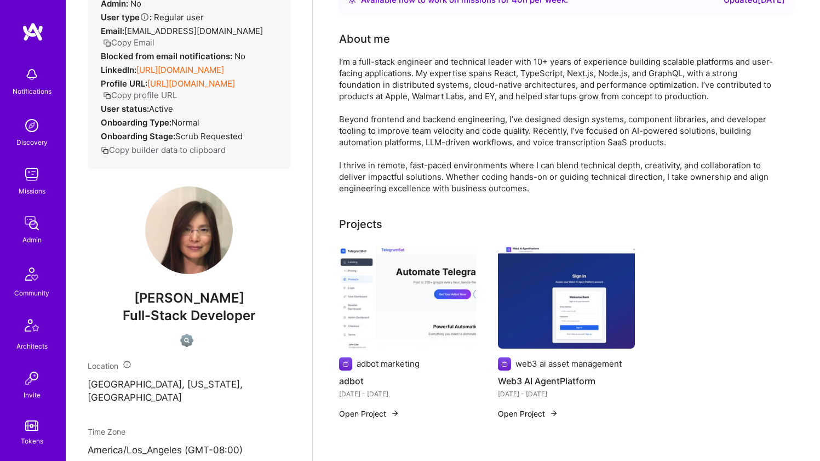
click at [401, 192] on div "I’m a full-stack engineer and technical leader with 10+ years of experience bui…" at bounding box center [558, 125] width 438 height 138
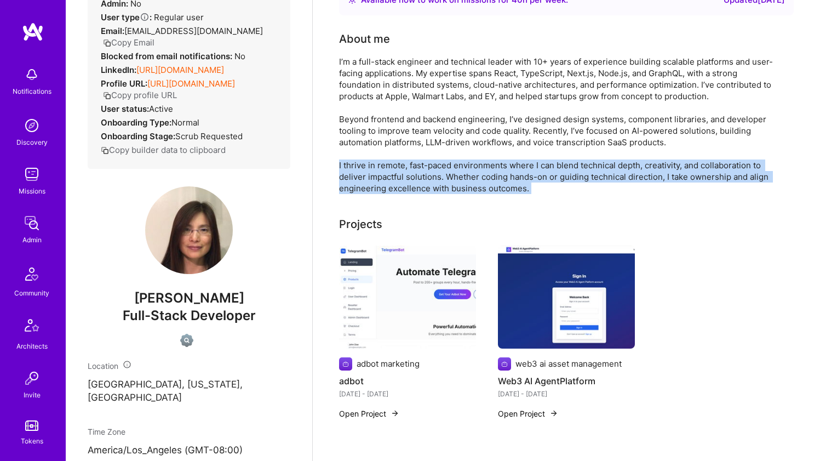
click at [401, 192] on div "I’m a full-stack engineer and technical leader with 10+ years of experience bui…" at bounding box center [558, 125] width 438 height 138
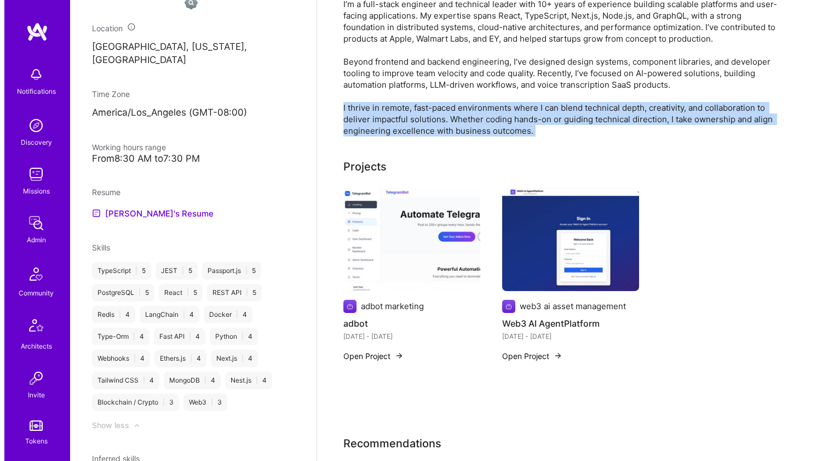
scroll to position [461, 0]
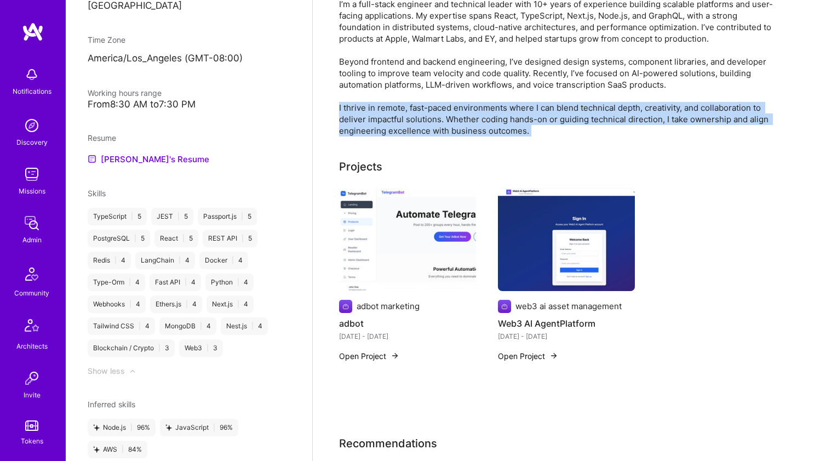
click at [385, 226] on img at bounding box center [407, 239] width 137 height 103
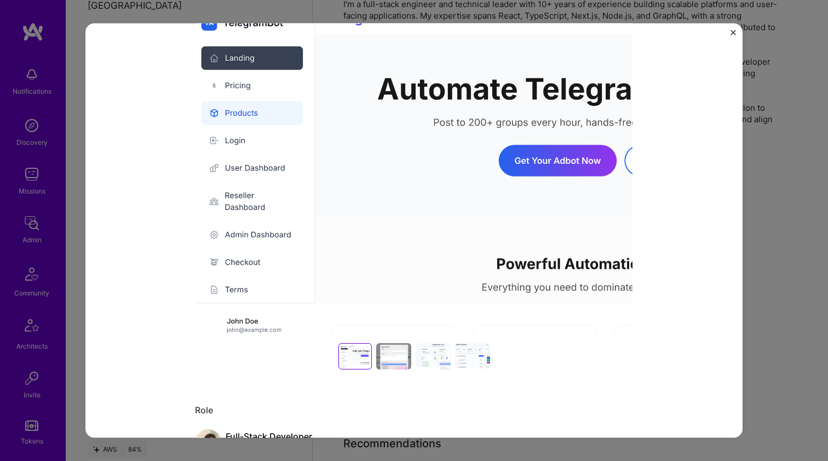
scroll to position [142, 0]
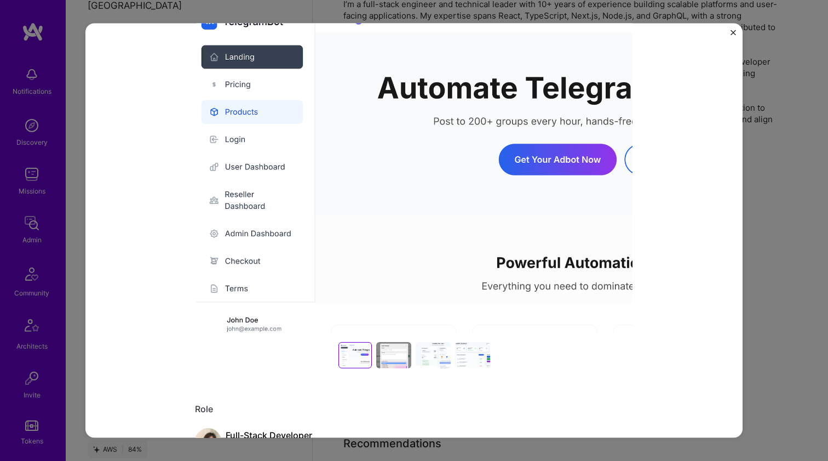
click at [385, 226] on img at bounding box center [414, 168] width 438 height 329
click at [399, 361] on div at bounding box center [393, 355] width 35 height 26
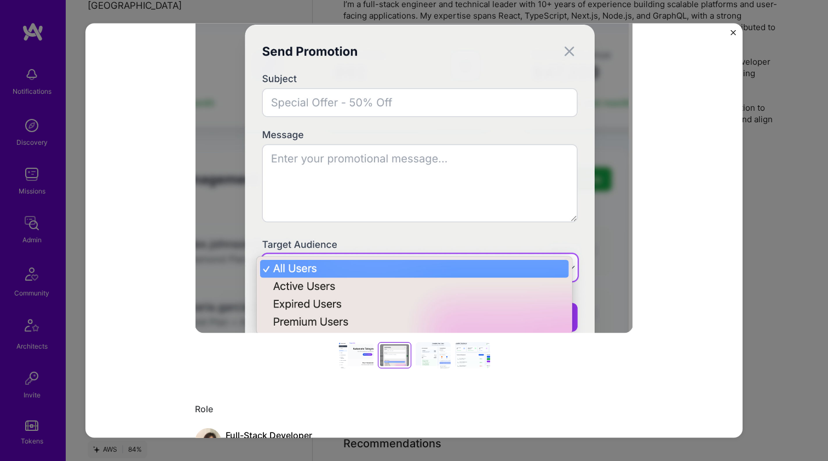
click at [420, 362] on div at bounding box center [433, 355] width 35 height 26
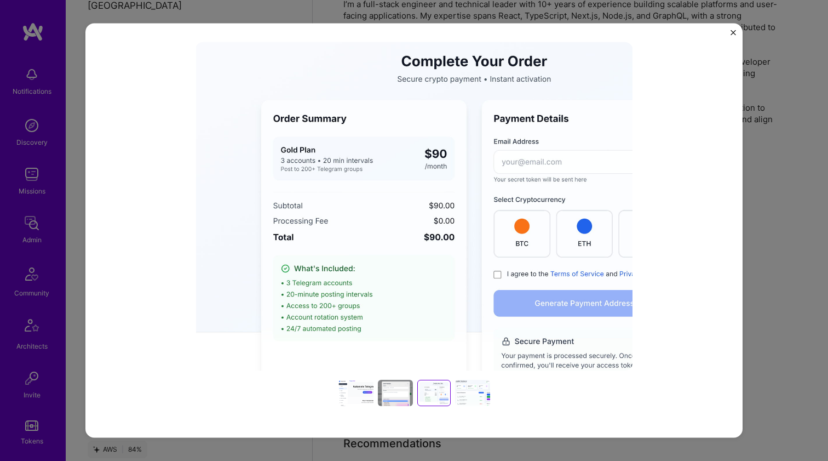
scroll to position [108, 0]
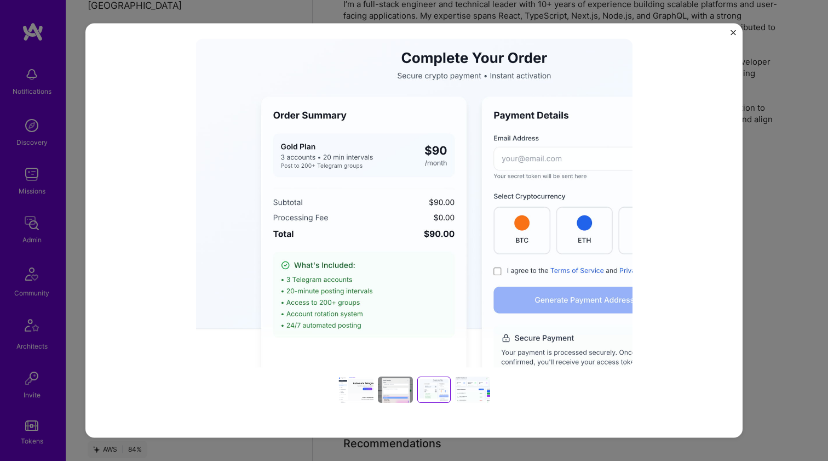
click at [459, 380] on div at bounding box center [472, 389] width 35 height 26
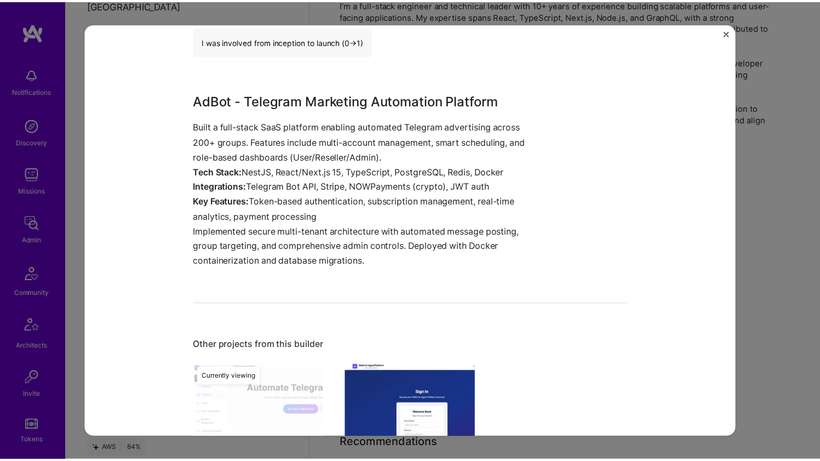
scroll to position [755, 0]
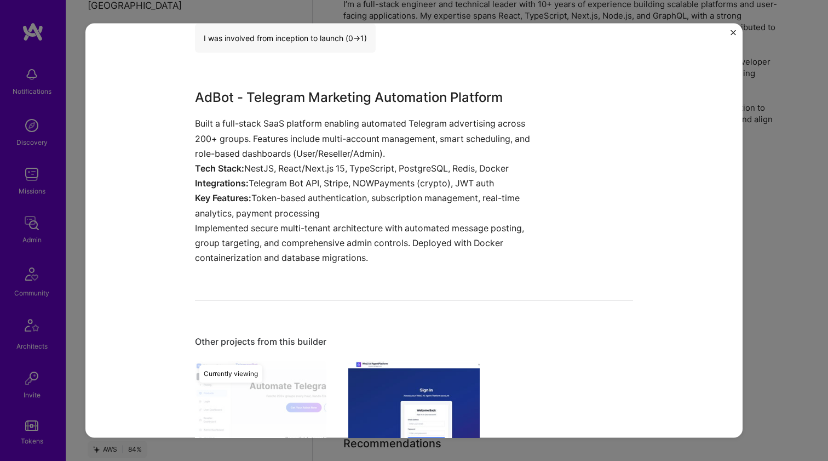
click at [760, 219] on div "adbot adbot marketing Marketing, Social Role Full-Stack Developer Jun, 2025 - A…" at bounding box center [414, 230] width 828 height 461
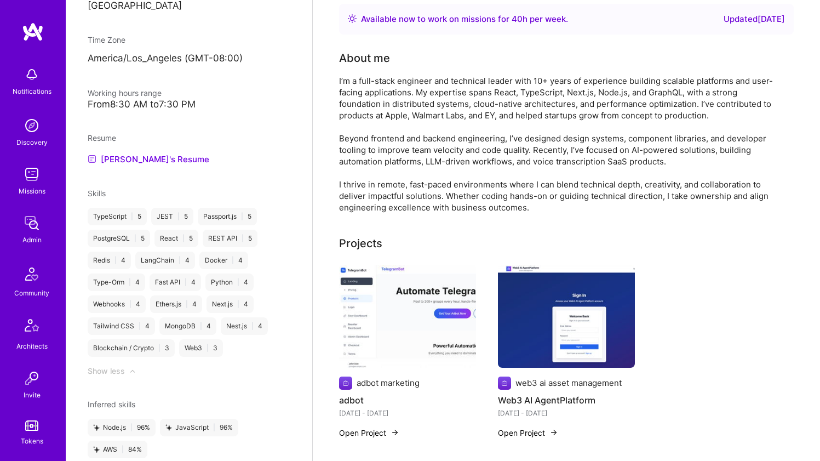
scroll to position [16, 0]
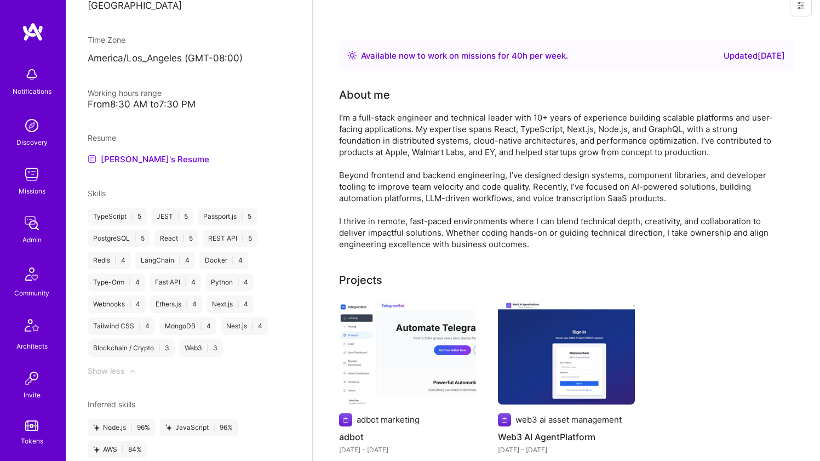
click at [537, 143] on div "I’m a full-stack engineer and technical leader with 10+ years of experience bui…" at bounding box center [558, 181] width 438 height 138
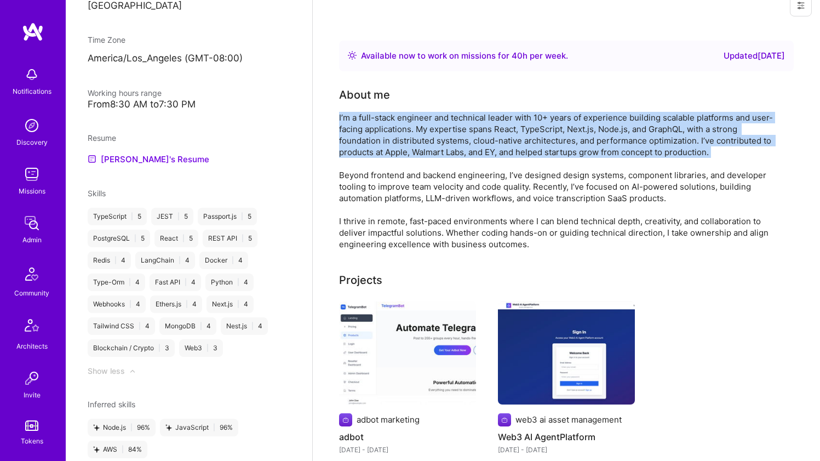
click at [537, 143] on div "I’m a full-stack engineer and technical leader with 10+ years of experience bui…" at bounding box center [558, 181] width 438 height 138
click at [478, 198] on div "I’m a full-stack engineer and technical leader with 10+ years of experience bui…" at bounding box center [558, 181] width 438 height 138
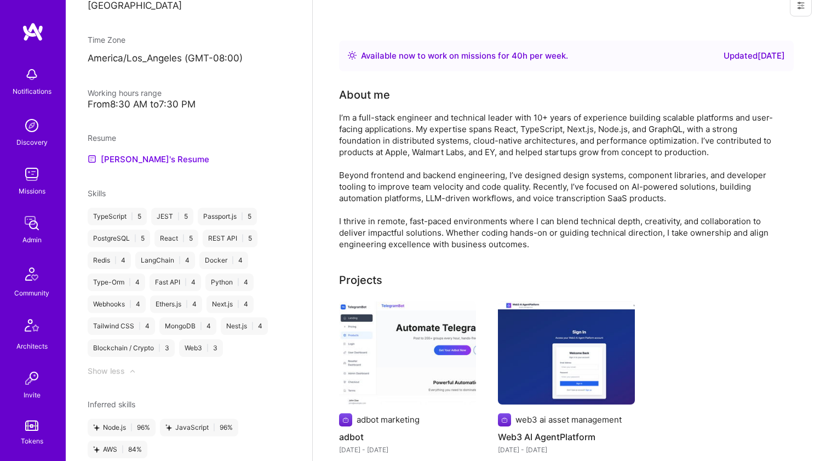
click at [478, 198] on div "I’m a full-stack engineer and technical leader with 10+ years of experience bui…" at bounding box center [558, 181] width 438 height 138
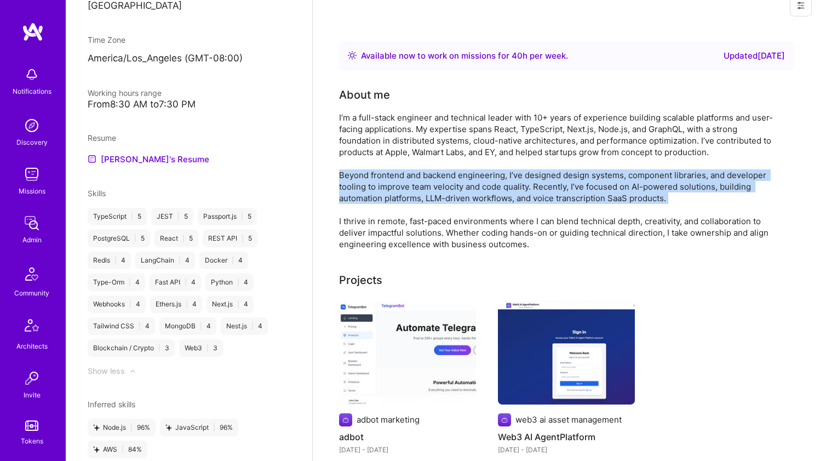
click at [471, 240] on div "I’m a full-stack engineer and technical leader with 10+ years of experience bui…" at bounding box center [558, 181] width 438 height 138
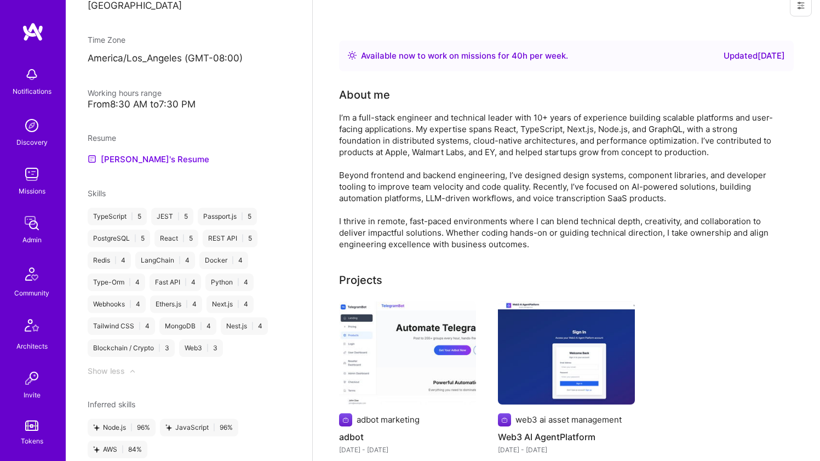
click at [471, 240] on div "I’m a full-stack engineer and technical leader with 10+ years of experience bui…" at bounding box center [558, 181] width 438 height 138
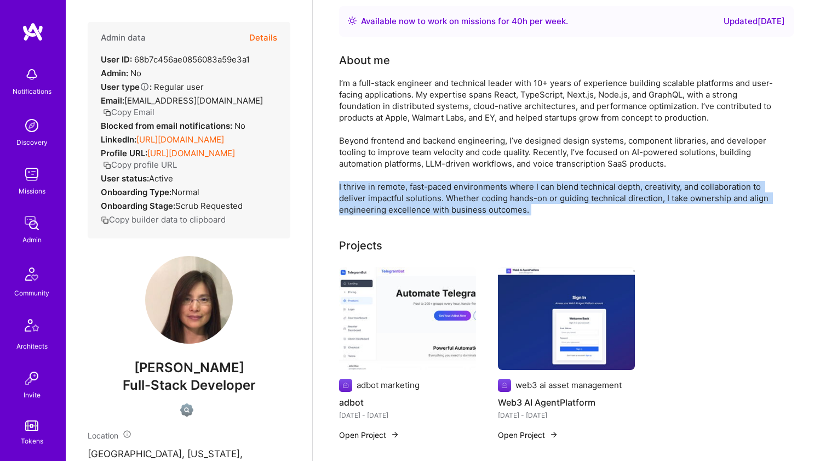
scroll to position [0, 0]
click at [400, 116] on div "I’m a full-stack engineer and technical leader with 10+ years of experience bui…" at bounding box center [558, 146] width 438 height 138
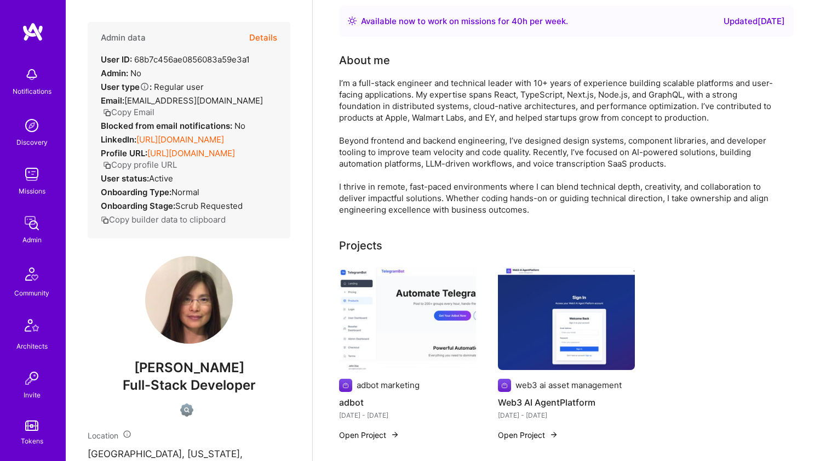
click at [400, 116] on div "I’m a full-stack engineer and technical leader with 10+ years of experience bui…" at bounding box center [558, 146] width 438 height 138
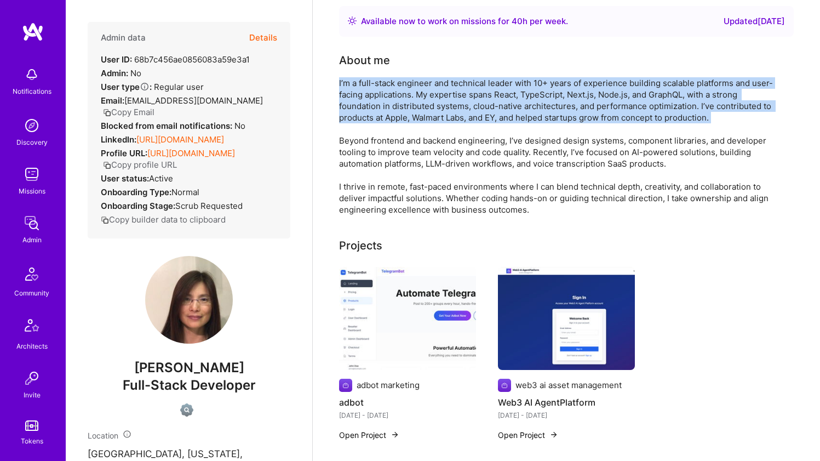
click at [400, 116] on div "I’m a full-stack engineer and technical leader with 10+ years of experience bui…" at bounding box center [558, 146] width 438 height 138
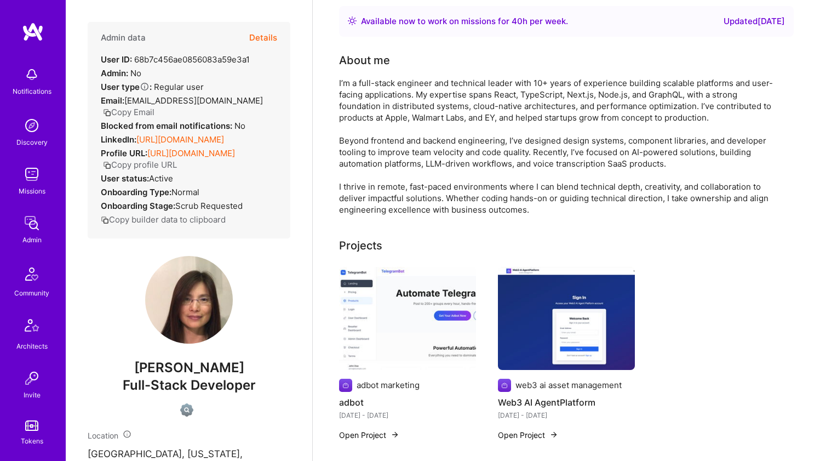
click at [400, 116] on div "I’m a full-stack engineer and technical leader with 10+ years of experience bui…" at bounding box center [558, 146] width 438 height 138
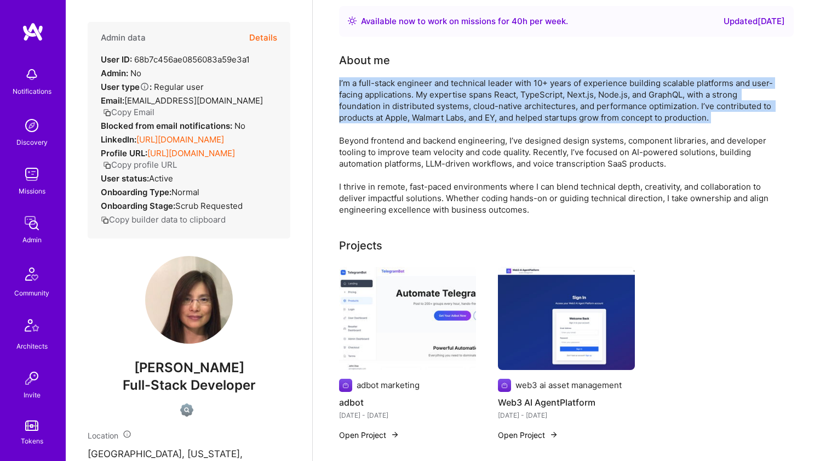
click at [400, 116] on div "I’m a full-stack engineer and technical leader with 10+ years of experience bui…" at bounding box center [558, 146] width 438 height 138
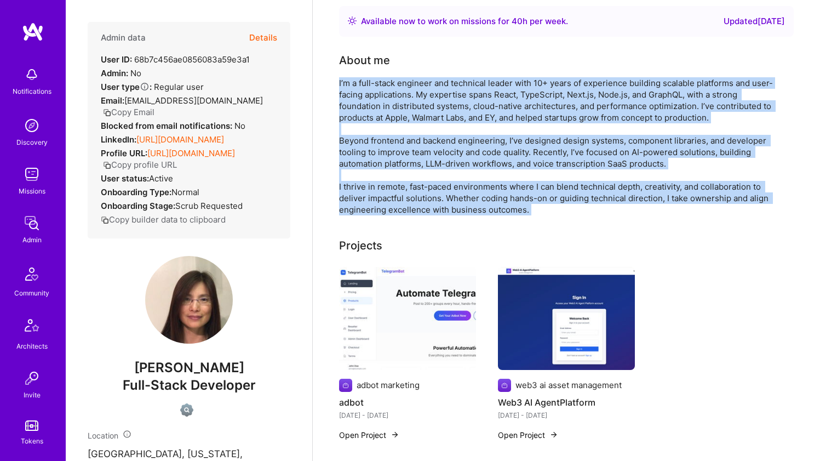
drag, startPoint x: 400, startPoint y: 116, endPoint x: 403, endPoint y: 187, distance: 71.2
click at [403, 187] on div "I’m a full-stack engineer and technical leader with 10+ years of experience bui…" at bounding box center [558, 146] width 438 height 138
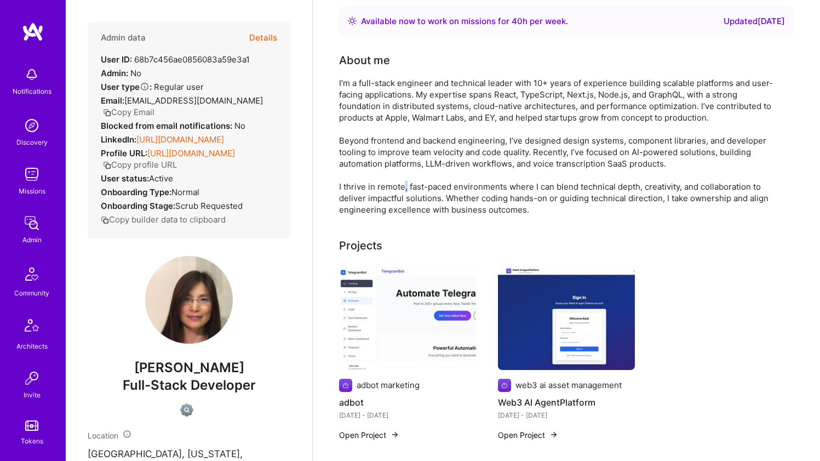
click at [403, 187] on div "I’m a full-stack engineer and technical leader with 10+ years of experience bui…" at bounding box center [558, 146] width 438 height 138
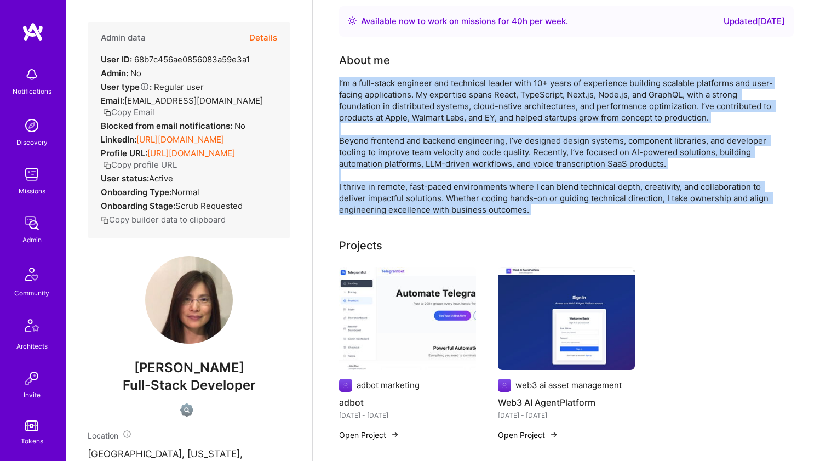
drag, startPoint x: 403, startPoint y: 187, endPoint x: 402, endPoint y: 110, distance: 77.8
click at [402, 110] on div "I’m a full-stack engineer and technical leader with 10+ years of experience bui…" at bounding box center [558, 146] width 438 height 138
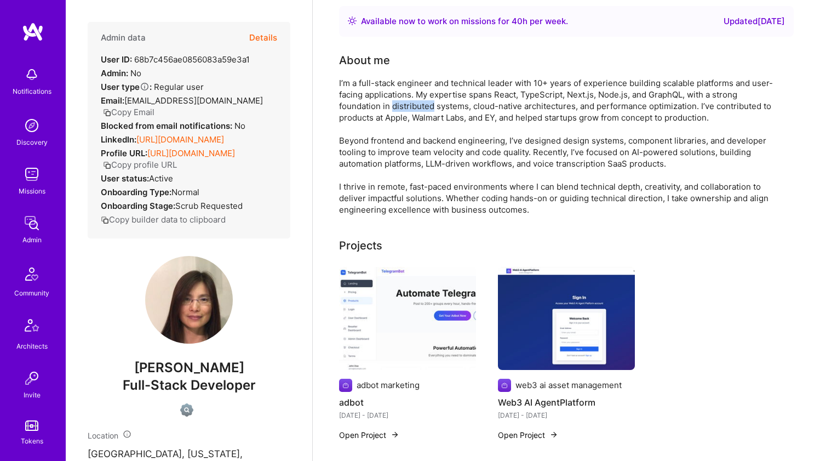
click at [402, 110] on div "I’m a full-stack engineer and technical leader with 10+ years of experience bui…" at bounding box center [558, 146] width 438 height 138
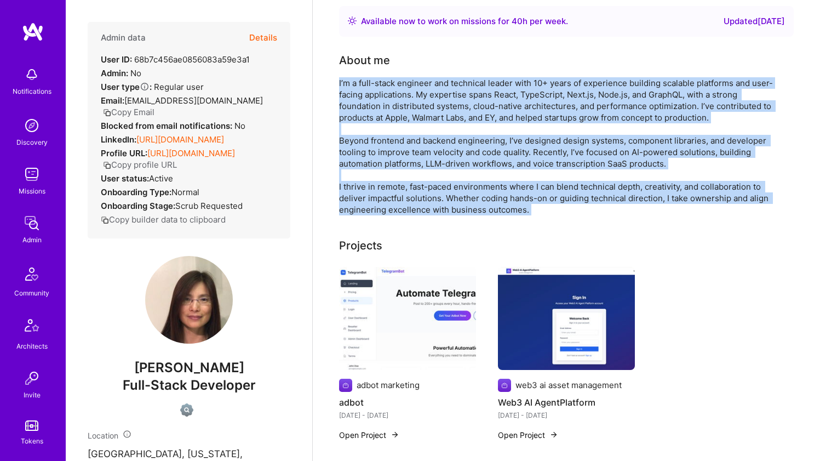
drag, startPoint x: 402, startPoint y: 110, endPoint x: 408, endPoint y: 183, distance: 73.6
click at [408, 183] on div "I’m a full-stack engineer and technical leader with 10+ years of experience bui…" at bounding box center [558, 146] width 438 height 138
click at [405, 111] on div "I’m a full-stack engineer and technical leader with 10+ years of experience bui…" at bounding box center [558, 146] width 438 height 138
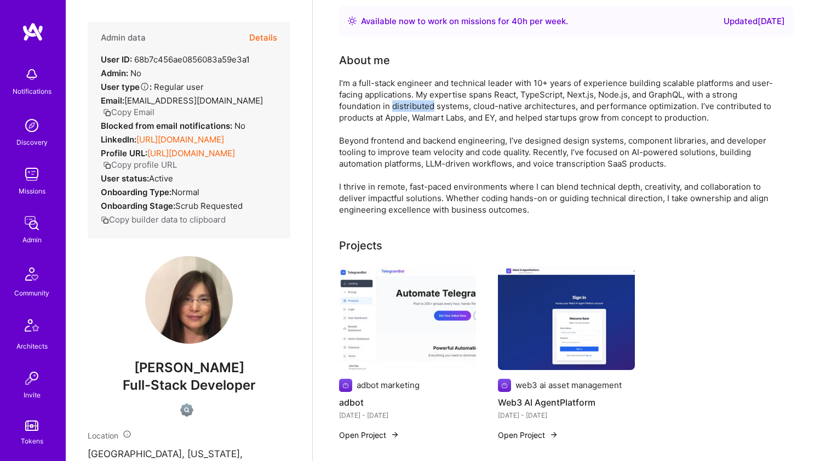
click at [405, 111] on div "I’m a full-stack engineer and technical leader with 10+ years of experience bui…" at bounding box center [558, 146] width 438 height 138
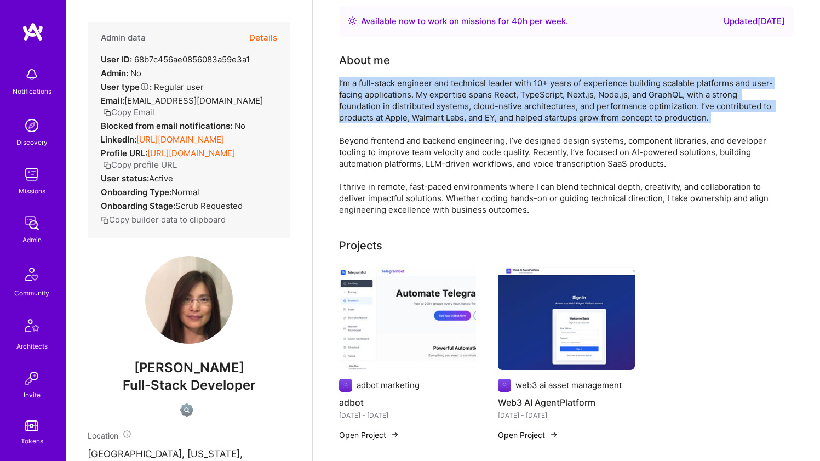
click at [405, 111] on div "I’m a full-stack engineer and technical leader with 10+ years of experience bui…" at bounding box center [558, 146] width 438 height 138
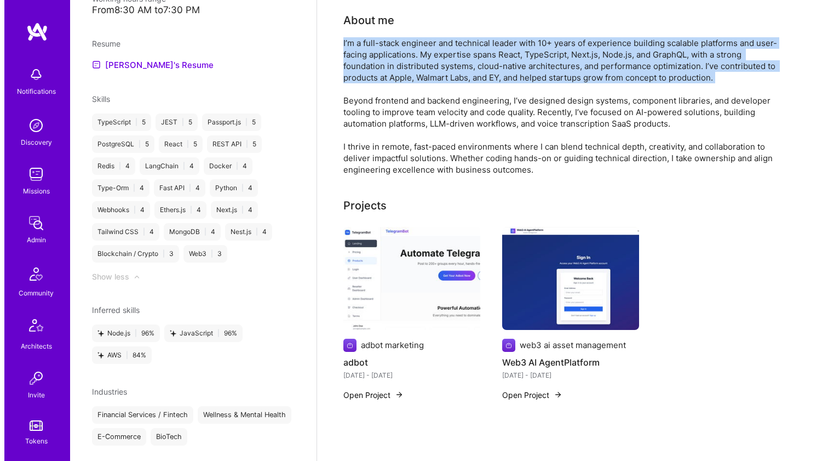
scroll to position [153, 0]
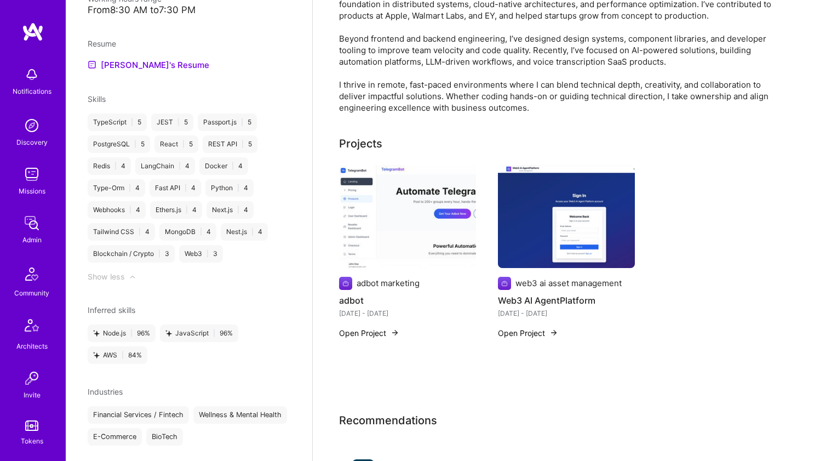
click at [417, 242] on img at bounding box center [407, 216] width 137 height 103
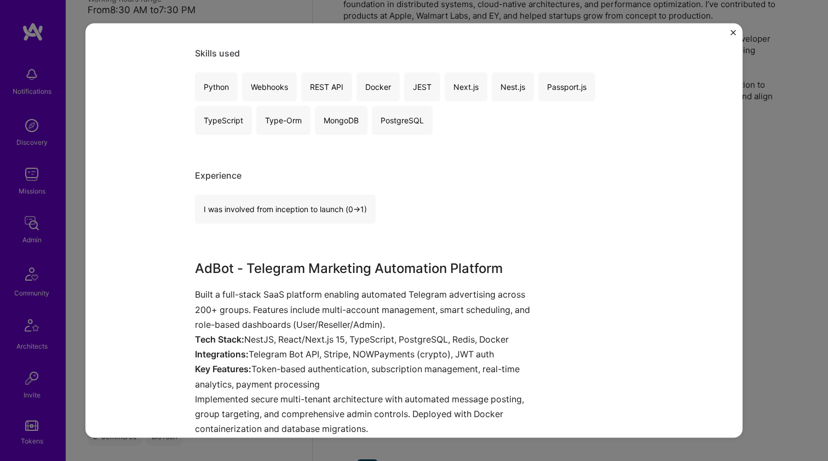
scroll to position [880, 0]
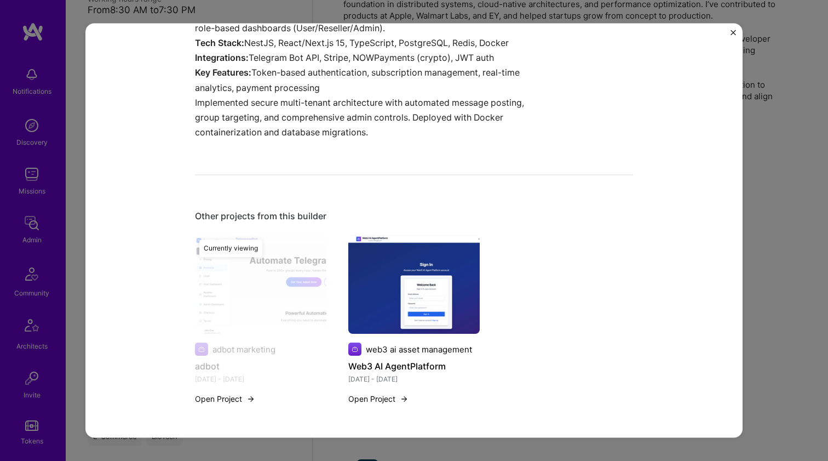
click at [417, 242] on img at bounding box center [413, 284] width 131 height 99
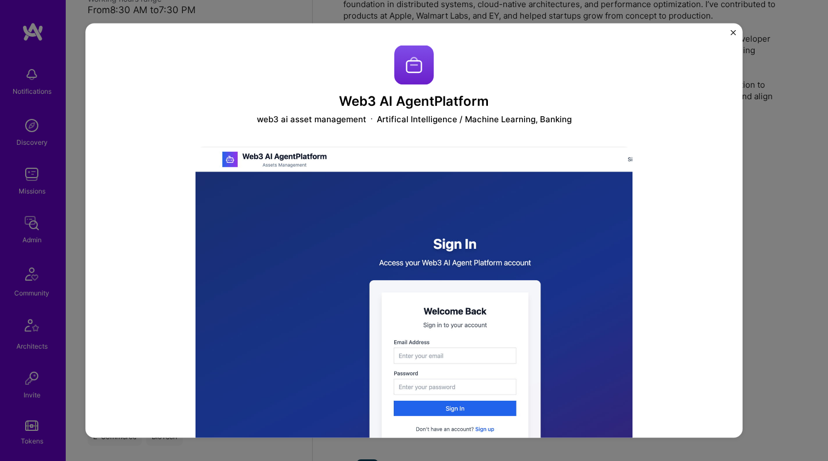
scroll to position [220, 0]
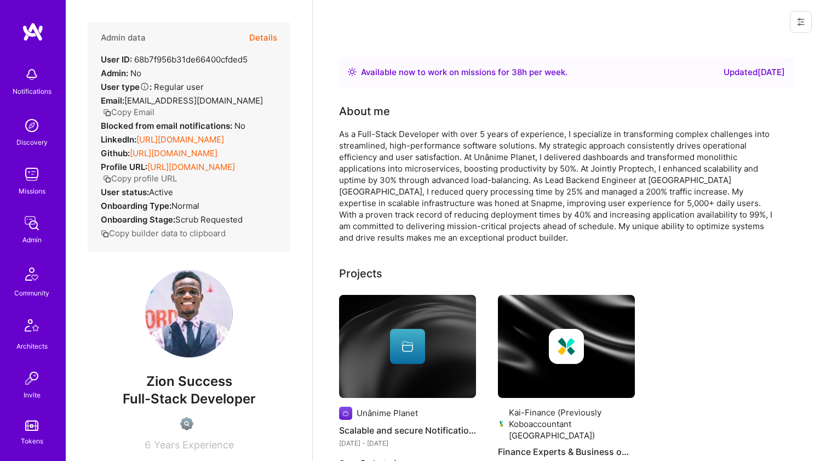
click at [169, 135] on link "https://linkedin.com/in/zcodes" at bounding box center [180, 139] width 88 height 10
click at [157, 150] on link "https://github.com/Zeeohn" at bounding box center [174, 153] width 88 height 10
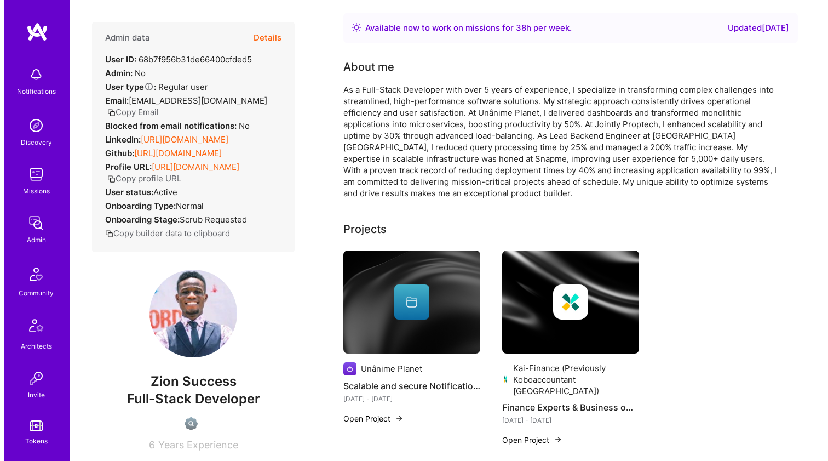
scroll to position [100, 0]
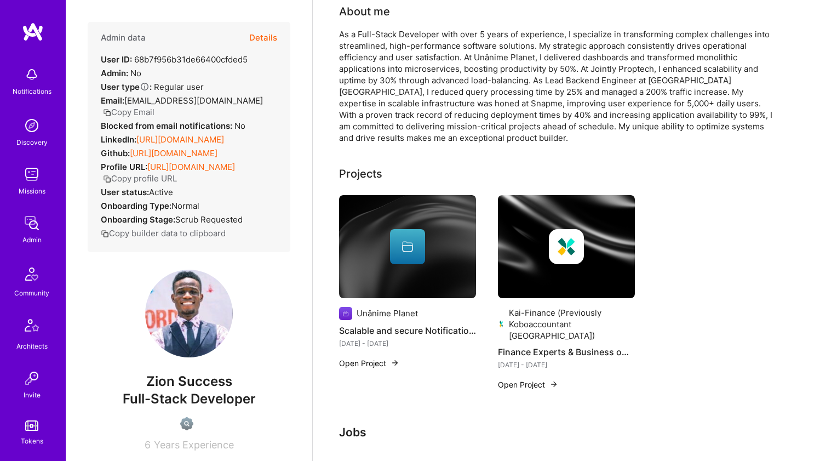
click at [405, 219] on img at bounding box center [407, 246] width 137 height 103
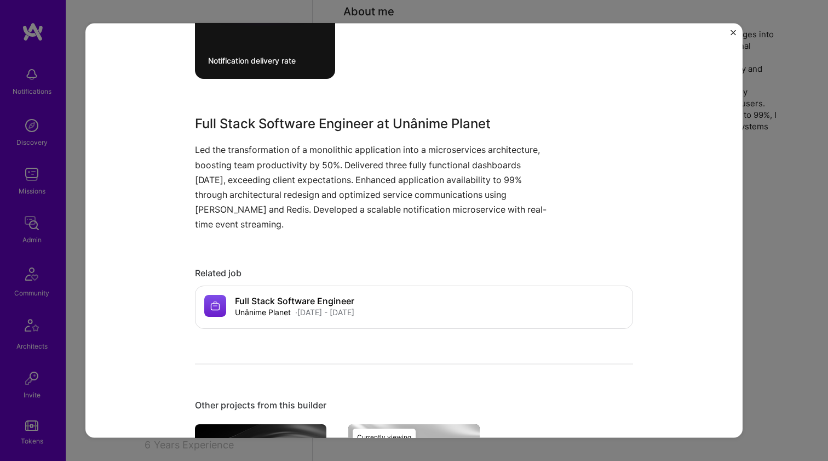
scroll to position [568, 0]
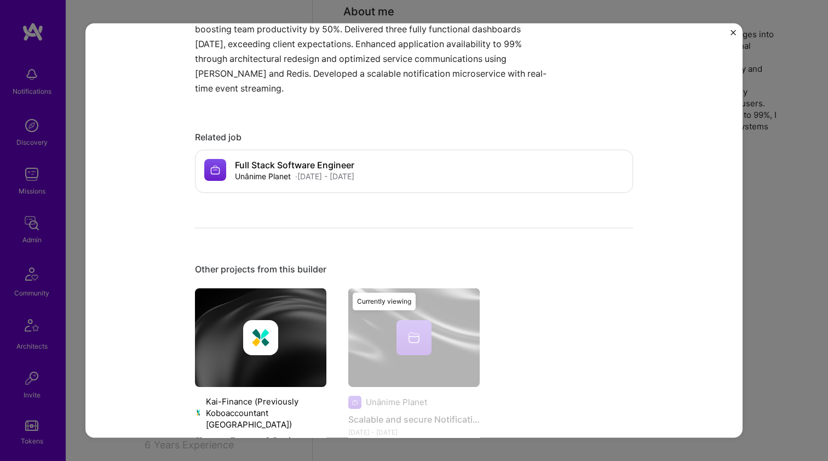
click at [280, 324] on div at bounding box center [260, 336] width 131 height 35
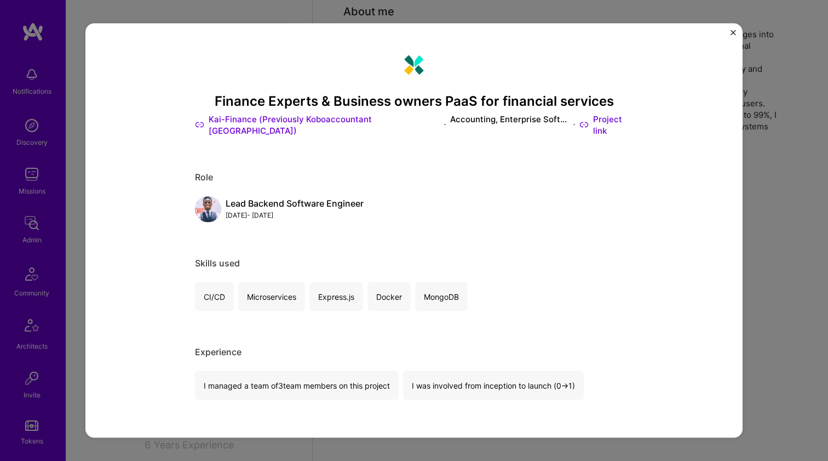
scroll to position [244, 0]
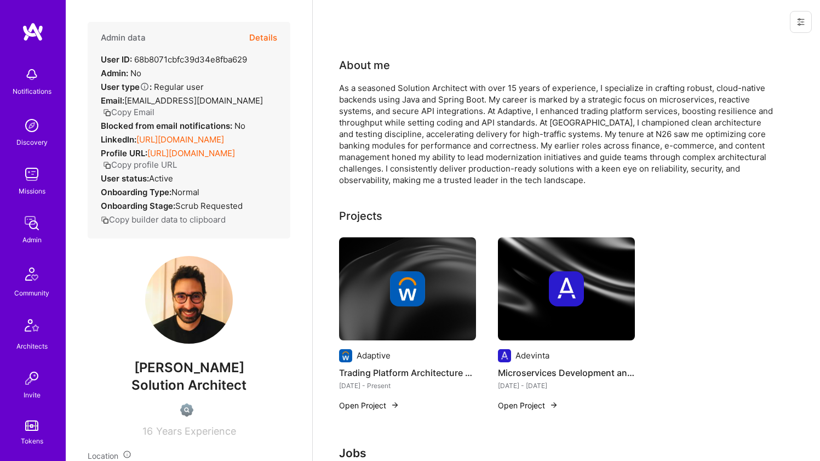
click at [196, 135] on link "[URL][DOMAIN_NAME]" at bounding box center [180, 139] width 88 height 10
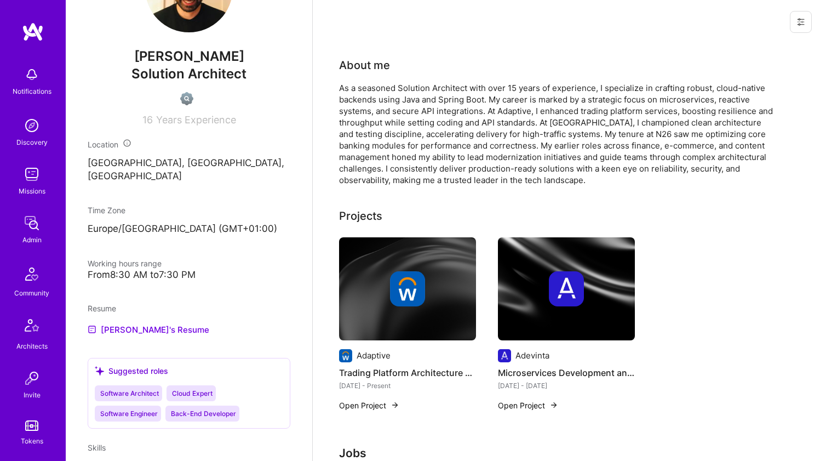
scroll to position [451, 0]
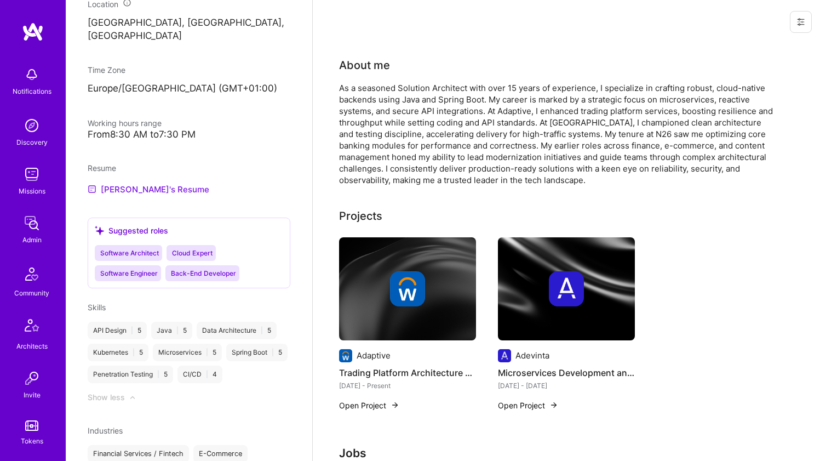
click at [167, 187] on link "[PERSON_NAME]'s Resume" at bounding box center [149, 188] width 122 height 13
click at [391, 135] on div "As a seasoned Solution Architect with over 15 years of experience, I specialize…" at bounding box center [558, 134] width 438 height 104
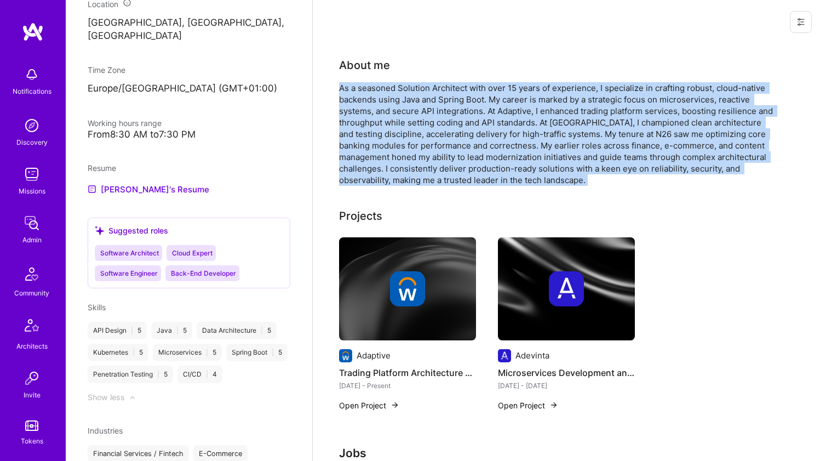
click at [391, 135] on div "As a seasoned Solution Architect with over 15 years of experience, I specialize…" at bounding box center [558, 134] width 438 height 104
click at [390, 137] on div "As a seasoned Solution Architect with over 15 years of experience, I specialize…" at bounding box center [558, 134] width 438 height 104
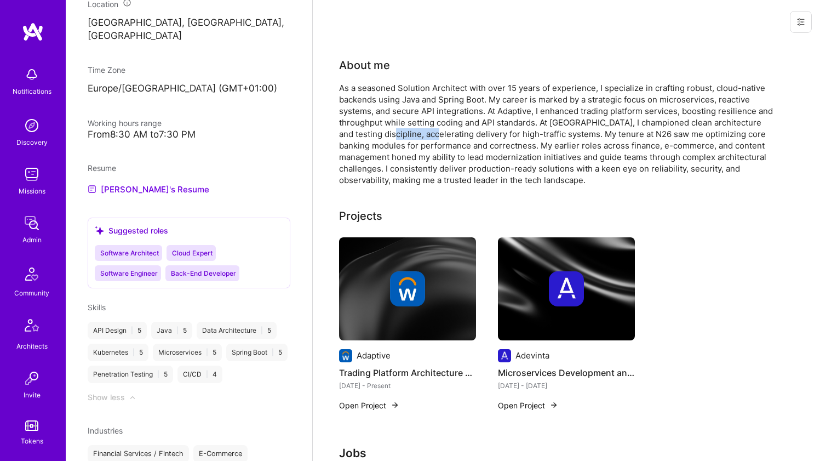
click at [390, 137] on div "As a seasoned Solution Architect with over 15 years of experience, I specialize…" at bounding box center [558, 134] width 438 height 104
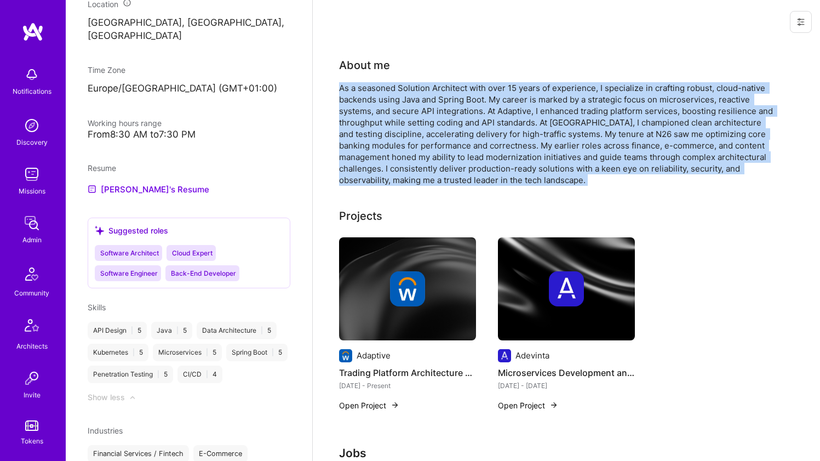
click at [390, 137] on div "As a seasoned Solution Architect with over 15 years of experience, I specialize…" at bounding box center [558, 134] width 438 height 104
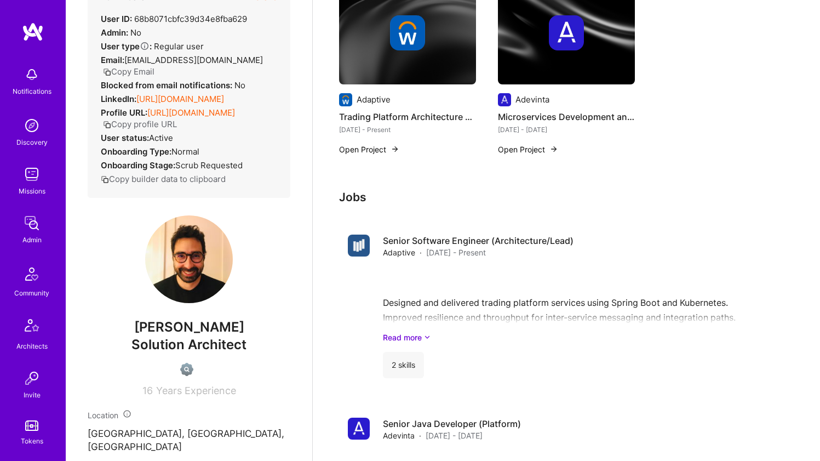
scroll to position [257, 0]
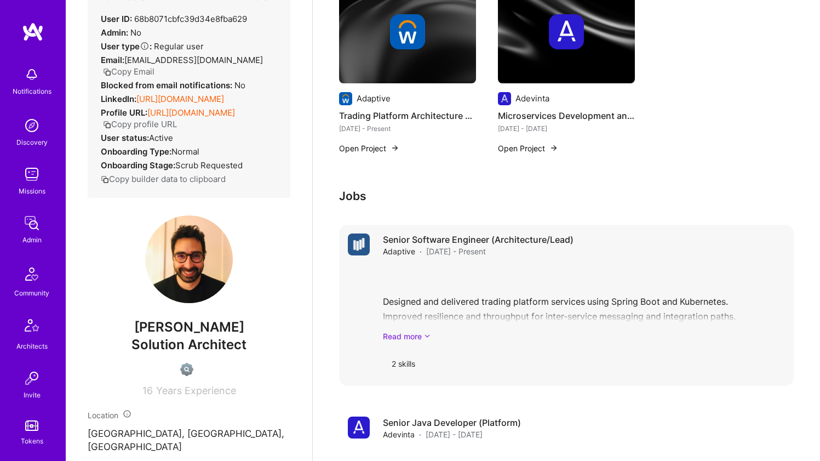
click at [406, 330] on link "Read more" at bounding box center [584, 336] width 402 height 12
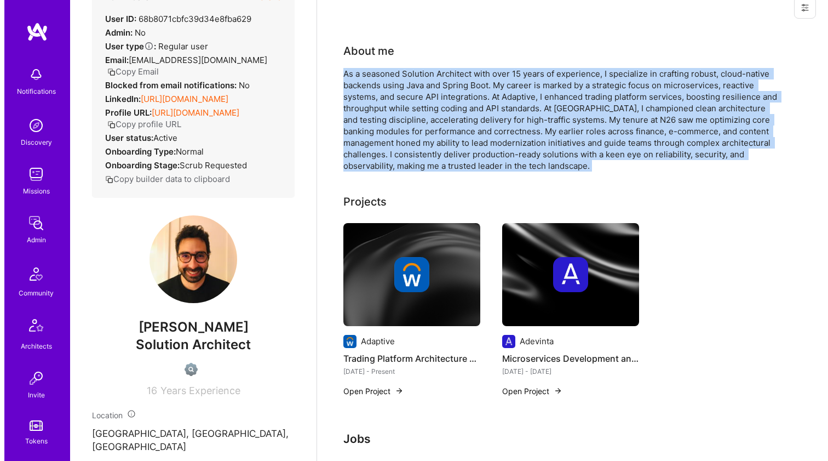
scroll to position [16, 0]
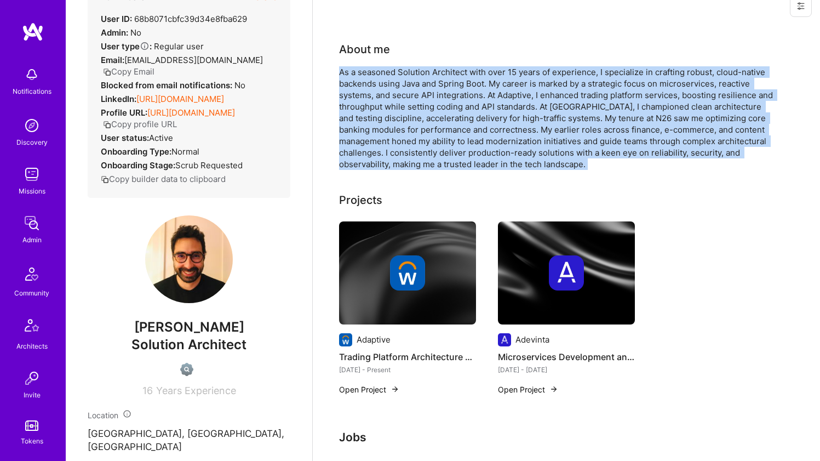
click at [403, 251] on img at bounding box center [407, 272] width 137 height 103
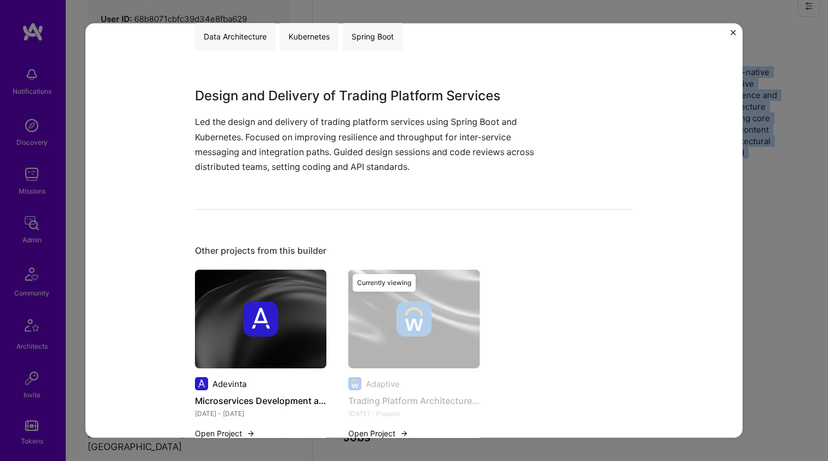
scroll to position [256, 0]
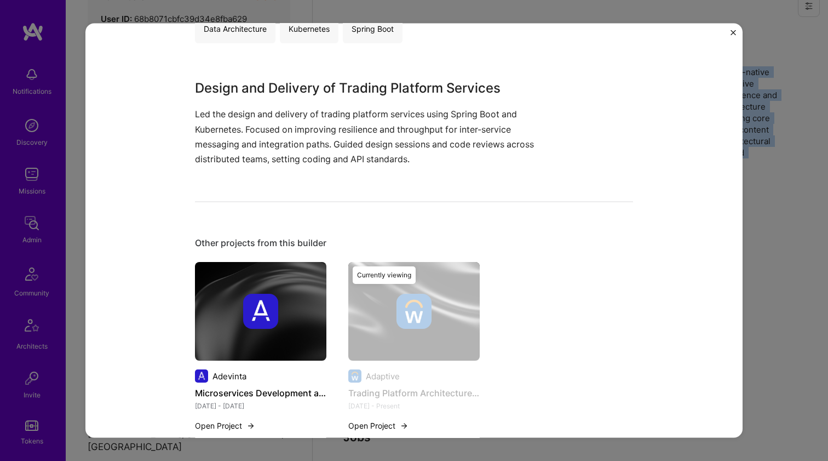
click at [306, 325] on div at bounding box center [260, 311] width 131 height 35
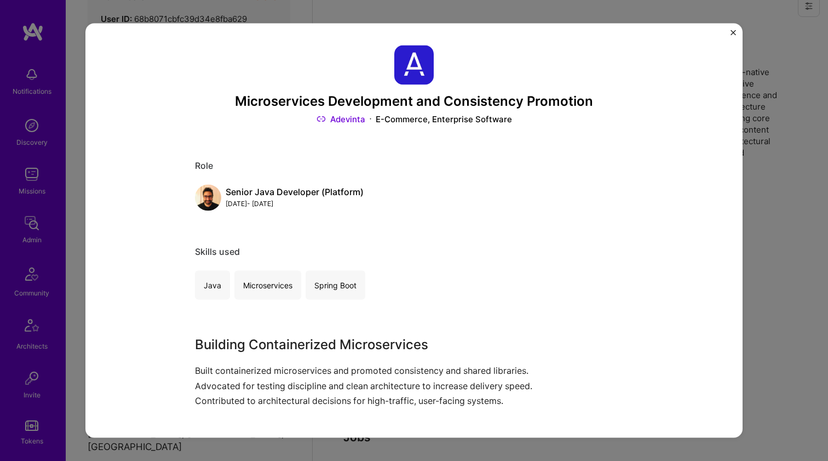
scroll to position [48, 0]
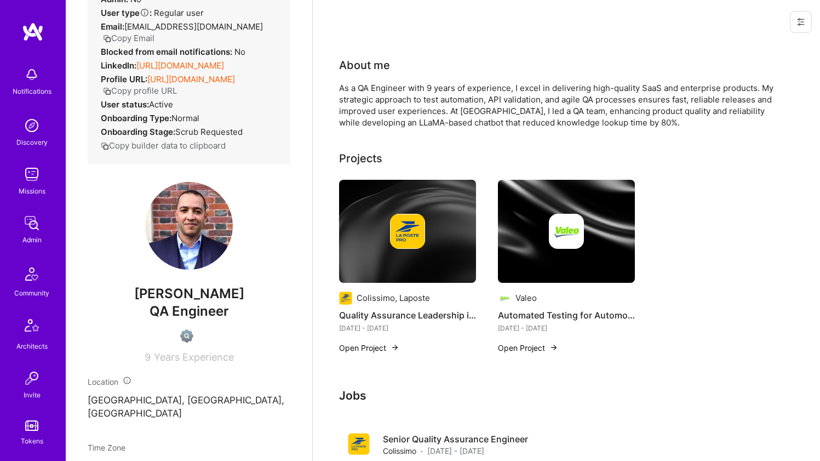
scroll to position [426, 0]
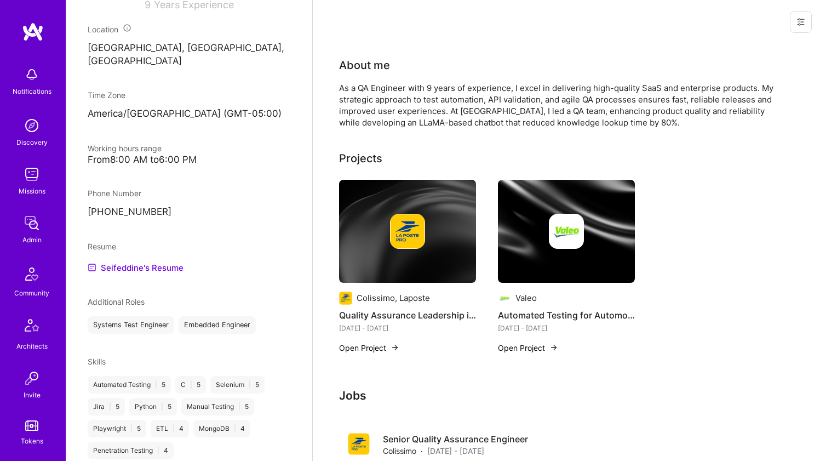
click at [376, 128] on div "As a QA Engineer with 9 years of experience, I excel in delivering high-quality…" at bounding box center [558, 105] width 438 height 46
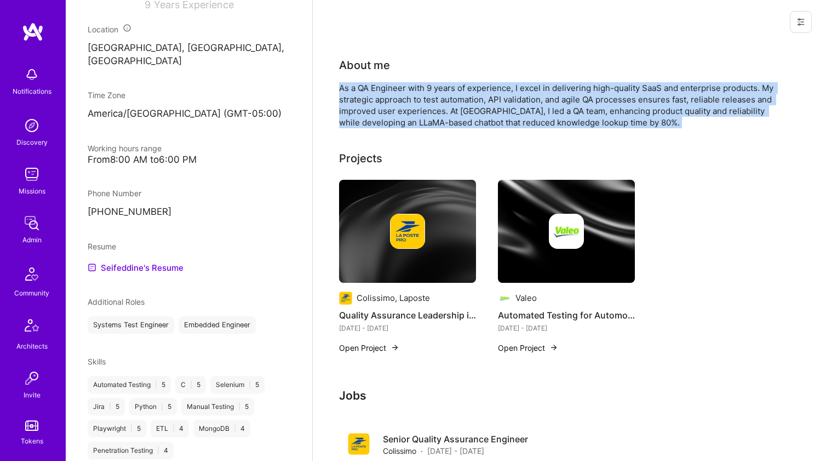
click at [376, 128] on div "As a QA Engineer with 9 years of experience, I excel in delivering high-quality…" at bounding box center [558, 105] width 438 height 46
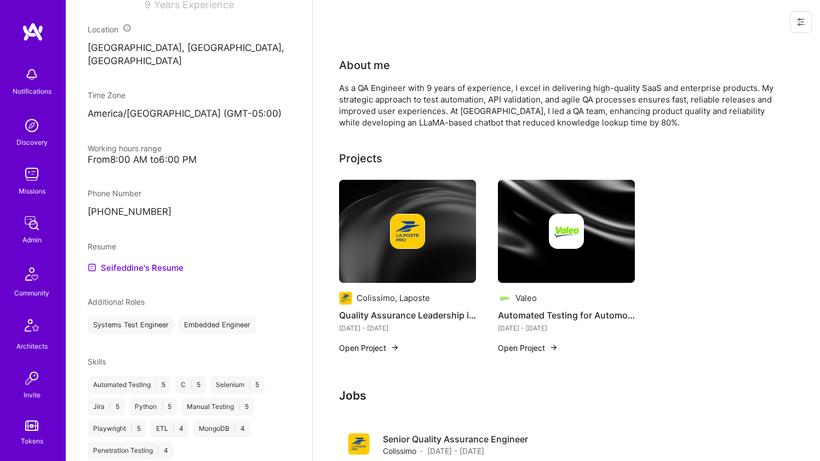
click at [376, 128] on div "As a QA Engineer with 9 years of experience, I excel in delivering high-quality…" at bounding box center [558, 105] width 438 height 46
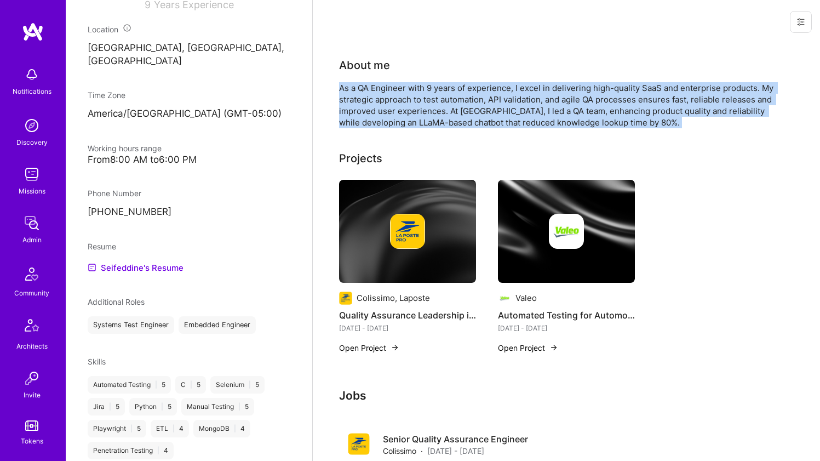
click at [376, 128] on div "As a QA Engineer with 9 years of experience, I excel in delivering high-quality…" at bounding box center [558, 105] width 438 height 46
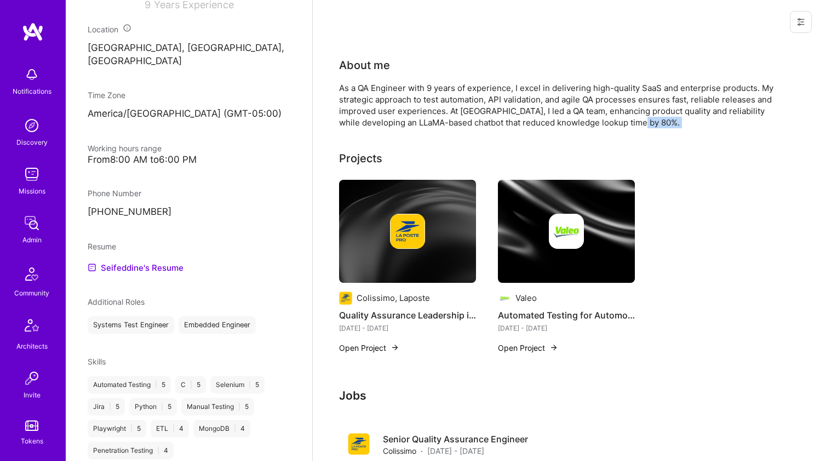
click at [378, 128] on div "As a QA Engineer with 9 years of experience, I excel in delivering high-quality…" at bounding box center [558, 105] width 438 height 46
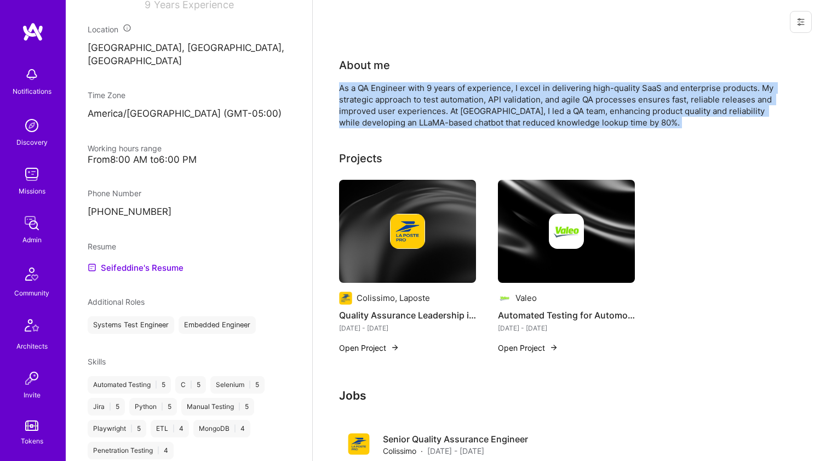
click at [378, 128] on div "As a QA Engineer with 9 years of experience, I excel in delivering high-quality…" at bounding box center [558, 105] width 438 height 46
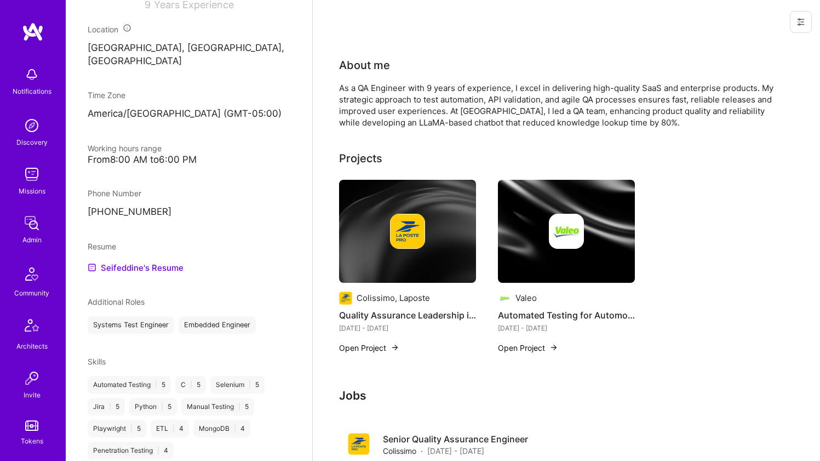
click at [378, 128] on div "As a QA Engineer with 9 years of experience, I excel in delivering high-quality…" at bounding box center [558, 105] width 438 height 46
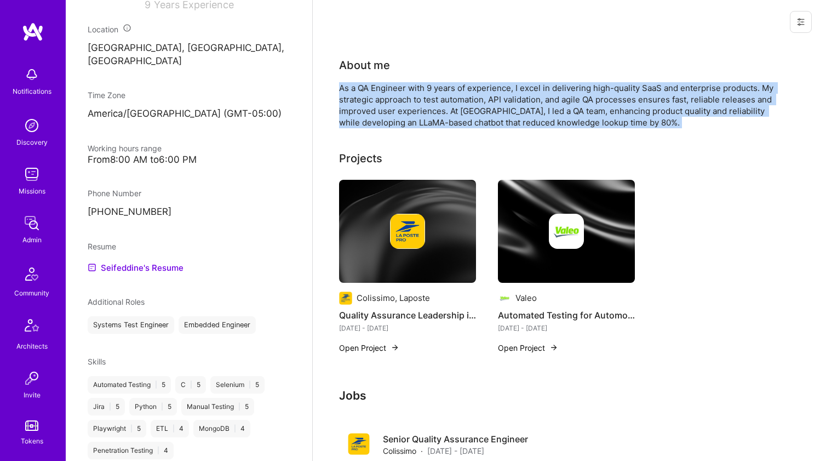
click at [378, 128] on div "As a QA Engineer with 9 years of experience, I excel in delivering high-quality…" at bounding box center [558, 105] width 438 height 46
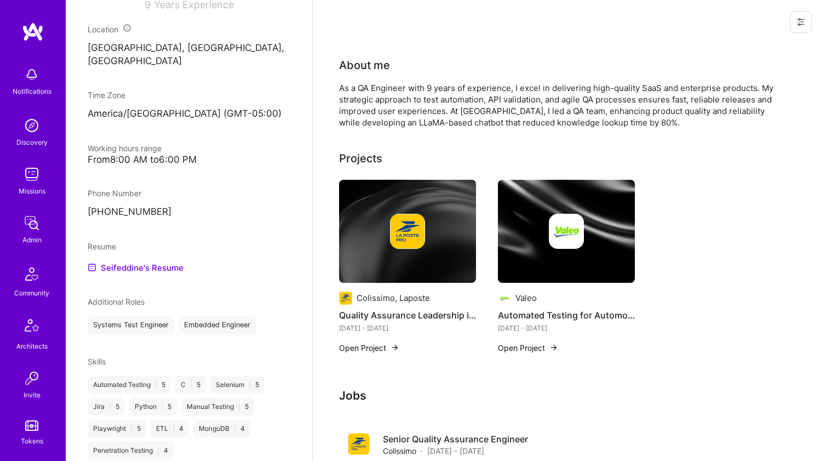
click at [378, 128] on div "As a QA Engineer with 9 years of experience, I excel in delivering high-quality…" at bounding box center [558, 105] width 438 height 46
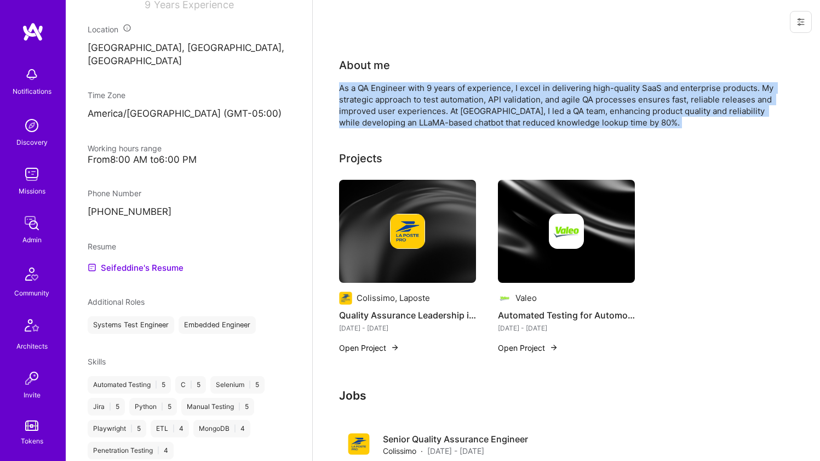
click at [378, 128] on div "As a QA Engineer with 9 years of experience, I excel in delivering high-quality…" at bounding box center [558, 105] width 438 height 46
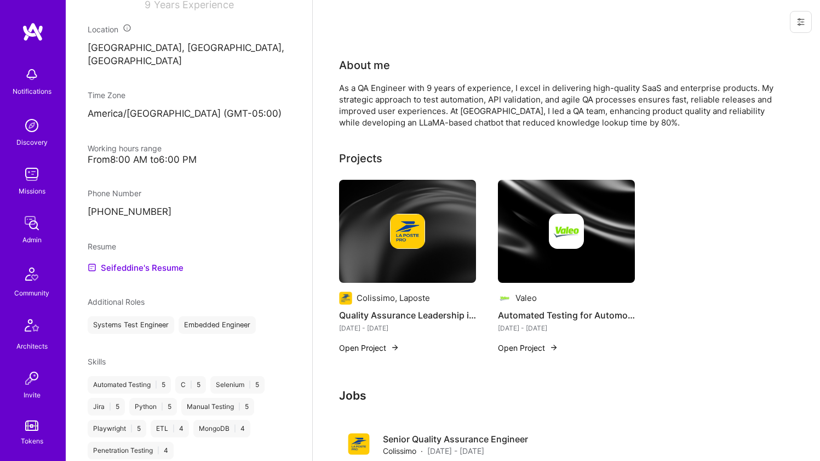
click at [378, 128] on div "As a QA Engineer with 9 years of experience, I excel in delivering high-quality…" at bounding box center [558, 105] width 438 height 46
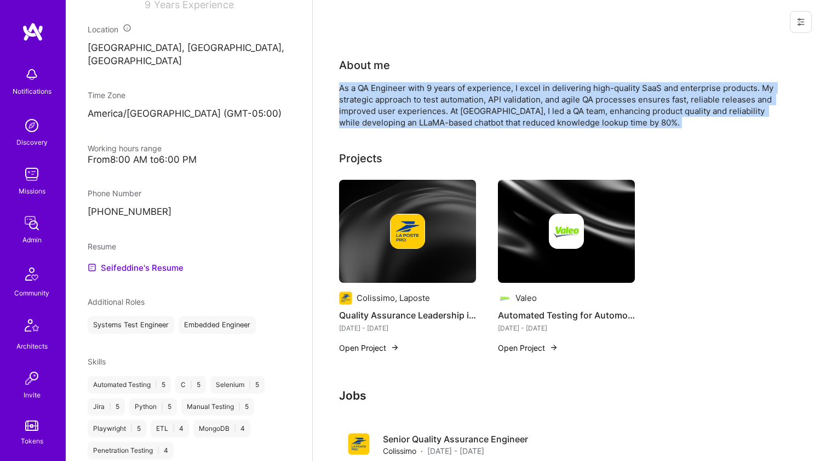
click at [378, 128] on div "As a QA Engineer with 9 years of experience, I excel in delivering high-quality…" at bounding box center [558, 105] width 438 height 46
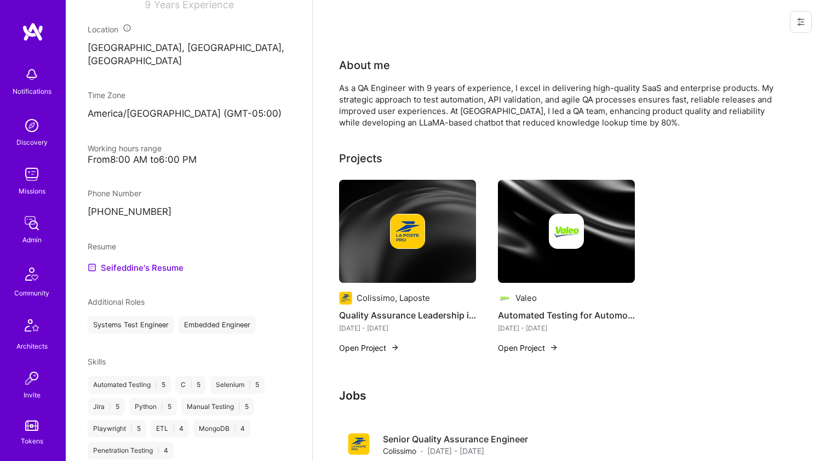
click at [378, 128] on div "As a QA Engineer with 9 years of experience, I excel in delivering high-quality…" at bounding box center [558, 105] width 438 height 46
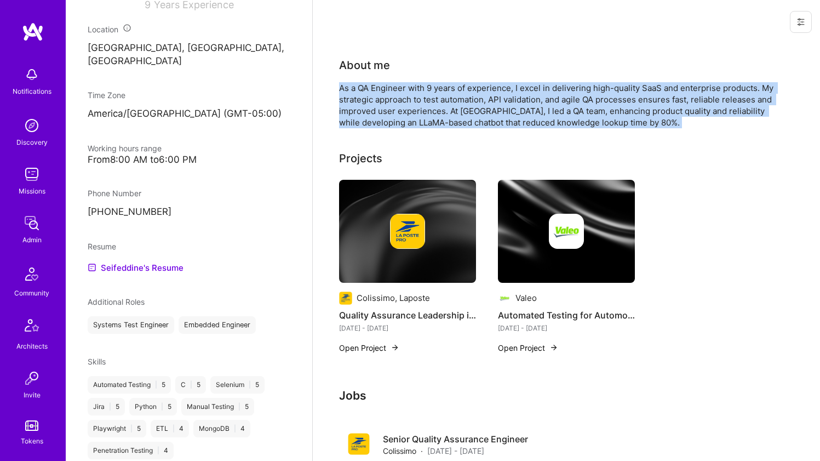
click at [378, 128] on div "As a QA Engineer with 9 years of experience, I excel in delivering high-quality…" at bounding box center [558, 105] width 438 height 46
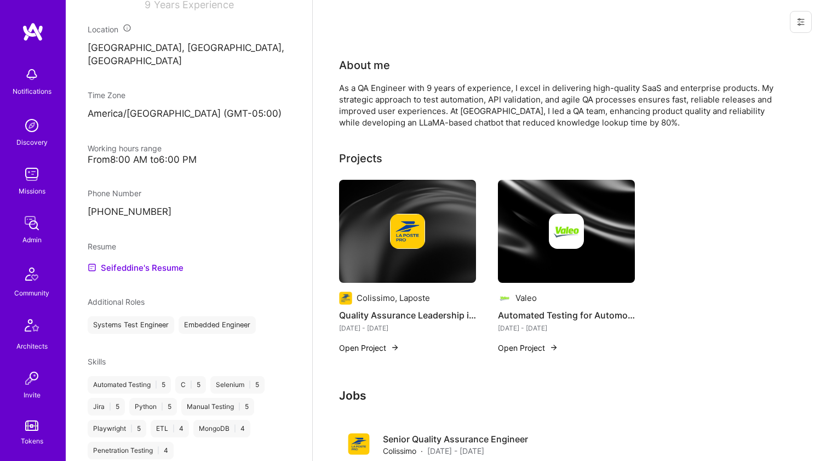
click at [378, 128] on div "As a QA Engineer with 9 years of experience, I excel in delivering high-quality…" at bounding box center [558, 105] width 438 height 46
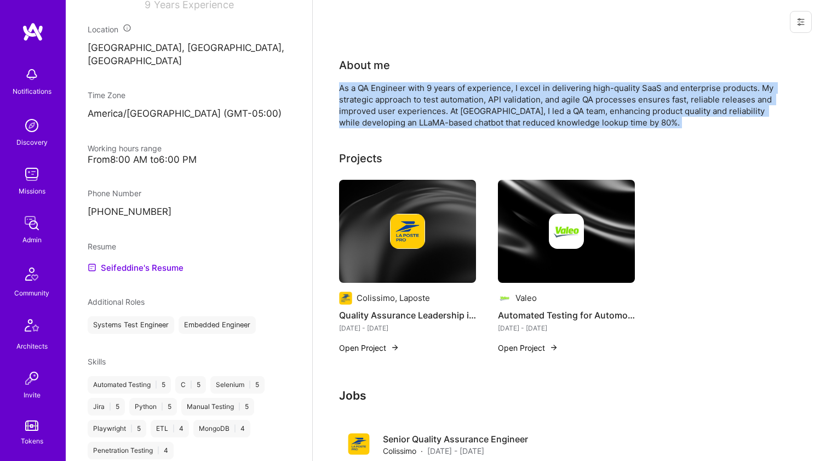
click at [378, 128] on div "As a QA Engineer with 9 years of experience, I excel in delivering high-quality…" at bounding box center [558, 105] width 438 height 46
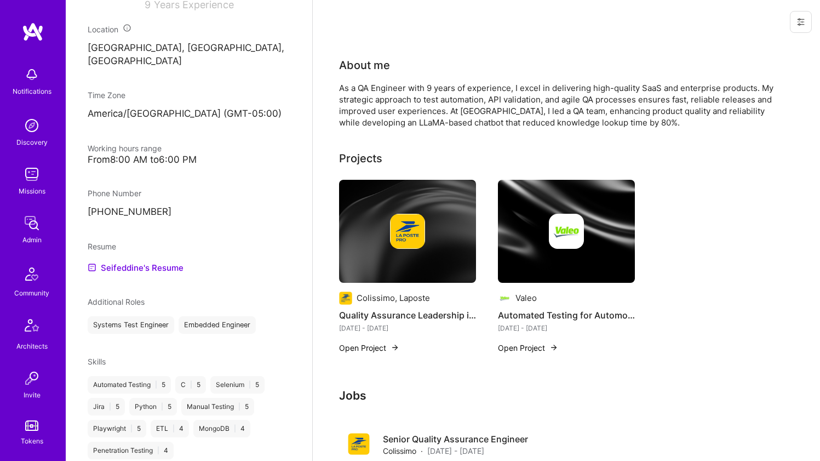
click at [378, 128] on div "As a QA Engineer with 9 years of experience, I excel in delivering high-quality…" at bounding box center [558, 105] width 438 height 46
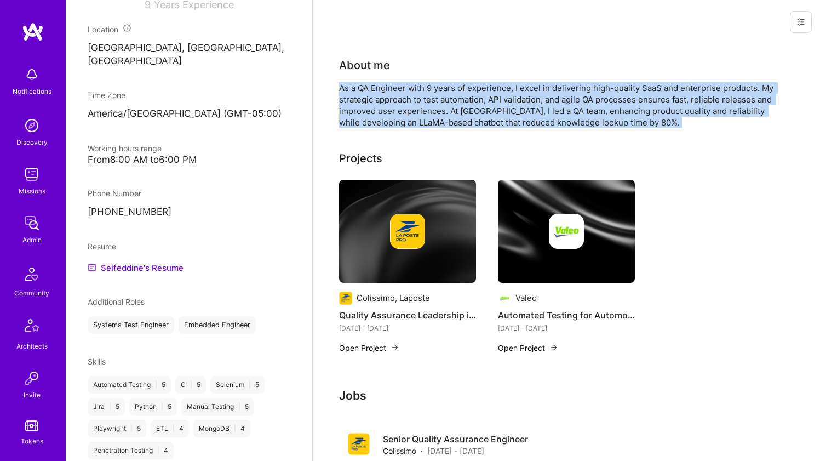
click at [378, 128] on div "As a QA Engineer with 9 years of experience, I excel in delivering high-quality…" at bounding box center [558, 105] width 438 height 46
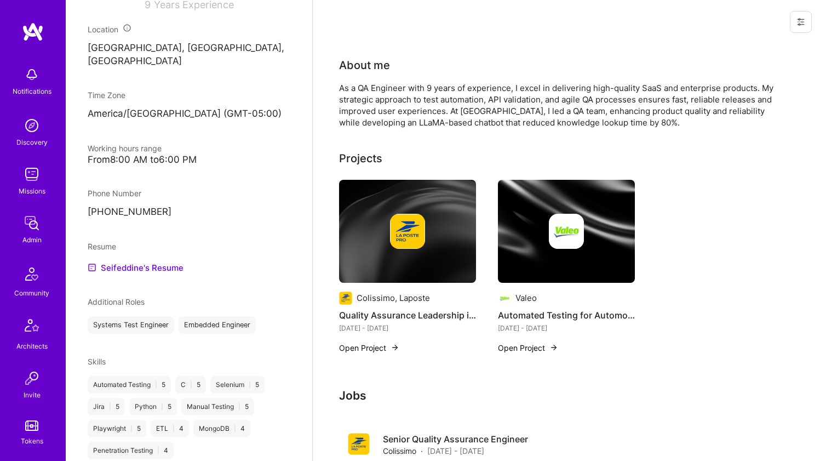
click at [378, 128] on div "As a QA Engineer with 9 years of experience, I excel in delivering high-quality…" at bounding box center [558, 105] width 438 height 46
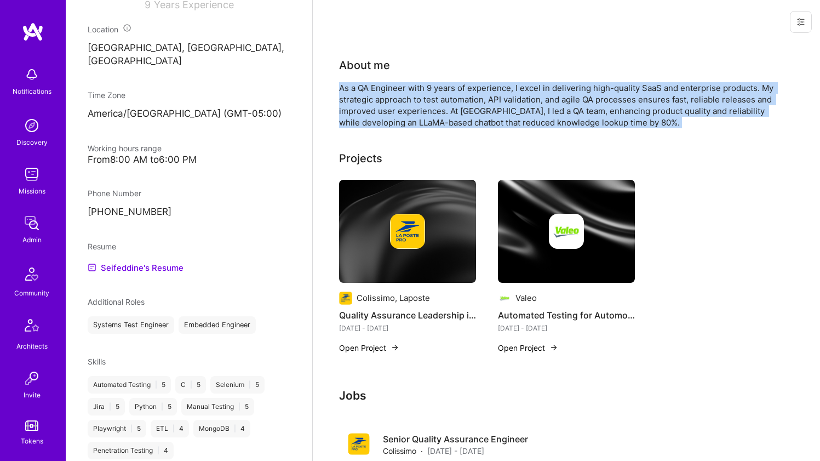
click at [378, 128] on div "As a QA Engineer with 9 years of experience, I excel in delivering high-quality…" at bounding box center [558, 105] width 438 height 46
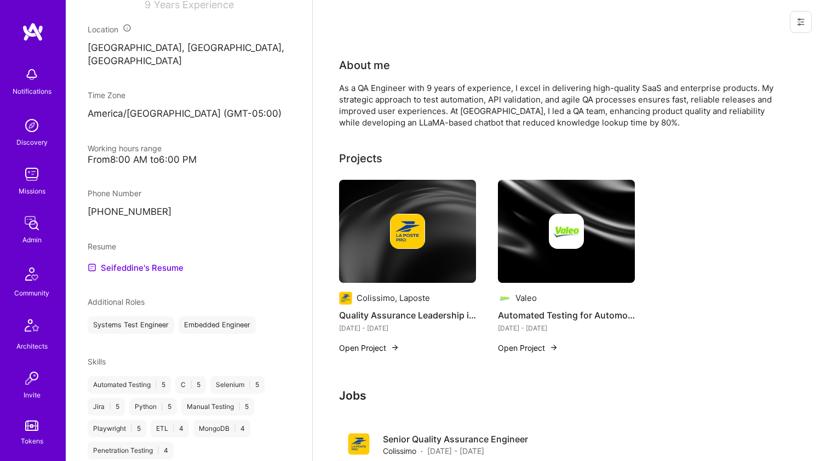
click at [378, 128] on div "As a QA Engineer with 9 years of experience, I excel in delivering high-quality…" at bounding box center [558, 105] width 438 height 46
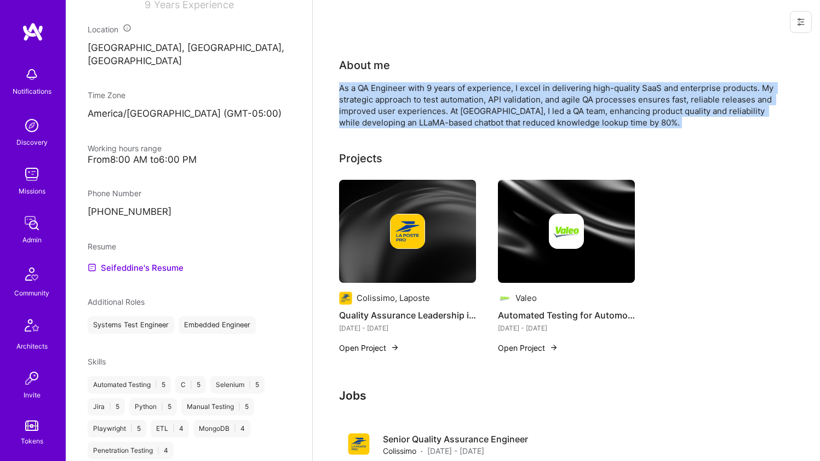
click at [378, 128] on div "As a QA Engineer with 9 years of experience, I excel in delivering high-quality…" at bounding box center [558, 105] width 438 height 46
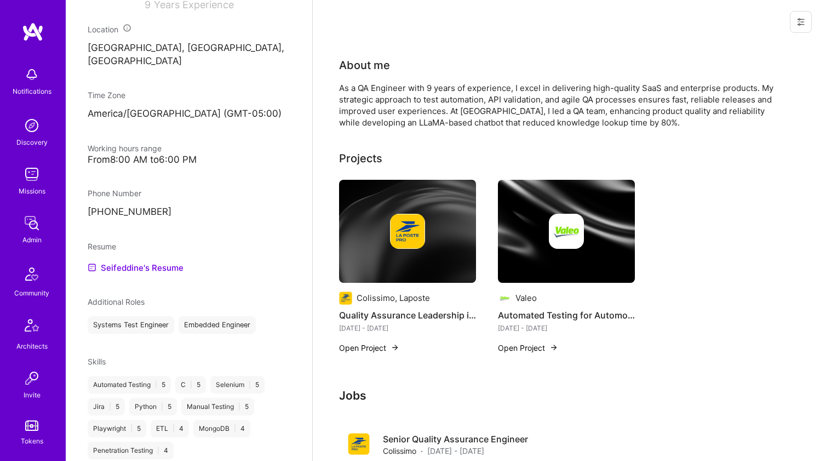
click at [378, 128] on div "As a QA Engineer with 9 years of experience, I excel in delivering high-quality…" at bounding box center [558, 105] width 438 height 46
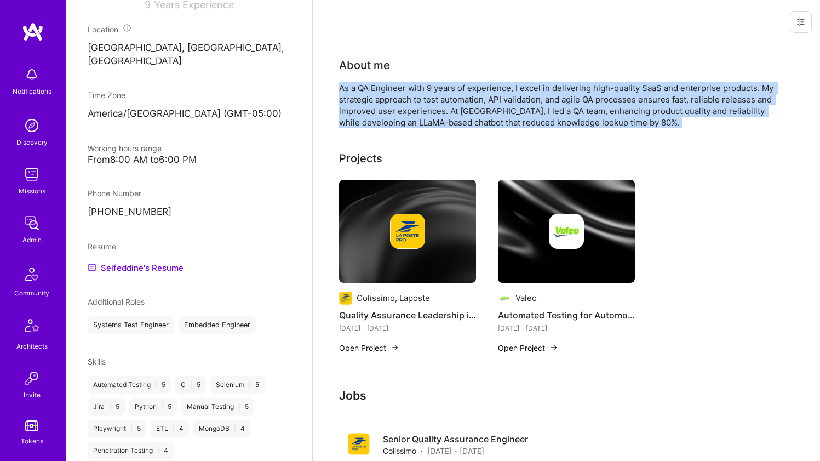
click at [378, 128] on div "As a QA Engineer with 9 years of experience, I excel in delivering high-quality…" at bounding box center [558, 105] width 438 height 46
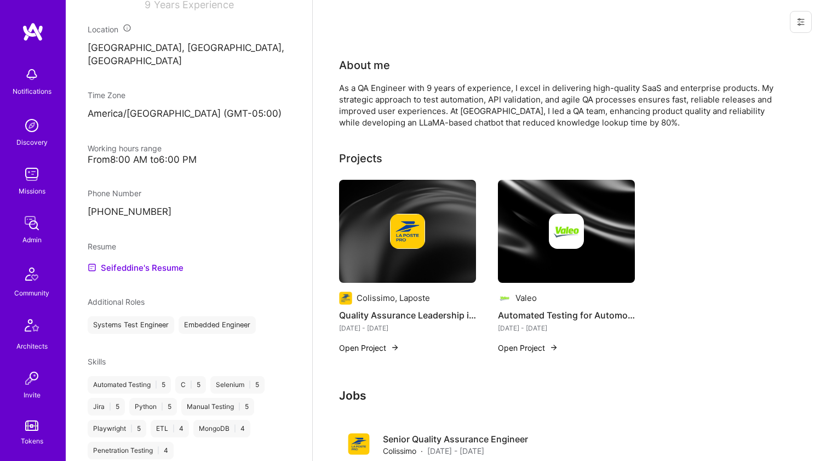
click at [378, 128] on div "As a QA Engineer with 9 years of experience, I excel in delivering high-quality…" at bounding box center [558, 105] width 438 height 46
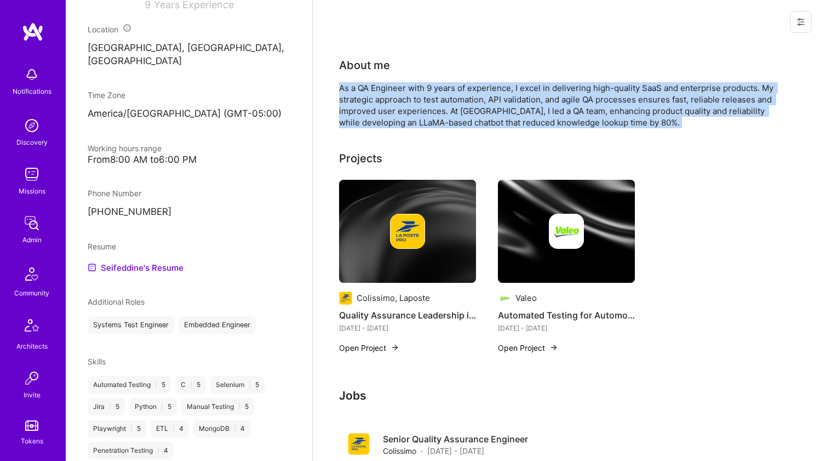
click at [378, 128] on div "As a QA Engineer with 9 years of experience, I excel in delivering high-quality…" at bounding box center [558, 105] width 438 height 46
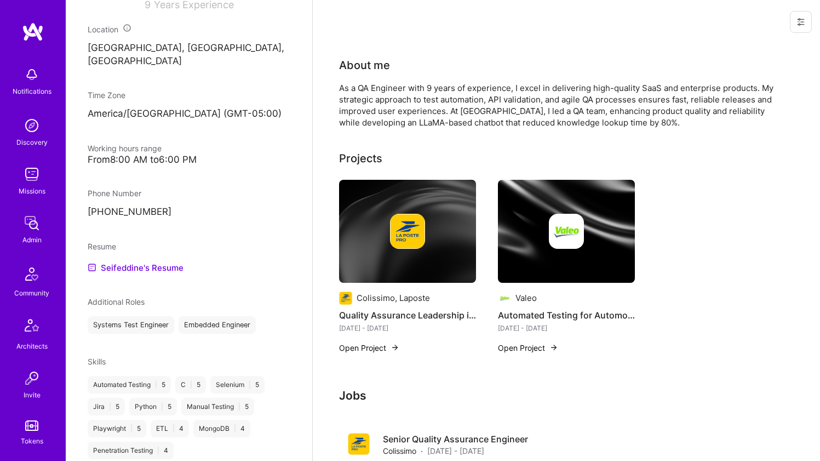
click at [378, 128] on div "As a QA Engineer with 9 years of experience, I excel in delivering high-quality…" at bounding box center [558, 105] width 438 height 46
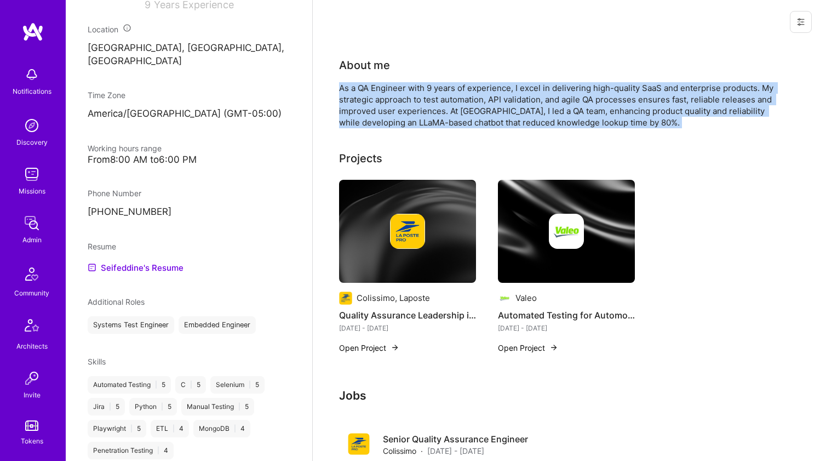
click at [378, 128] on div "As a QA Engineer with 9 years of experience, I excel in delivering high-quality…" at bounding box center [558, 105] width 438 height 46
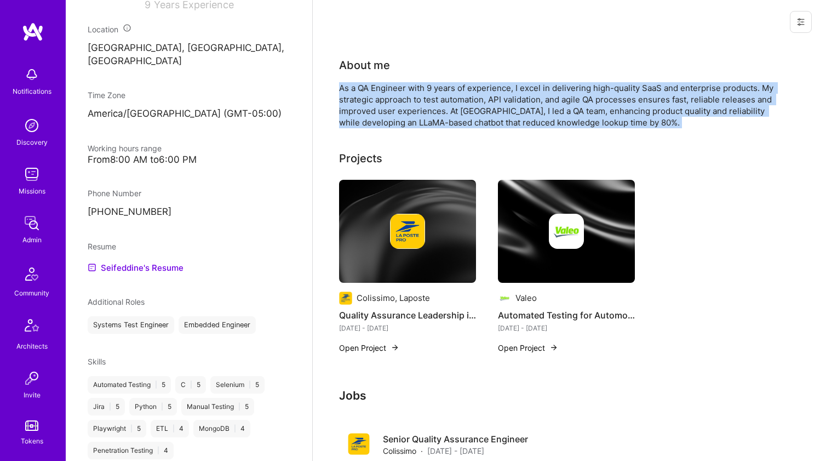
click at [379, 127] on div "As a QA Engineer with 9 years of experience, I excel in delivering high-quality…" at bounding box center [558, 105] width 438 height 46
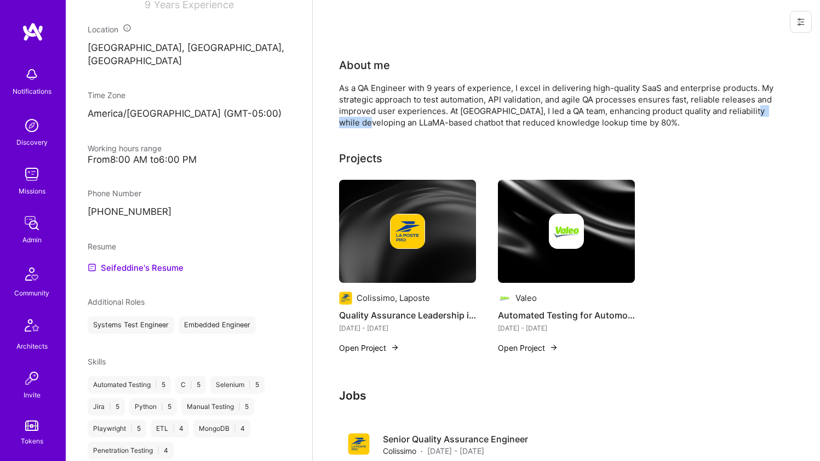
click at [379, 127] on div "As a QA Engineer with 9 years of experience, I excel in delivering high-quality…" at bounding box center [558, 105] width 438 height 46
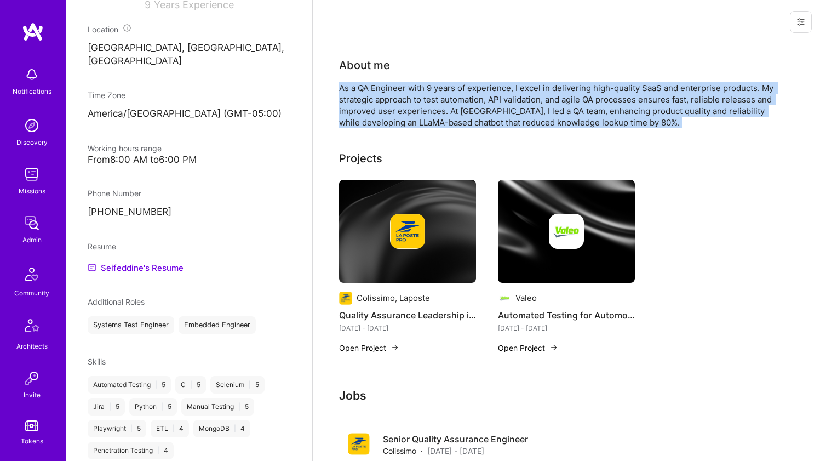
click at [379, 127] on div "As a QA Engineer with 9 years of experience, I excel in delivering high-quality…" at bounding box center [558, 105] width 438 height 46
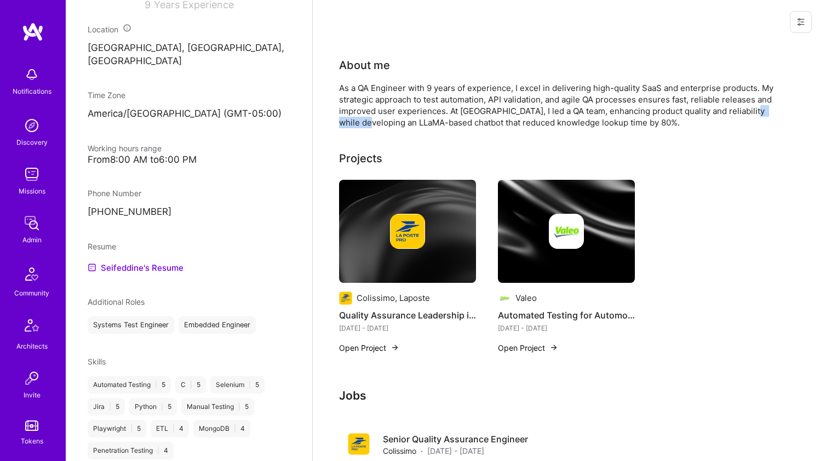
click at [379, 127] on div "As a QA Engineer with 9 years of experience, I excel in delivering high-quality…" at bounding box center [558, 105] width 438 height 46
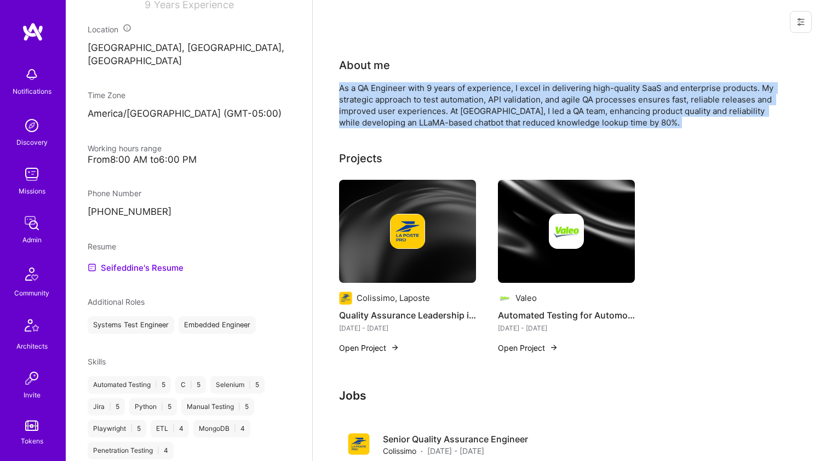
click at [379, 127] on div "As a QA Engineer with 9 years of experience, I excel in delivering high-quality…" at bounding box center [558, 105] width 438 height 46
click at [381, 125] on div "As a QA Engineer with 9 years of experience, I excel in delivering high-quality…" at bounding box center [558, 105] width 438 height 46
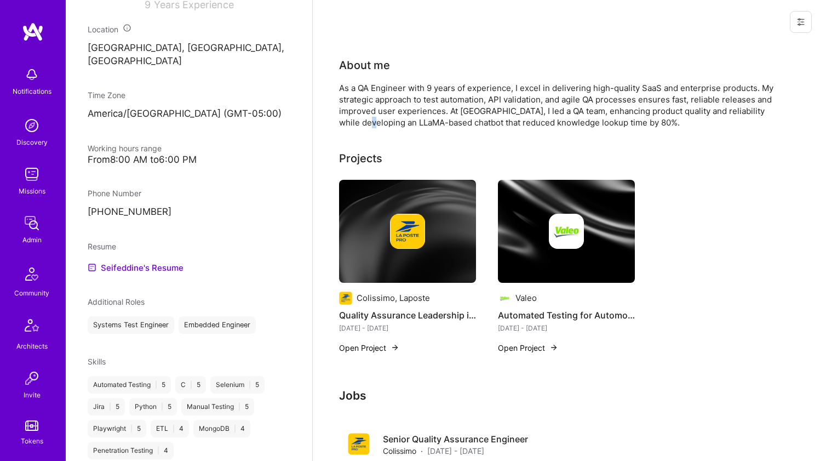
click at [381, 125] on div "As a QA Engineer with 9 years of experience, I excel in delivering high-quality…" at bounding box center [558, 105] width 438 height 46
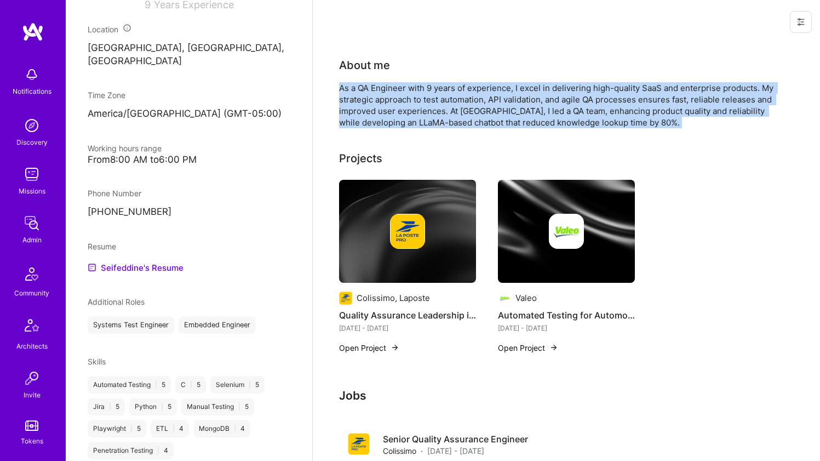
click at [381, 125] on div "As a QA Engineer with 9 years of experience, I excel in delivering high-quality…" at bounding box center [558, 105] width 438 height 46
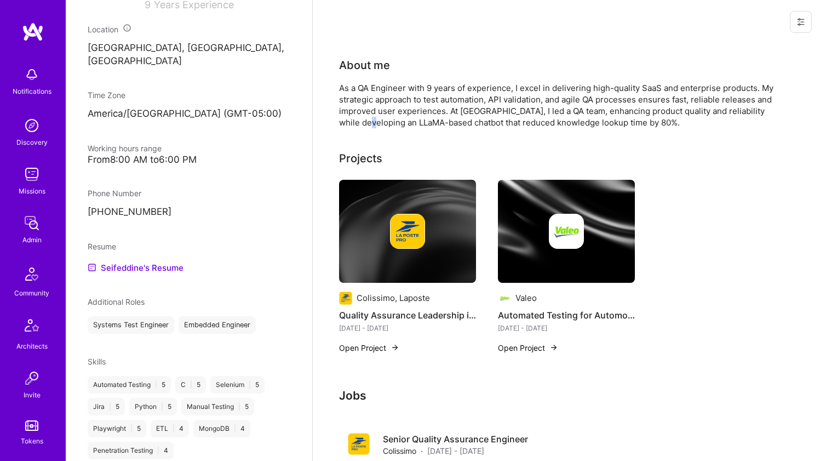
click at [381, 125] on div "As a QA Engineer with 9 years of experience, I excel in delivering high-quality…" at bounding box center [558, 105] width 438 height 46
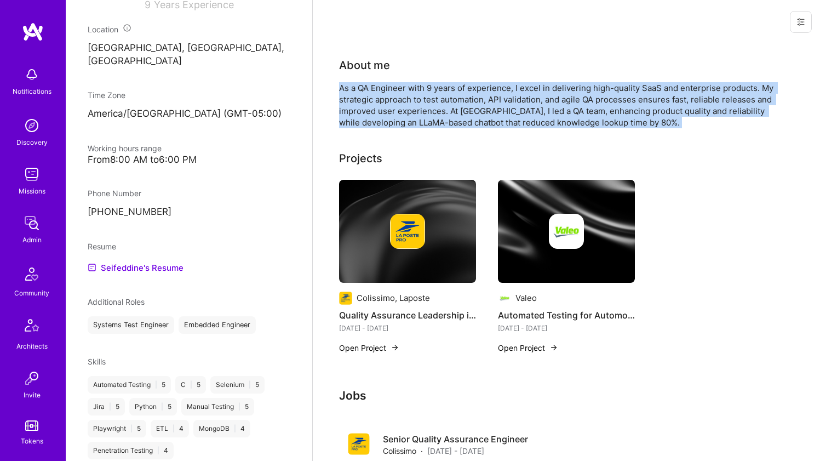
click at [381, 125] on div "As a QA Engineer with 9 years of experience, I excel in delivering high-quality…" at bounding box center [558, 105] width 438 height 46
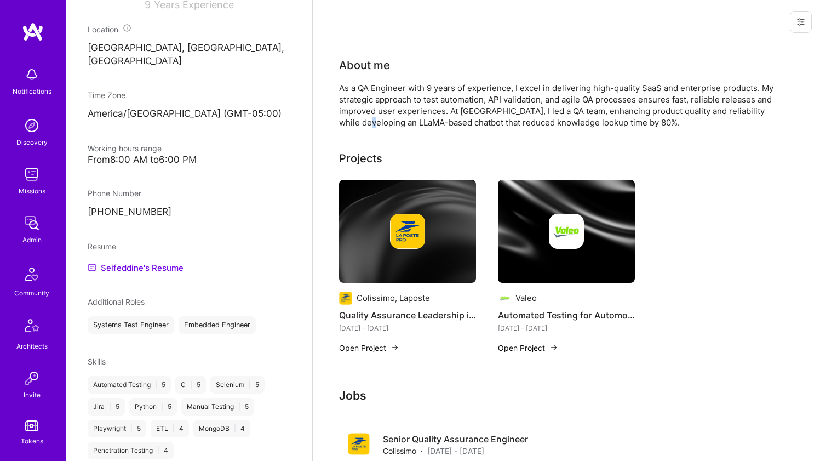
click at [381, 125] on div "As a QA Engineer with 9 years of experience, I excel in delivering high-quality…" at bounding box center [558, 105] width 438 height 46
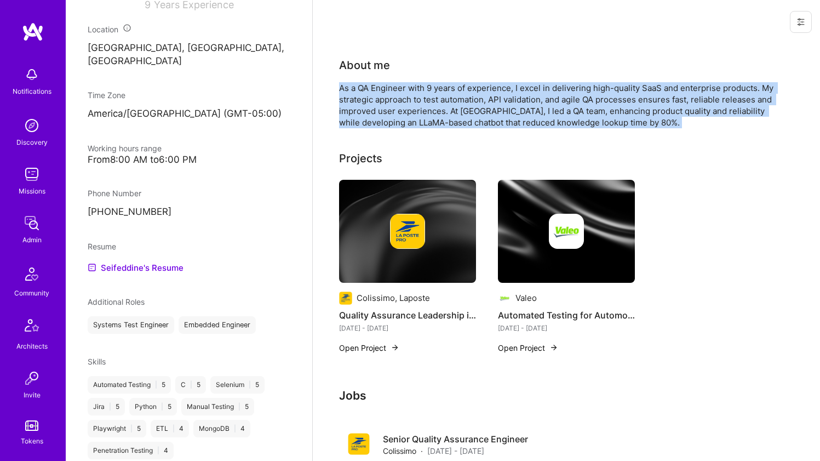
click at [381, 125] on div "As a QA Engineer with 9 years of experience, I excel in delivering high-quality…" at bounding box center [558, 105] width 438 height 46
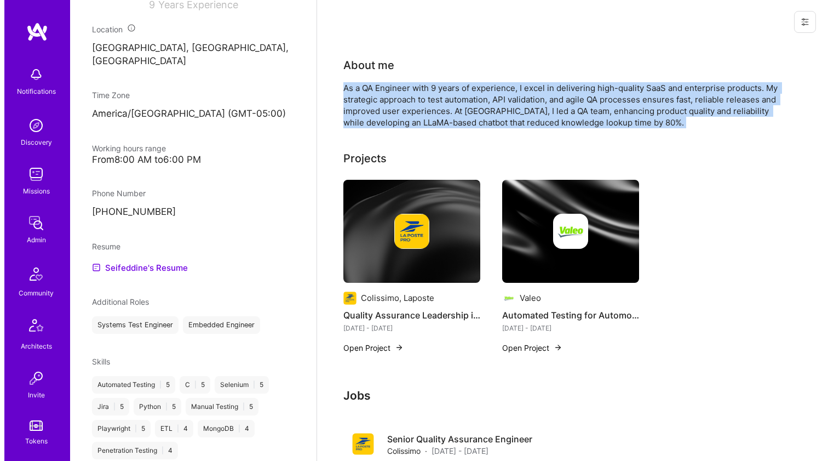
scroll to position [2, 0]
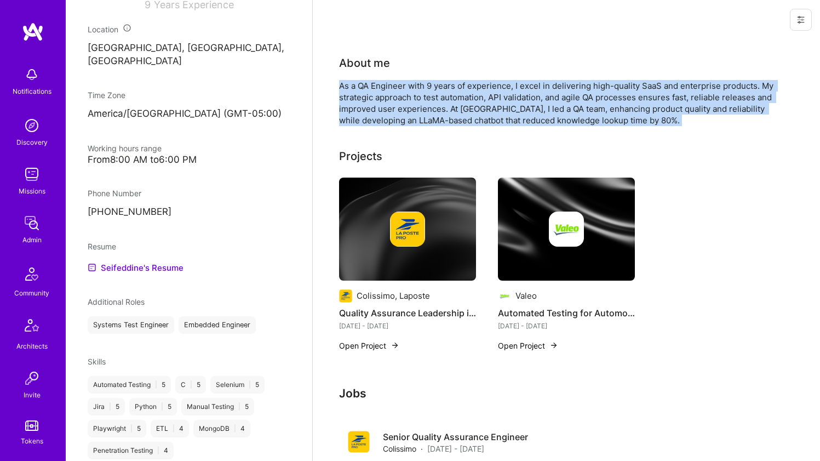
click at [371, 192] on img at bounding box center [407, 228] width 137 height 103
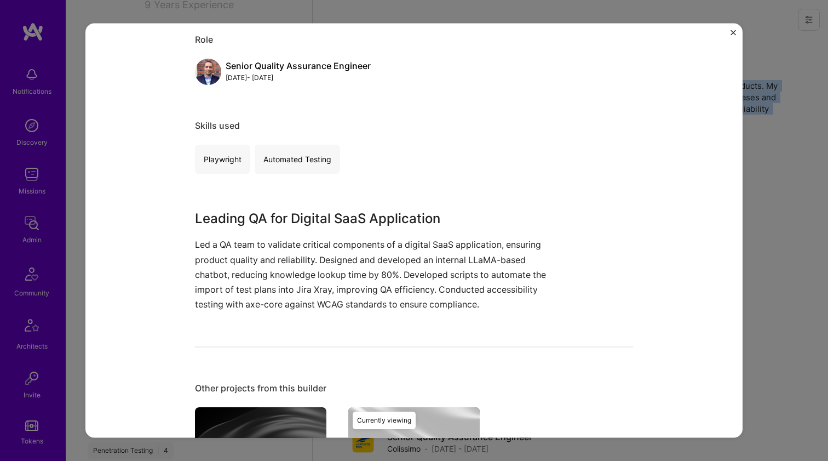
scroll to position [294, 0]
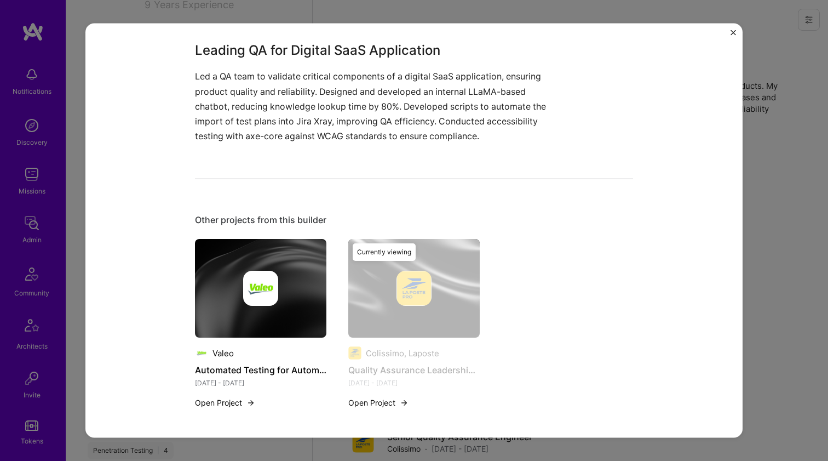
click at [389, 130] on p "Led a QA team to validate critical components of a digital SaaS application, en…" at bounding box center [373, 106] width 356 height 74
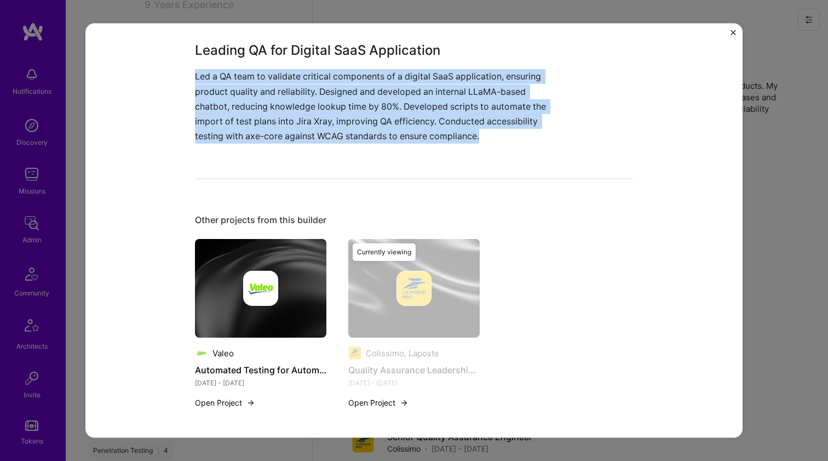
click at [389, 130] on p "Led a QA team to validate critical components of a digital SaaS application, en…" at bounding box center [373, 106] width 356 height 74
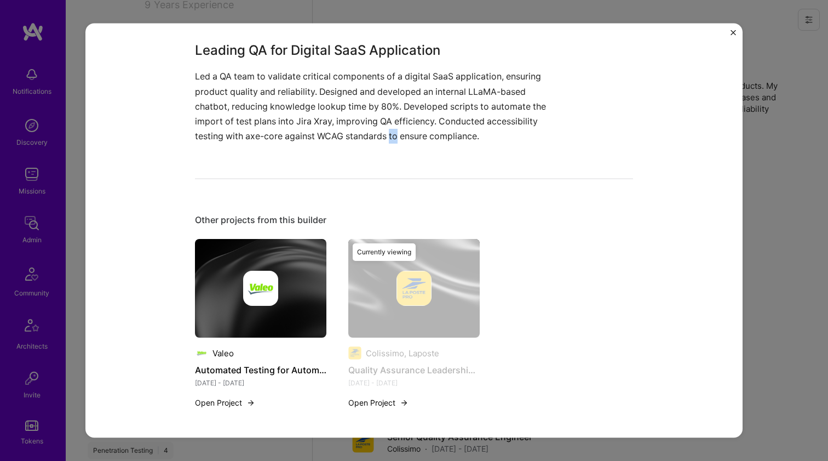
click at [389, 130] on p "Led a QA team to validate critical components of a digital SaaS application, en…" at bounding box center [373, 106] width 356 height 74
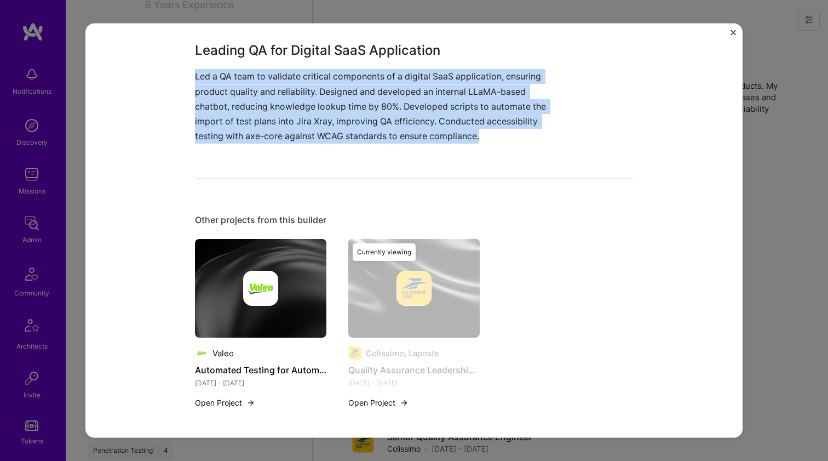
click at [389, 130] on p "Led a QA team to validate critical components of a digital SaaS application, en…" at bounding box center [373, 106] width 356 height 74
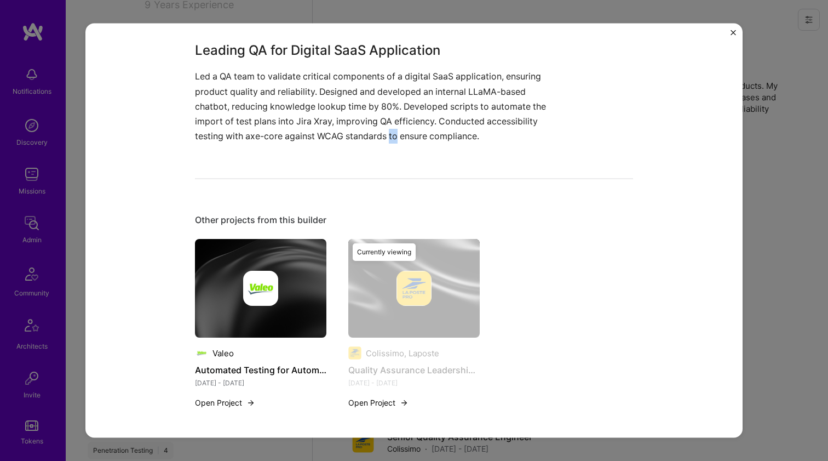
click at [389, 130] on p "Led a QA team to validate critical components of a digital SaaS application, en…" at bounding box center [373, 106] width 356 height 74
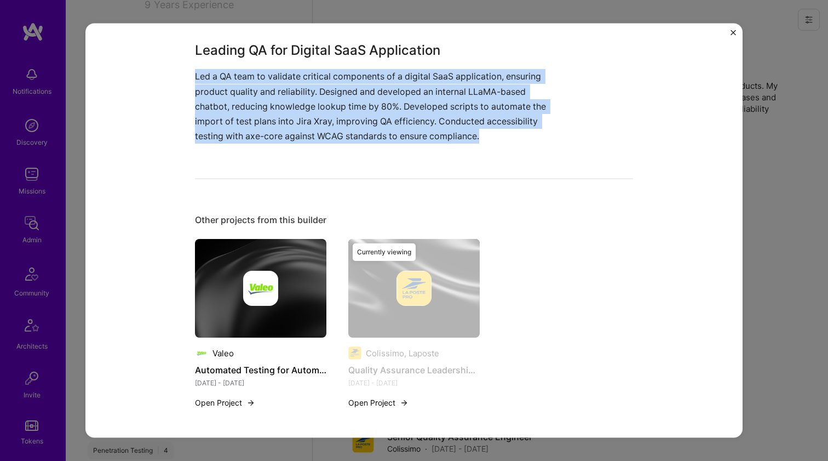
click at [389, 130] on p "Led a QA team to validate critical components of a digital SaaS application, en…" at bounding box center [373, 106] width 356 height 74
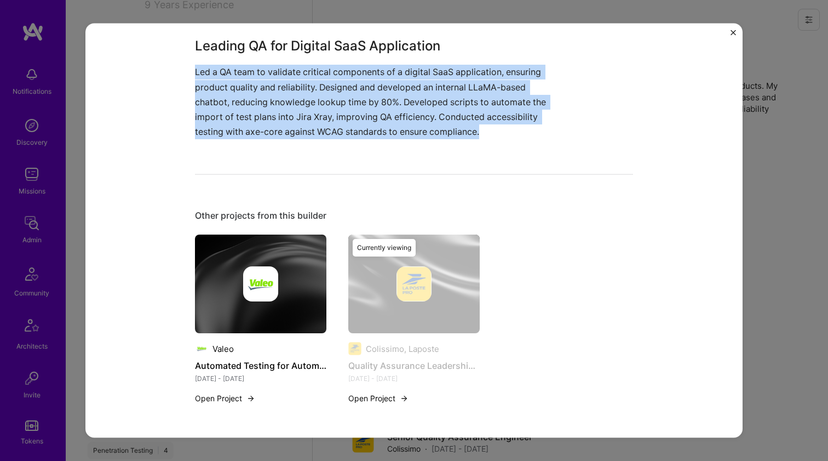
click at [266, 237] on img at bounding box center [260, 283] width 131 height 99
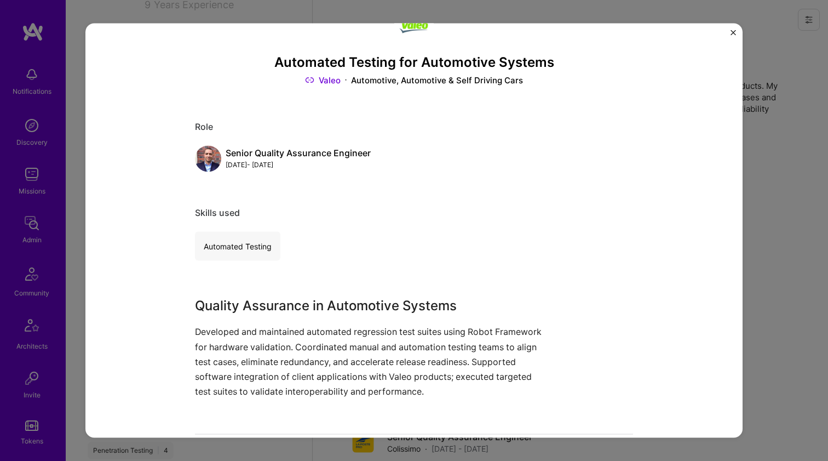
scroll to position [128, 0]
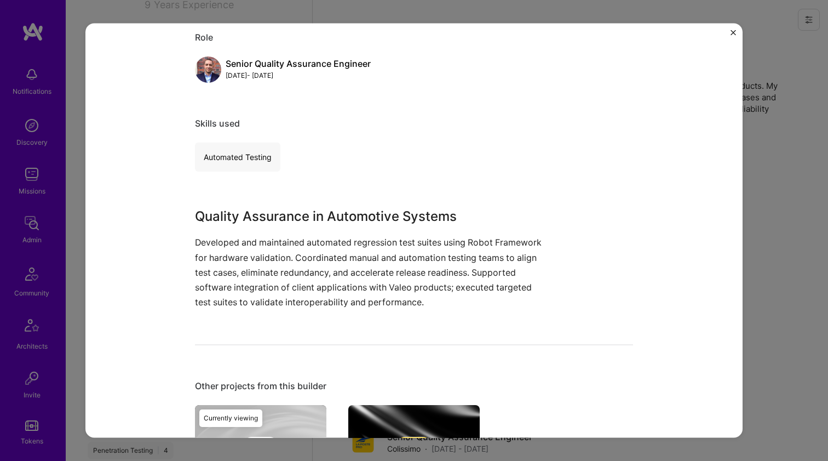
click at [278, 231] on div "Quality Assurance in Automotive Systems Developed and maintained automated regr…" at bounding box center [373, 257] width 356 height 103
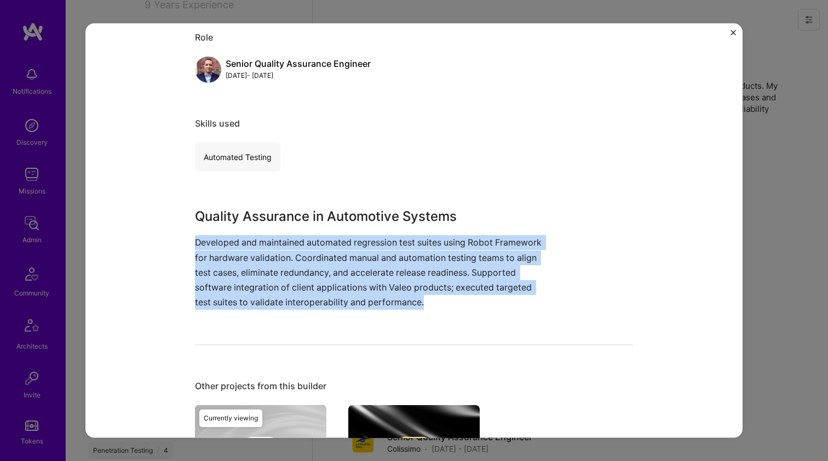
click at [278, 231] on div "Quality Assurance in Automotive Systems Developed and maintained automated regr…" at bounding box center [373, 257] width 356 height 103
